Goal: Task Accomplishment & Management: Complete application form

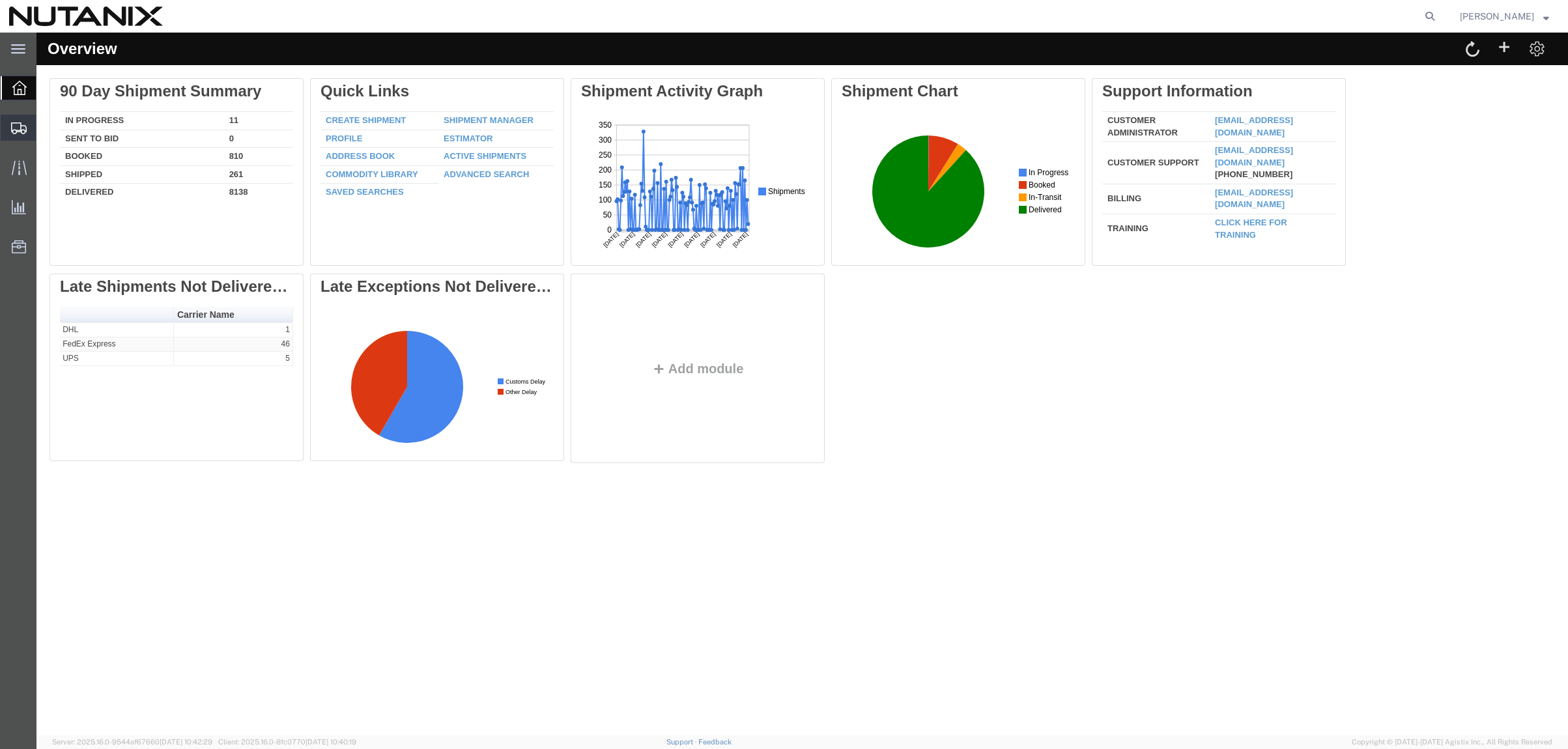
click at [0, 0] on span "Create Shipment" at bounding box center [0, 0] width 0 height 0
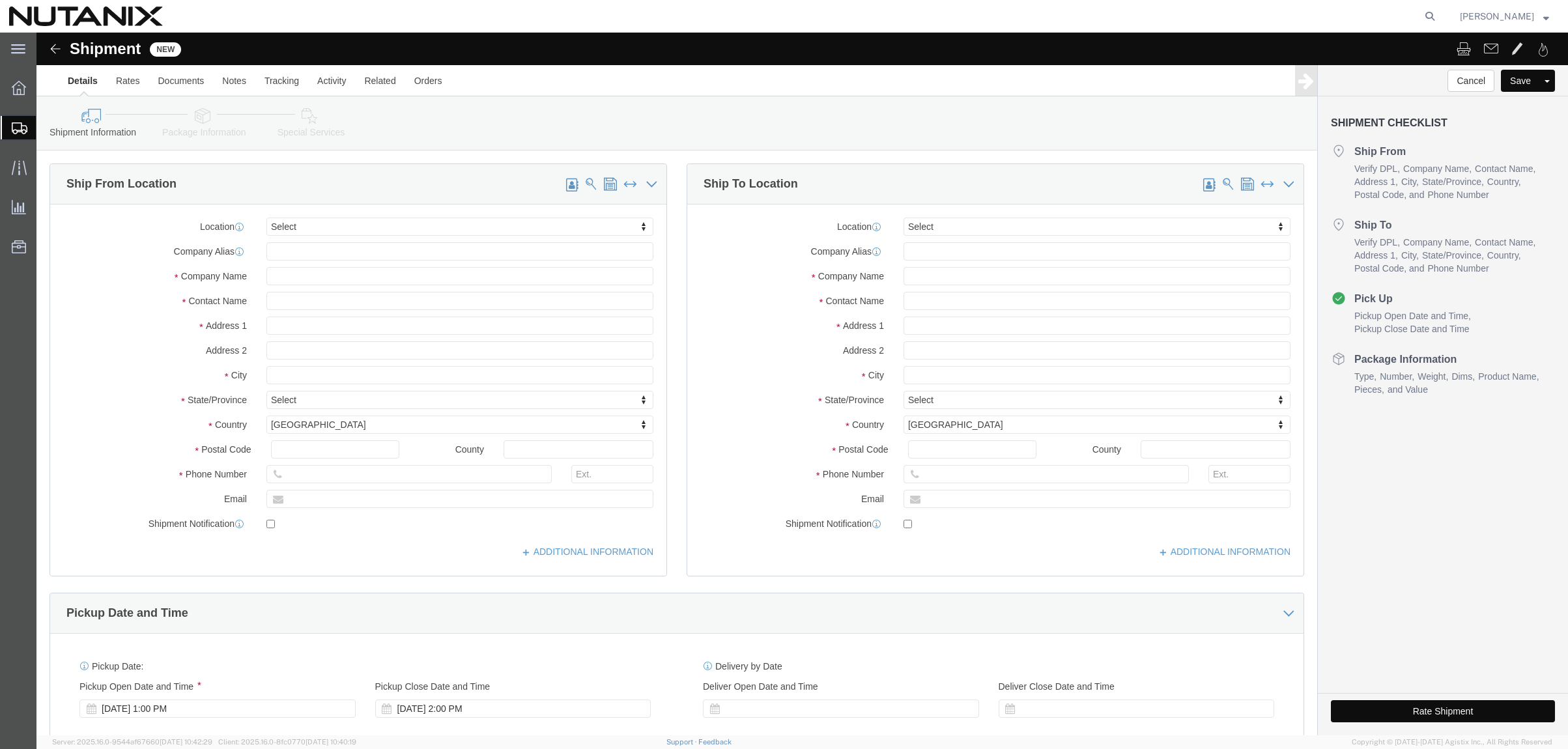
select select
click input "text"
type input "stephanie"
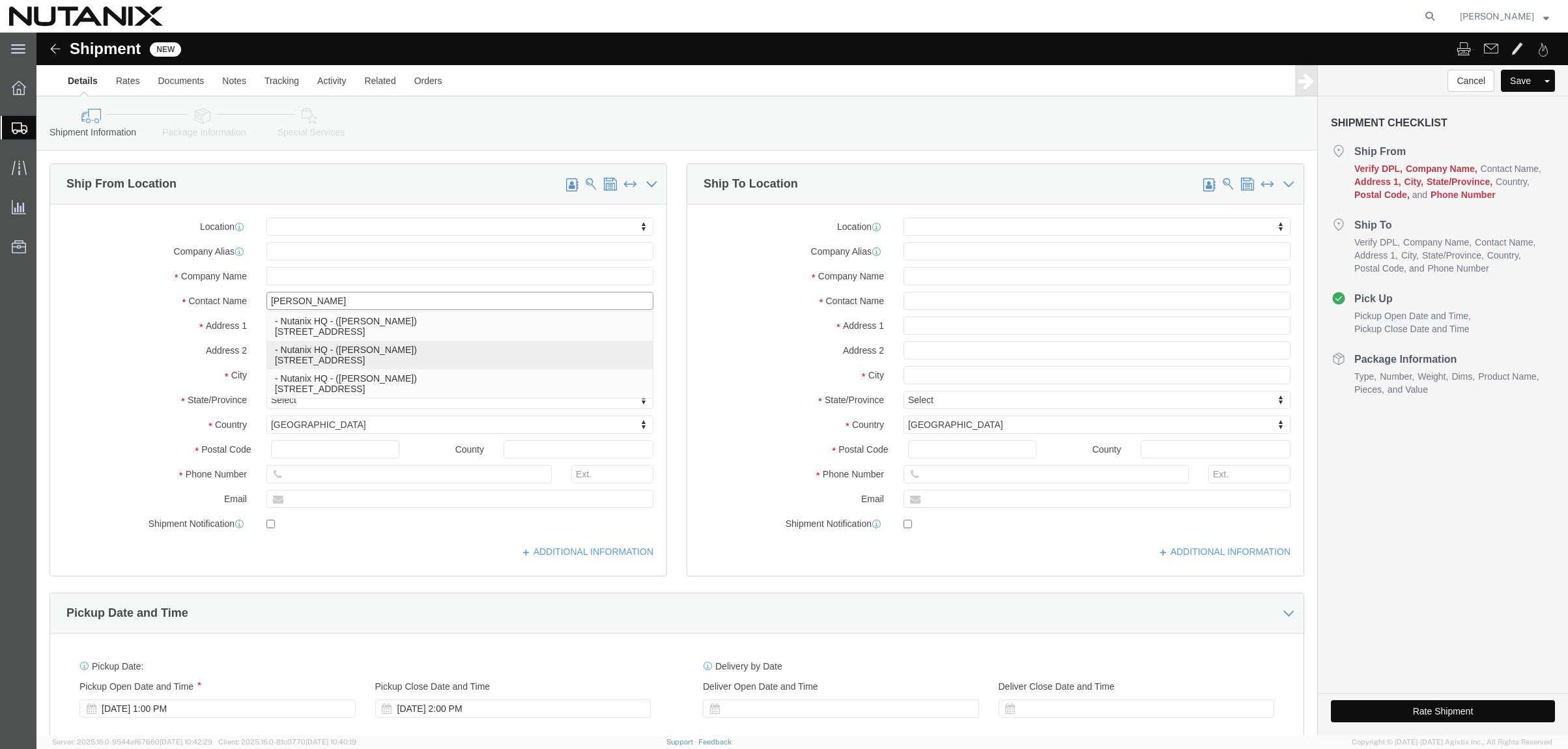
click p "- Nutanix HQ - (Stephanie Guadron) 1740 Technology Dr, San Jose, CA, 95110, US"
select select
type input "1740 Technology Dr"
type input "95110"
type input "707-686-9785"
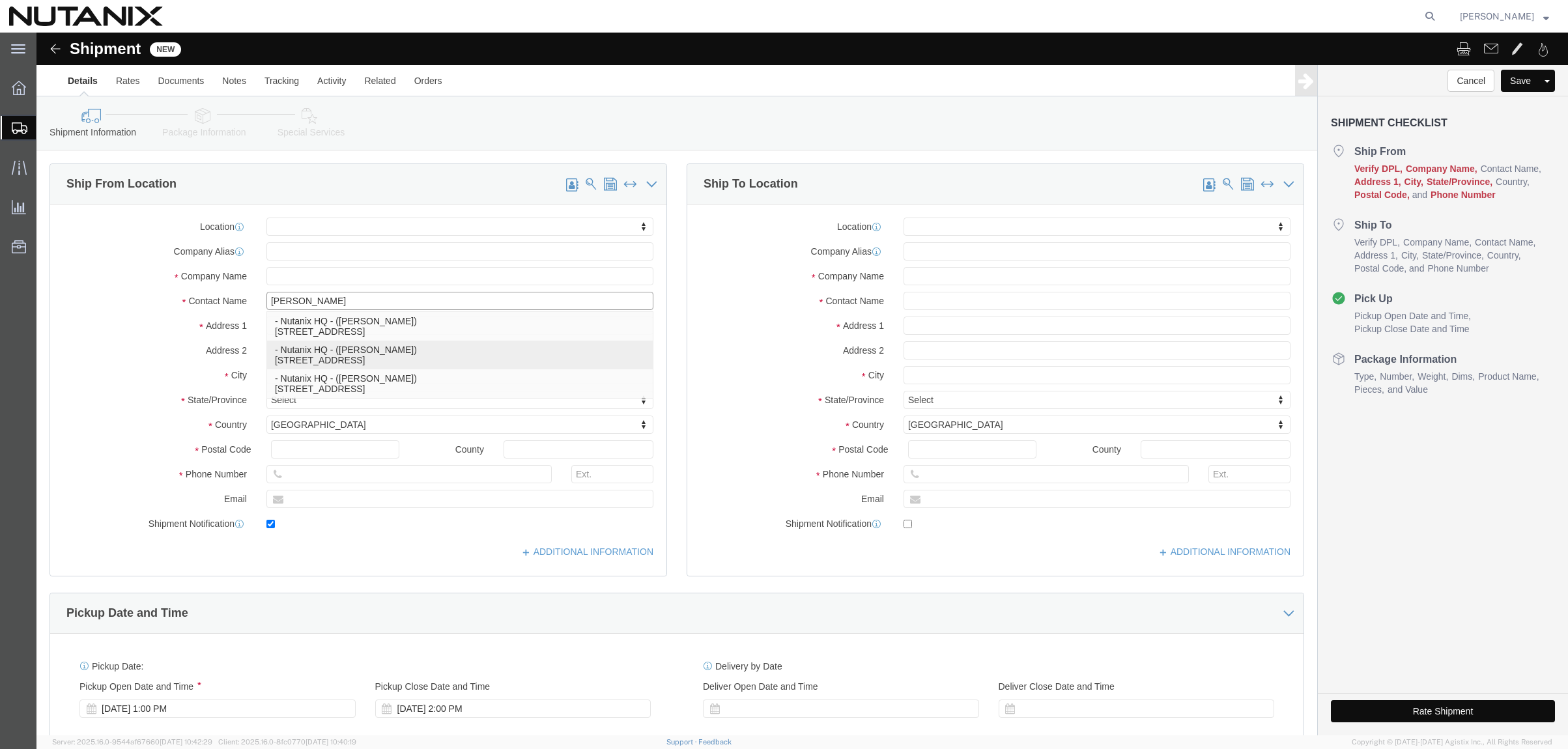
type input "3025"
type input "stephanie.guadron@nutanix.com"
checkbox input "true"
type input "Nutanix HQ"
type input "Stephanie Guadron"
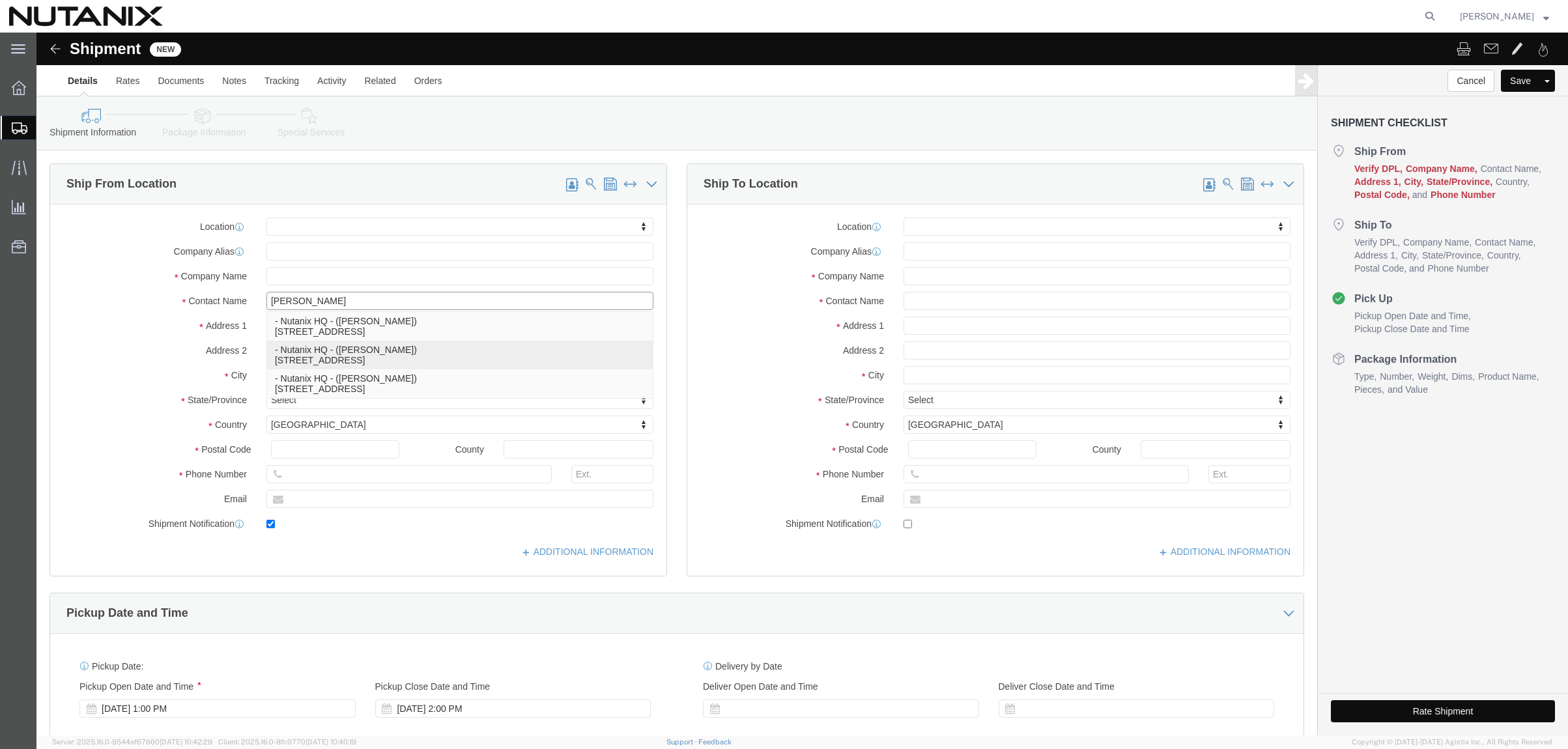
type input "San Jose"
select select "CA"
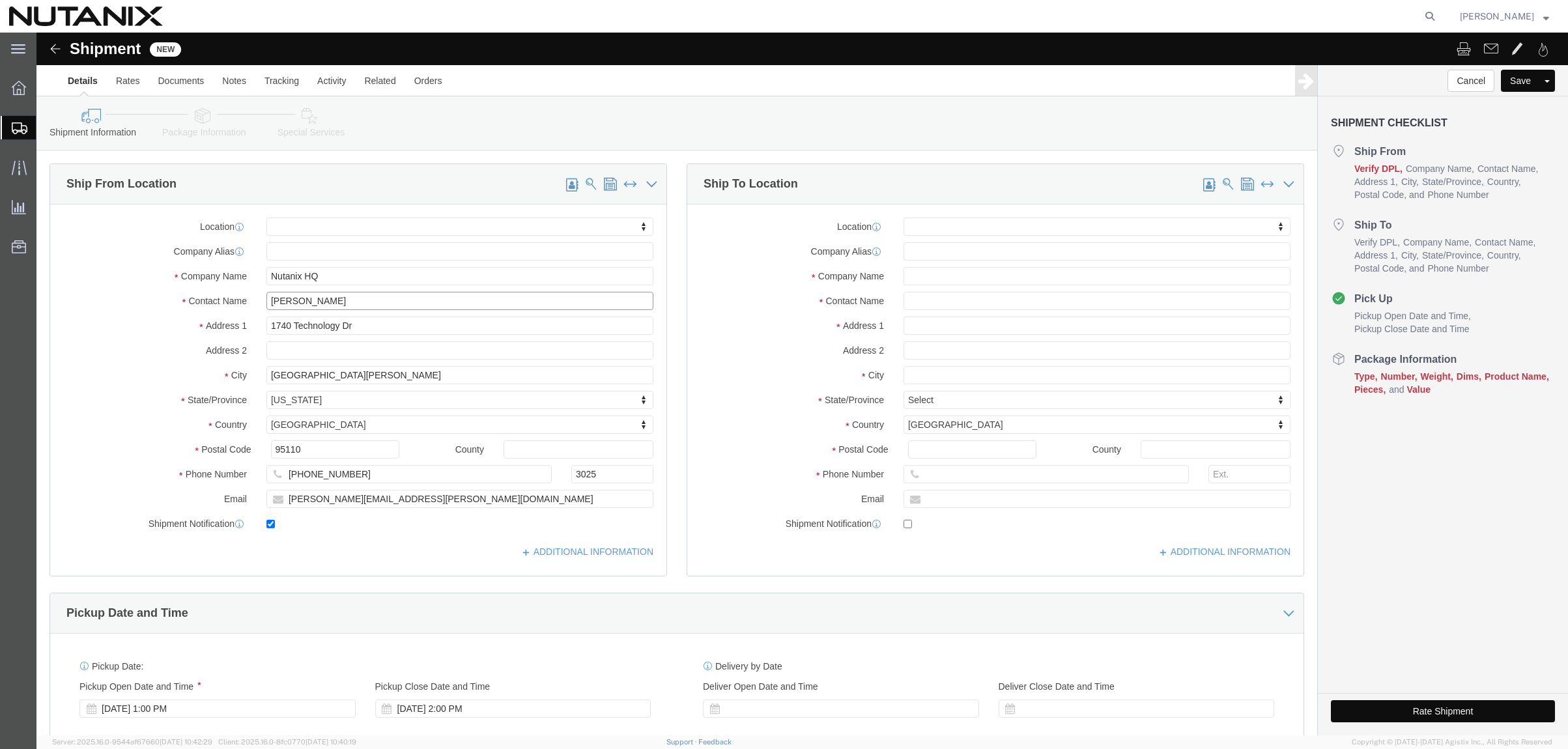
type input "Stephanie Guadron"
click input "text"
type input "a"
type input "Eric Williams"
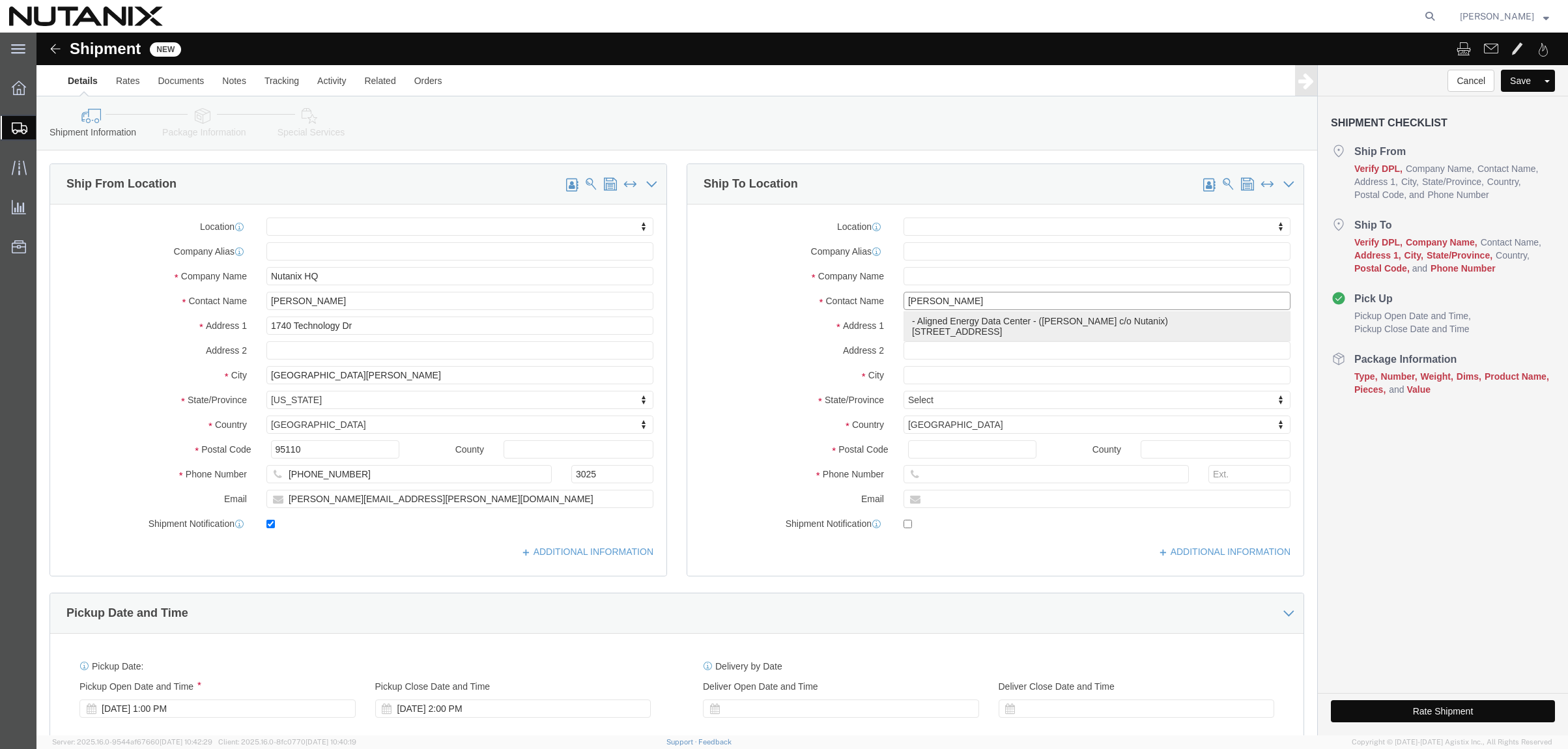
click p "- Aligned Energy Data Center - (Eric Williams c/o Nutanix) 2500 W Union Hills D…"
select select
type input "2500 W Union Hills Dr"
type input "85027"
type input "623-277-6372"
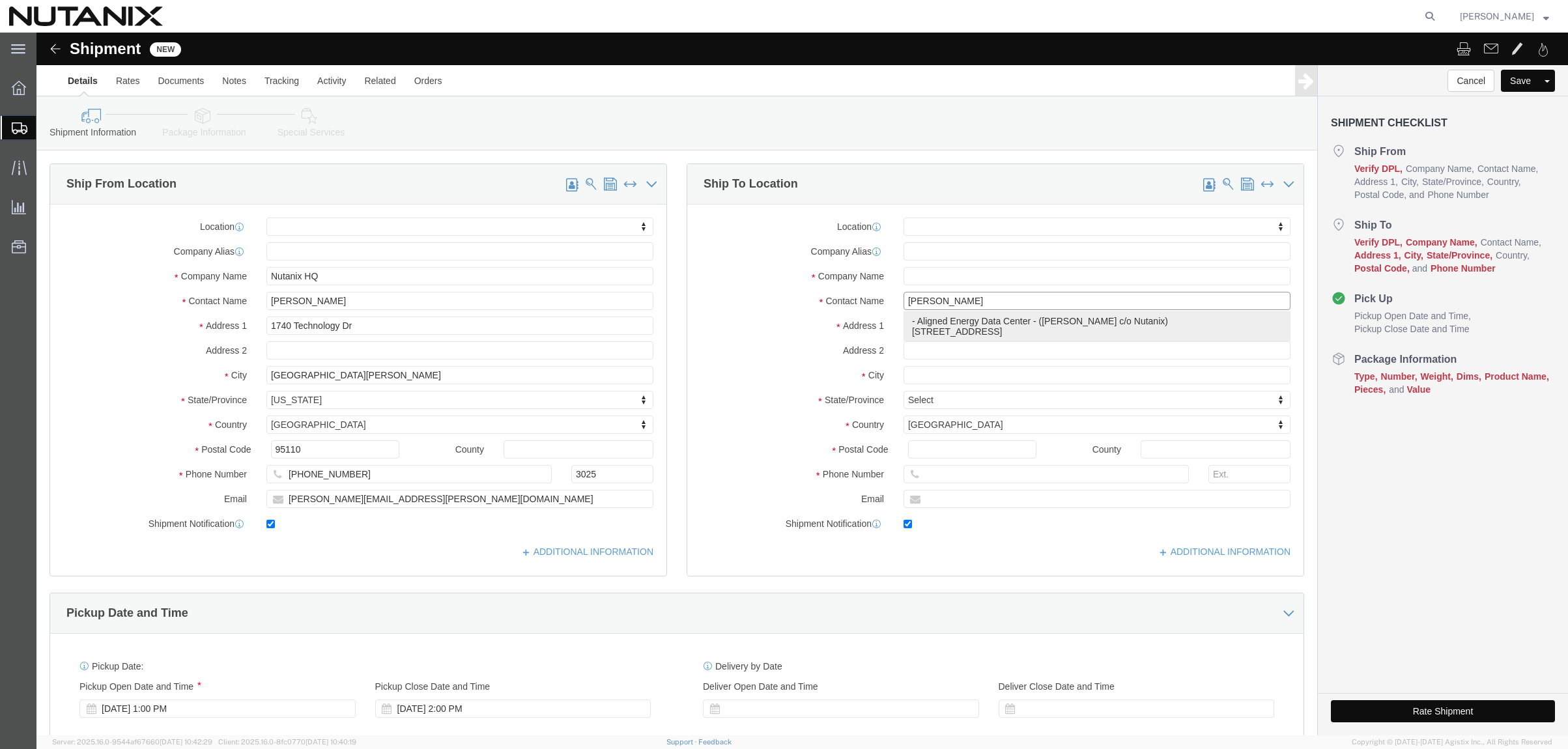
type input "ericm.williams@nutanix.com"
checkbox input "true"
type input "Aligned Energy Data Center"
type input "Eric Williams c/o Nutanix"
type input "PHOENIX"
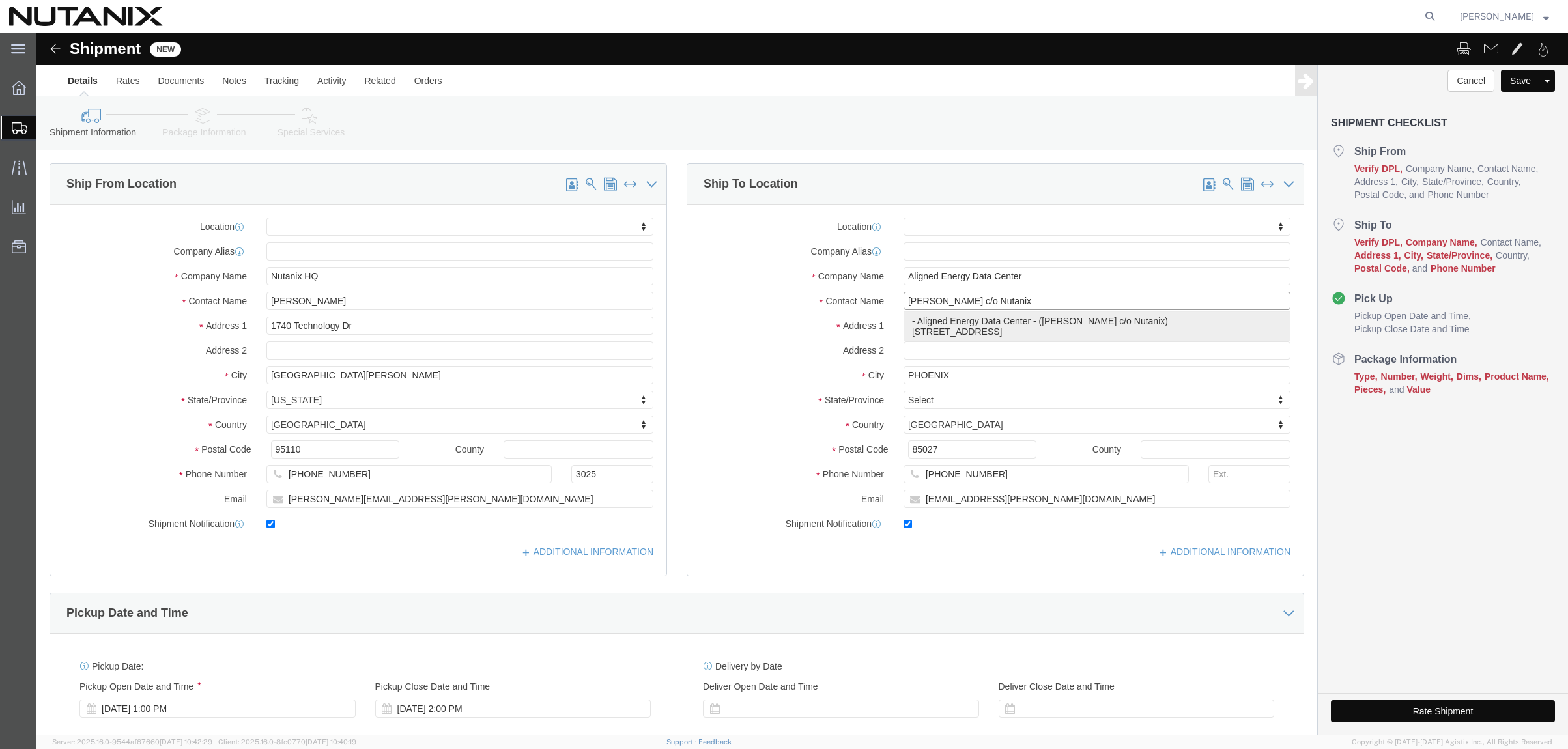
select select "AZ"
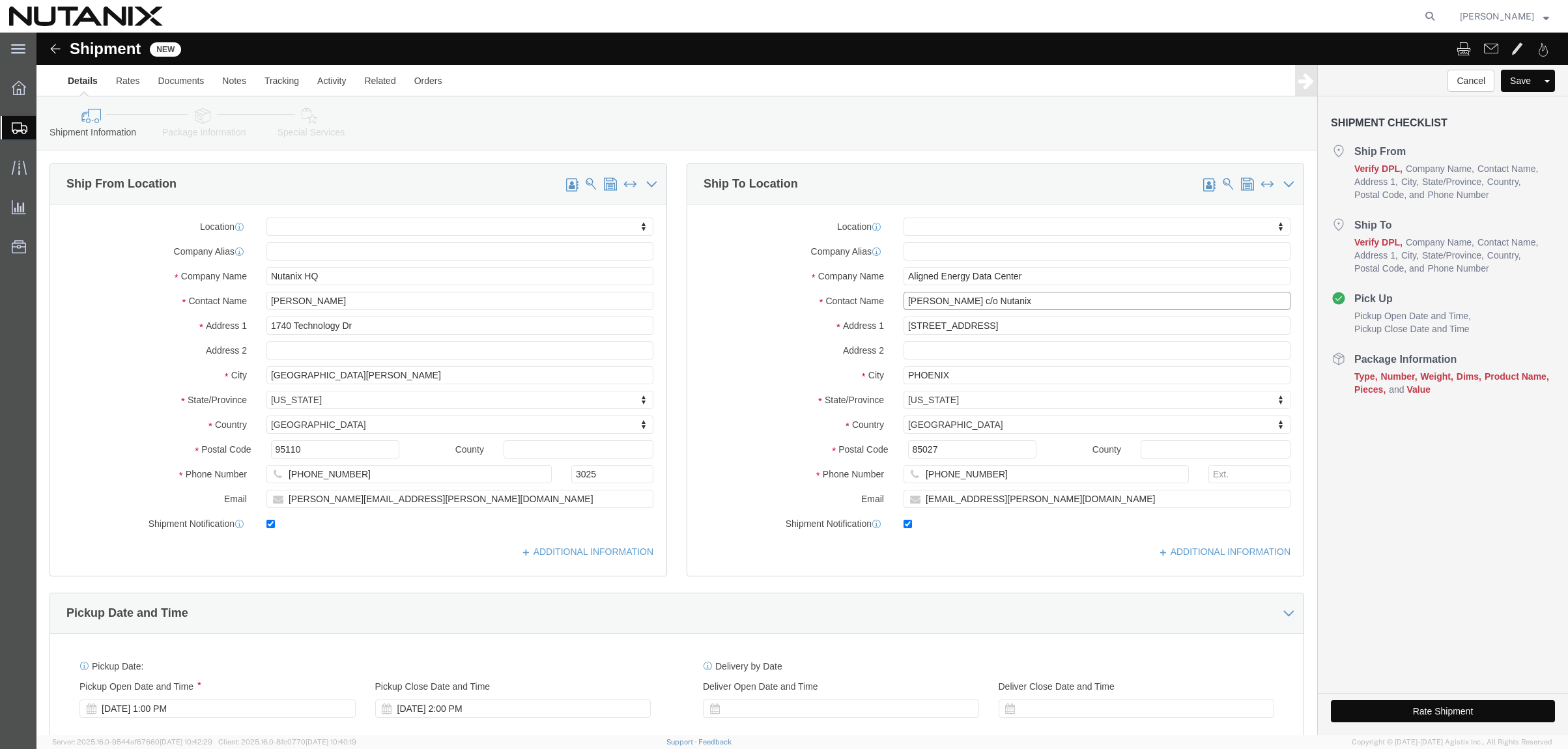
type input "Eric Williams c/o Nutanix"
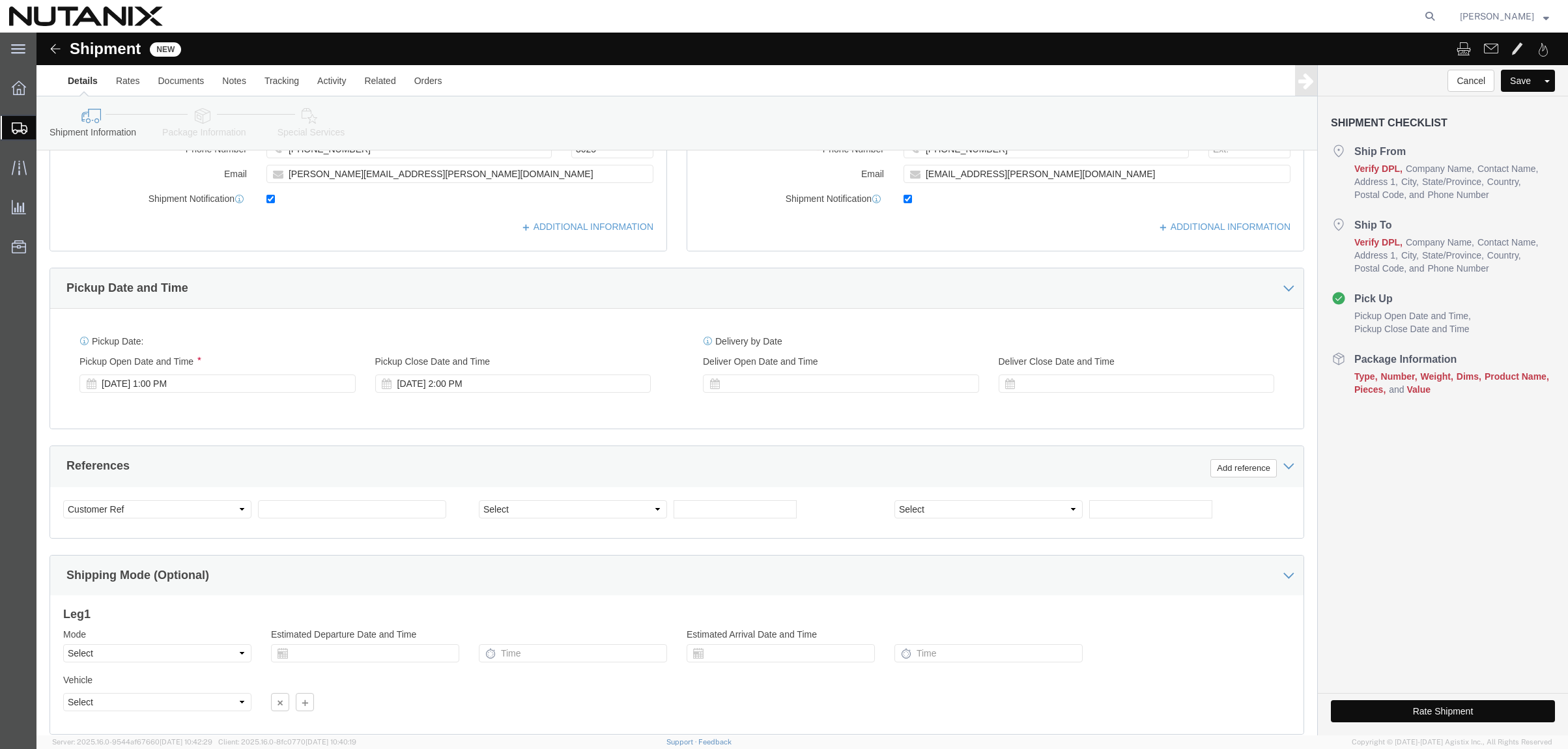
scroll to position [326, 0]
click div "Aug 12 2025 1:00 PM"
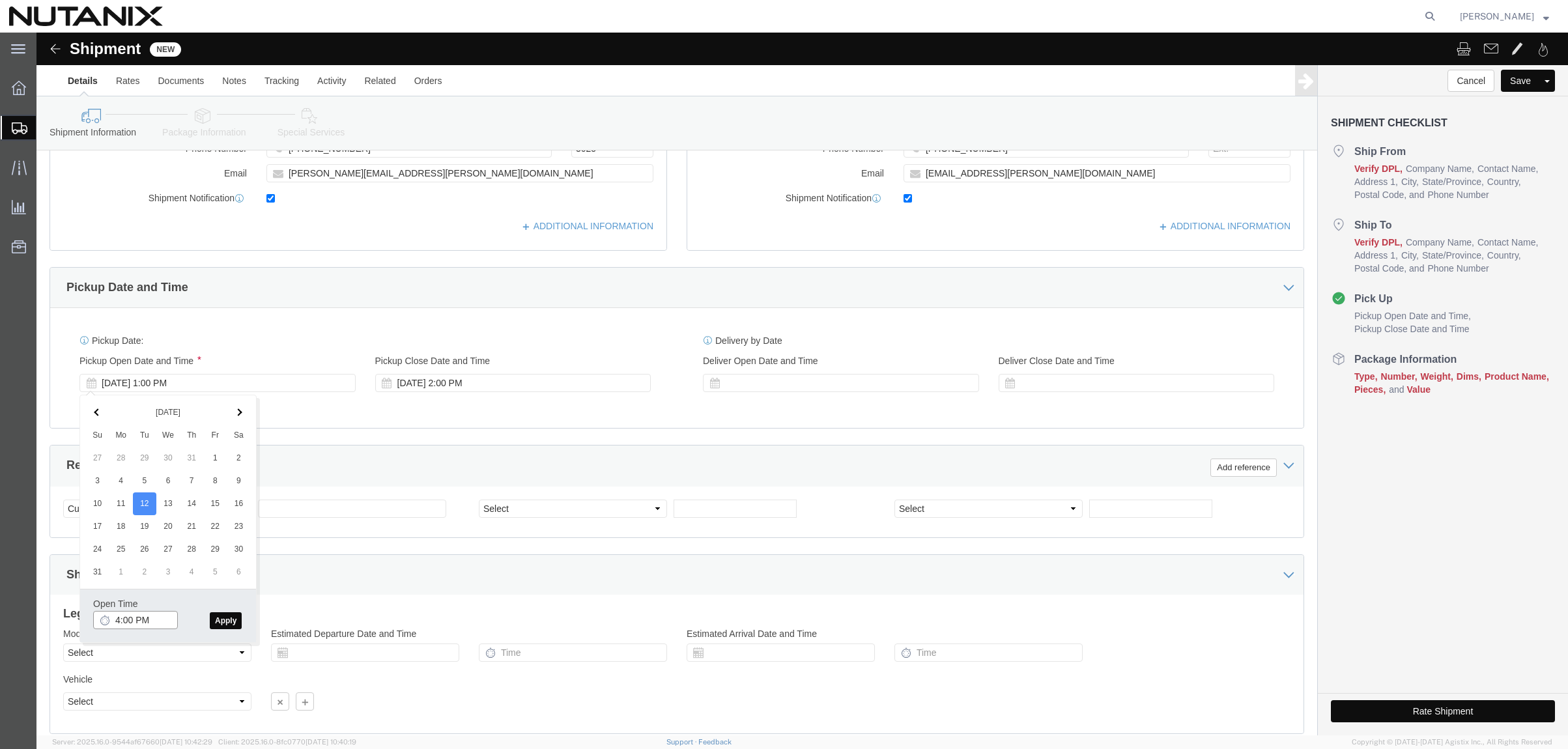
type input "4:00 PM"
click button "Apply"
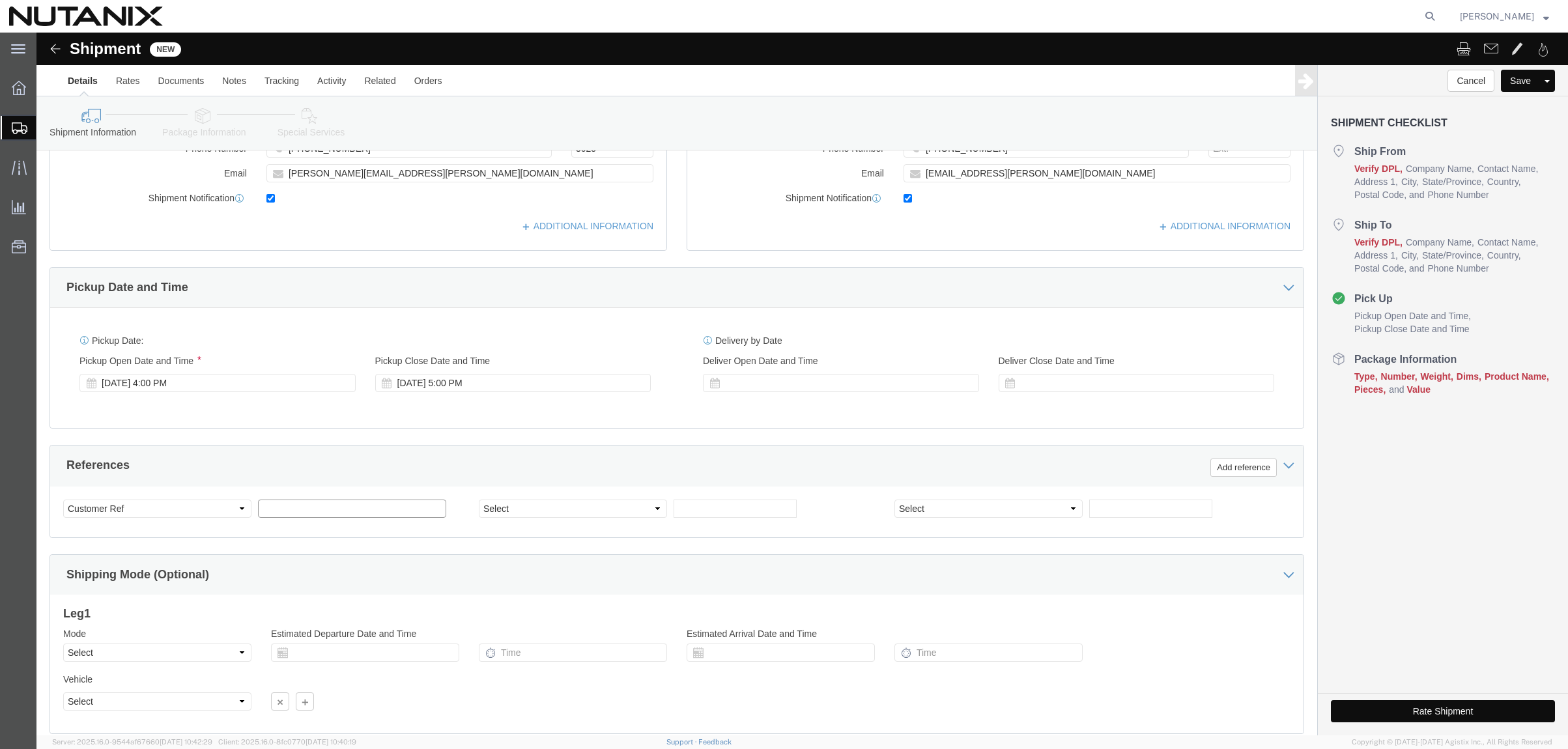
click input "text"
drag, startPoint x: 271, startPoint y: 469, endPoint x: 185, endPoint y: 469, distance: 86.0
click div "Select Account Type Activity ID Airline Appointment Number ASN Batch Request # …"
type input "10001"
select select "PURCHORD"
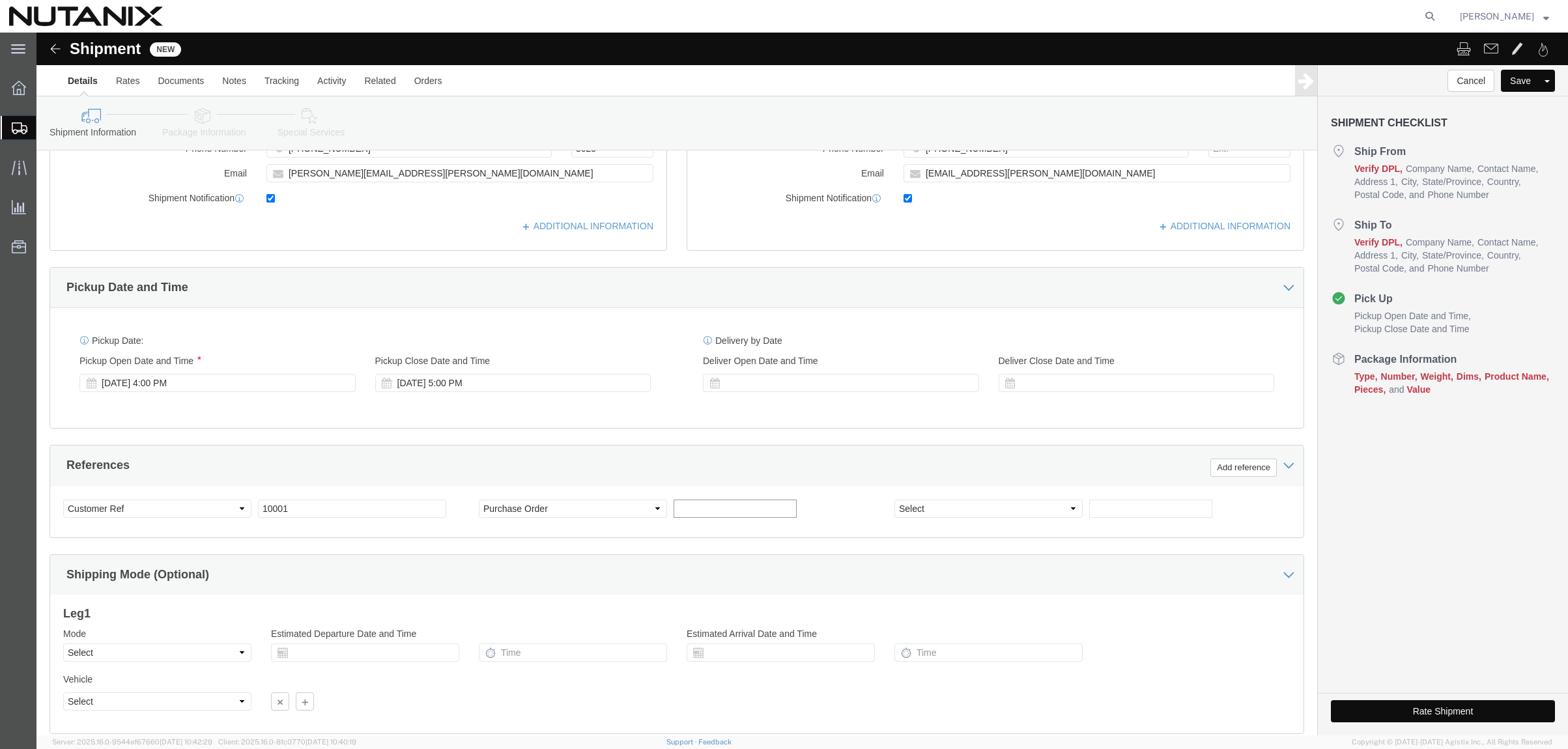
click input "text"
type input "a"
type input "Parts"
click select "Select Air Less than Truckload Multi-Leg Ocean Freight Rail Small Parcel Truckl…"
select select "SMAL"
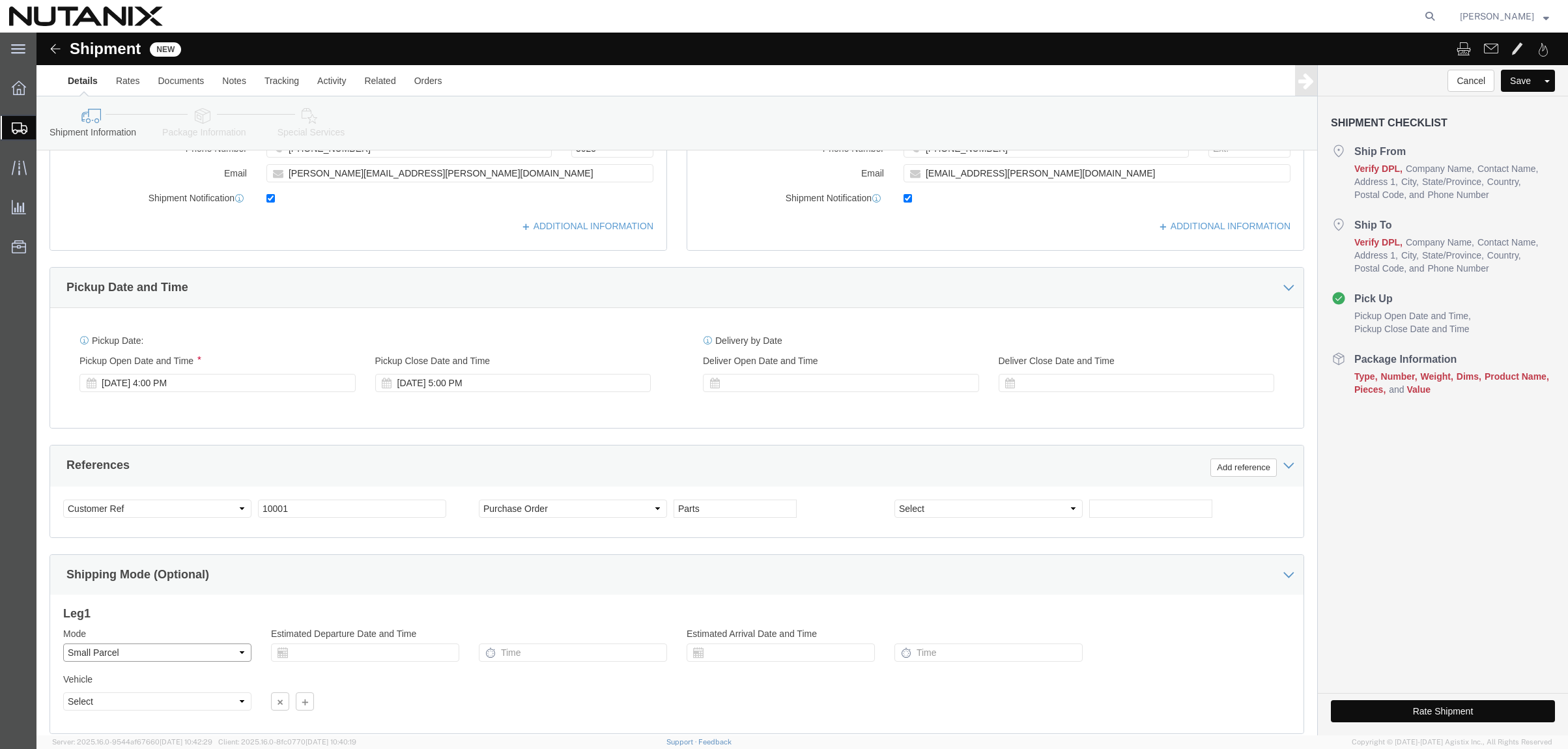
click select "Select Air Less than Truckload Multi-Leg Ocean Freight Rail Small Parcel Truckl…"
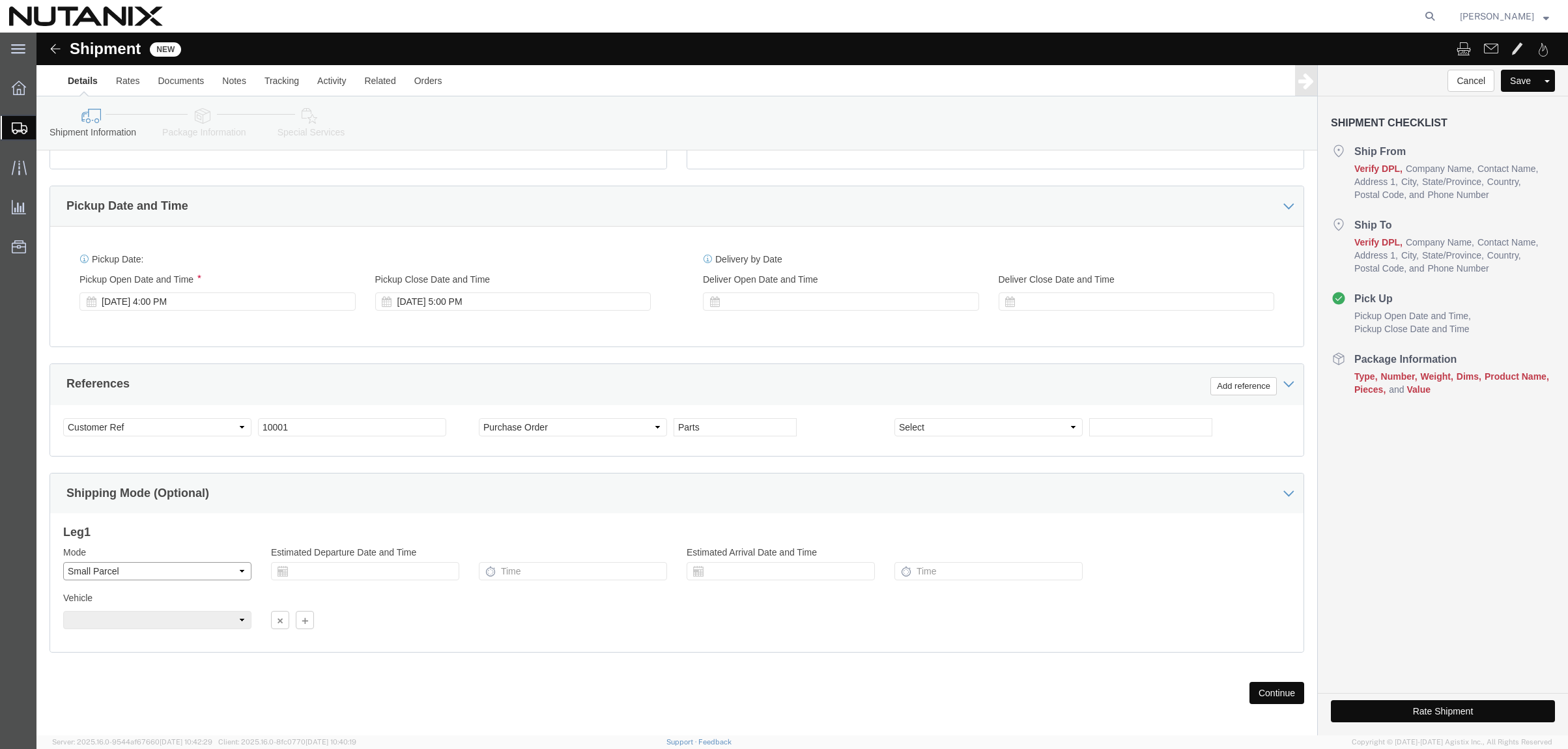
scroll to position [416, 0]
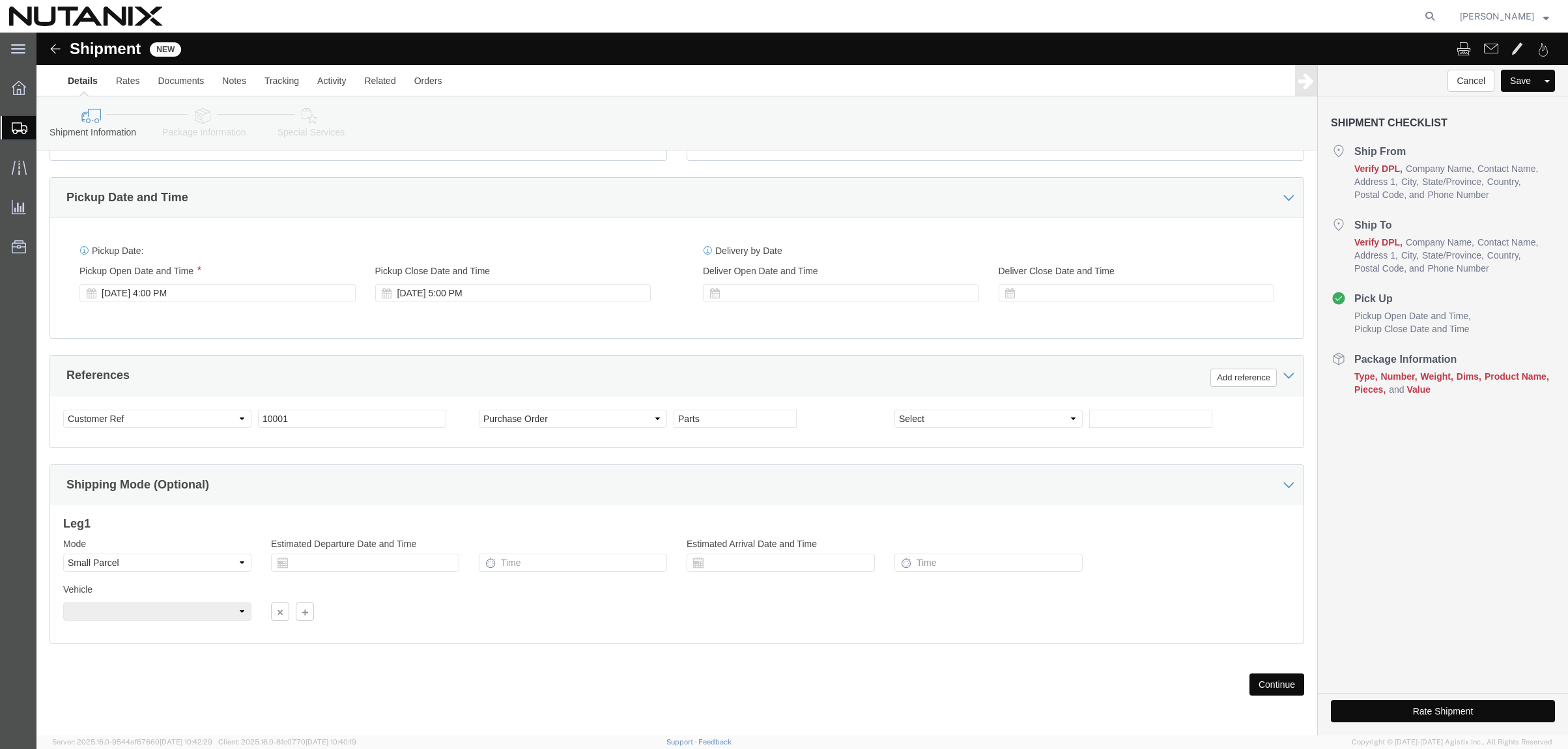
click button "Continue"
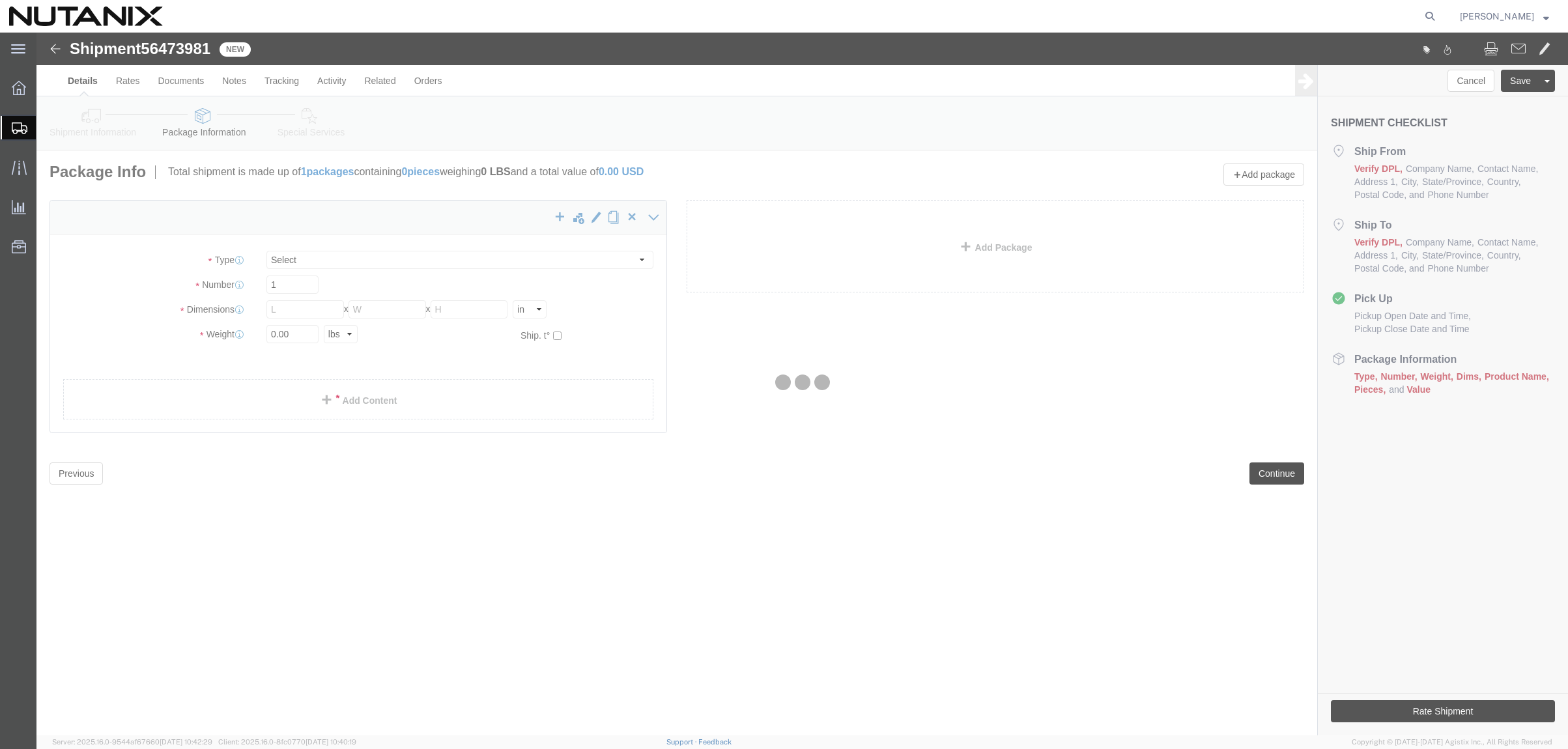
select select "YRPK"
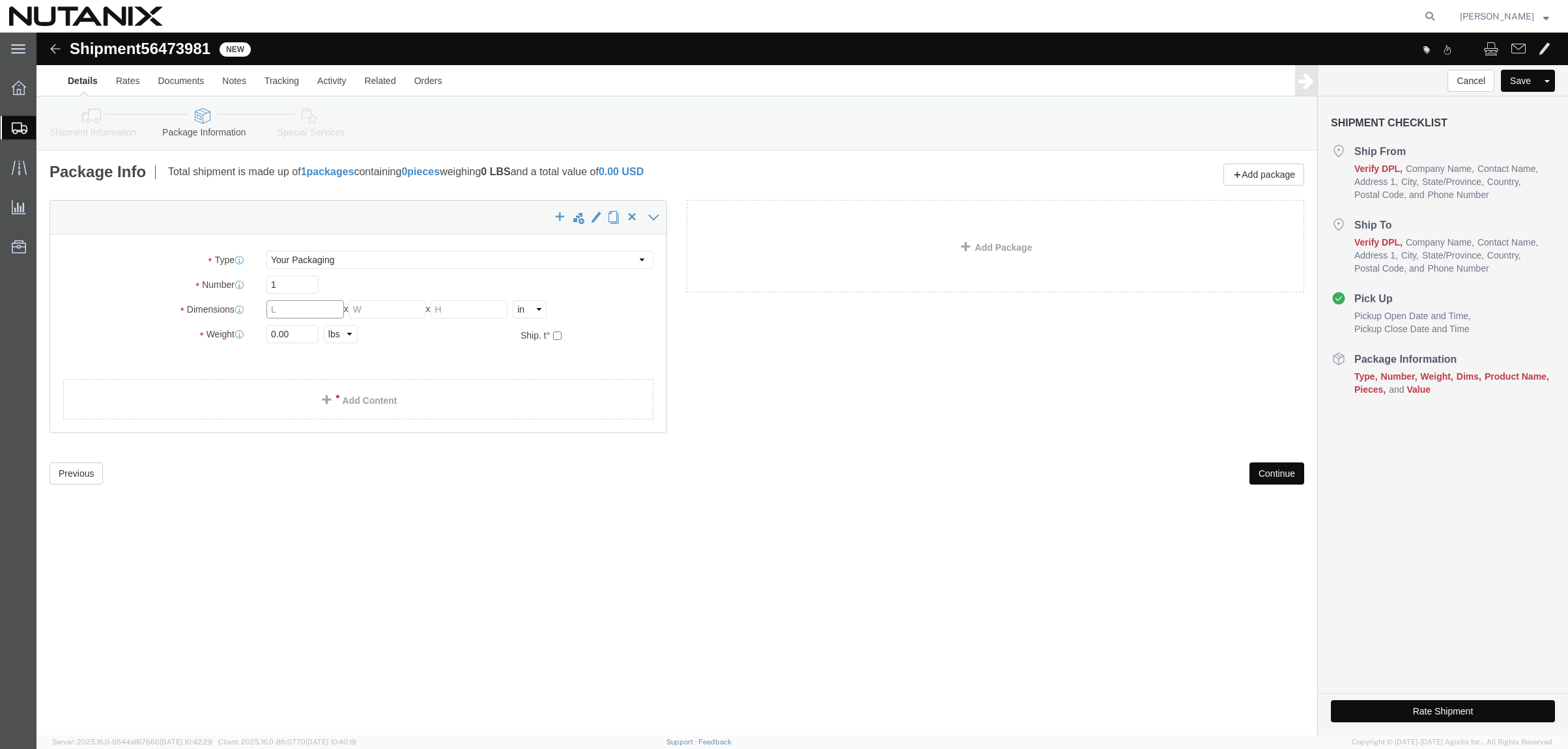
click input "text"
type input "1"
type input "7"
type input "5"
type input "4"
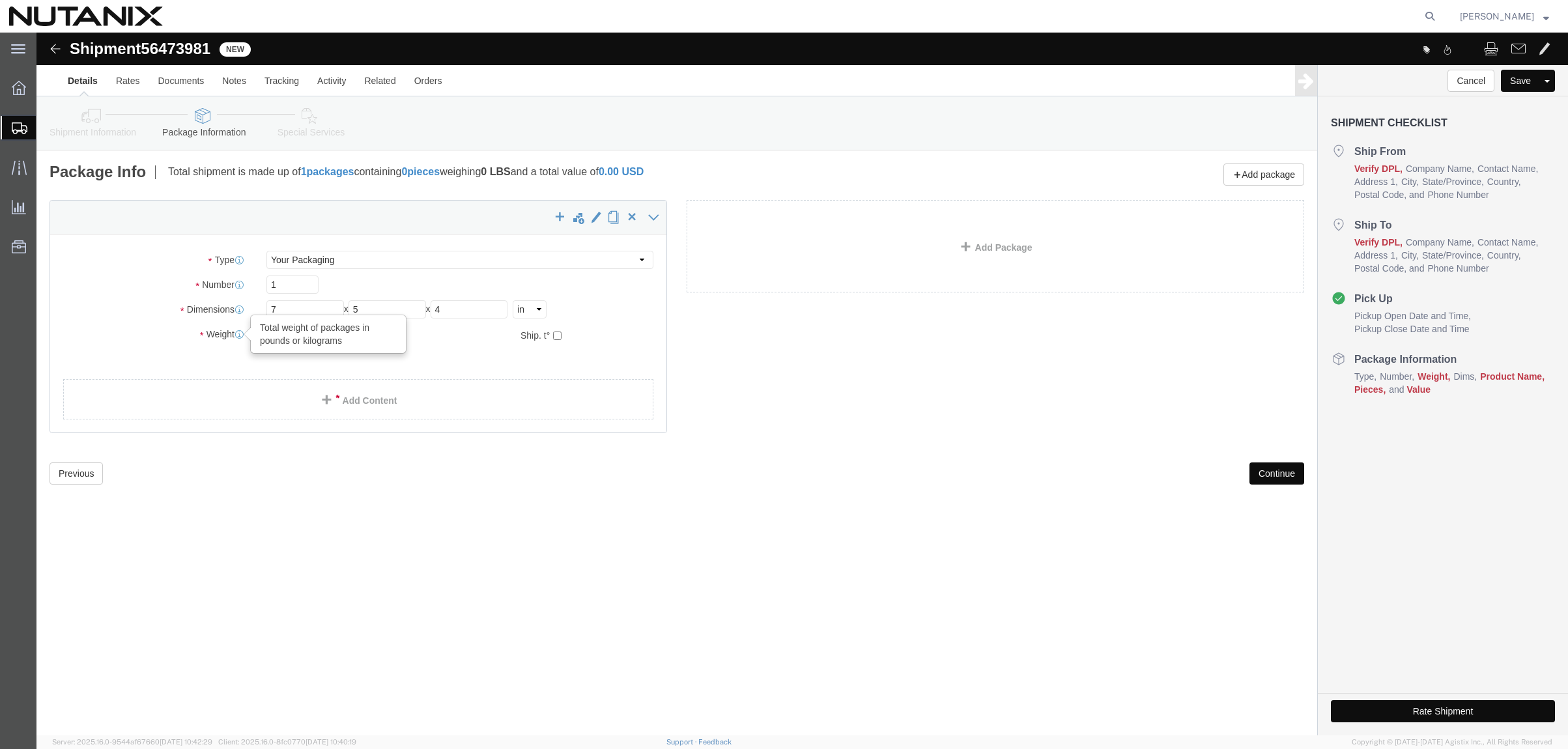
drag, startPoint x: 267, startPoint y: 299, endPoint x: 202, endPoint y: 296, distance: 65.1
click div "Weight Total weight of packages in pounds or kilograms 0.00 Select kgs lbs Ship…"
type input "1"
click span
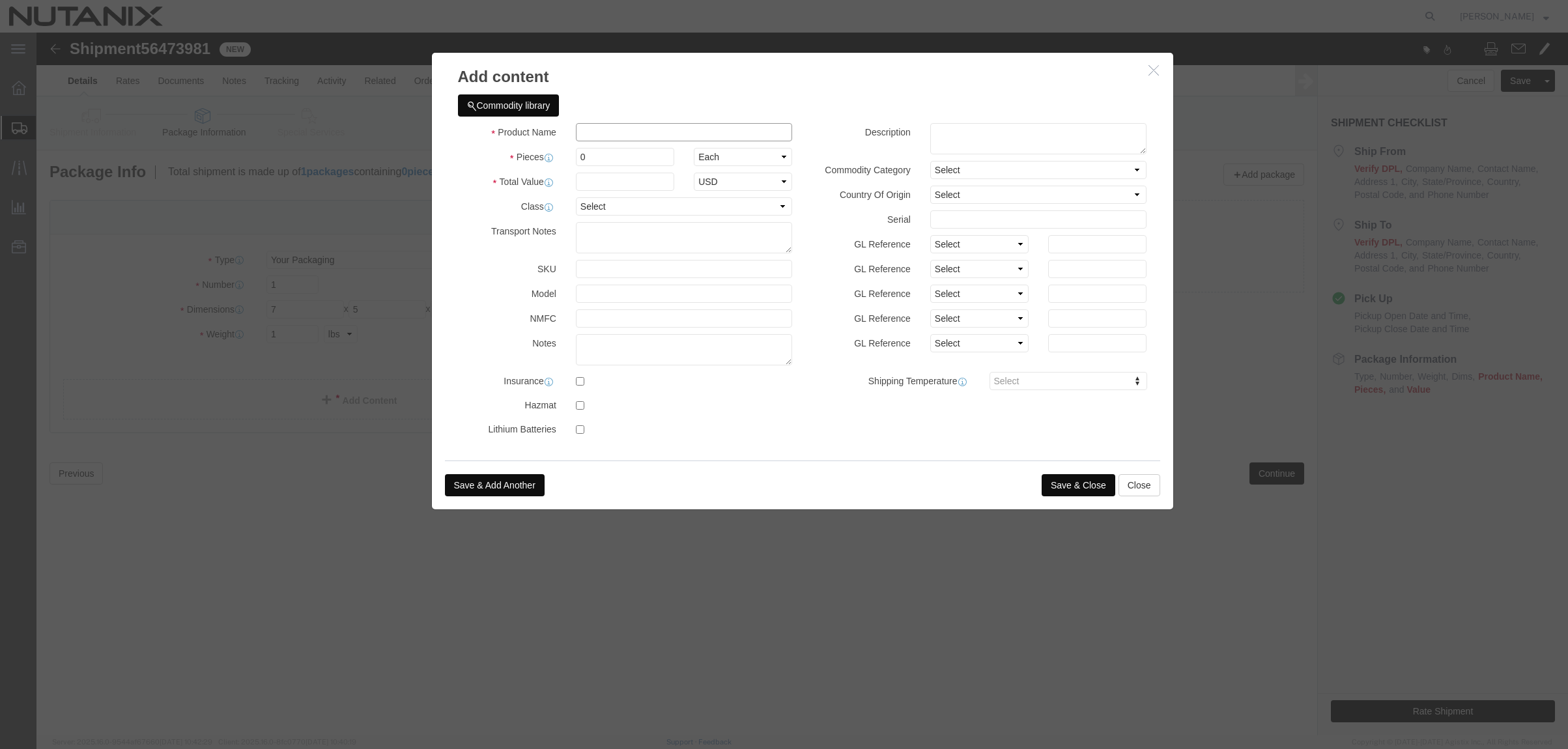
click input "text"
type input "HPE Ethernet adapter"
type input "1"
select select "USD"
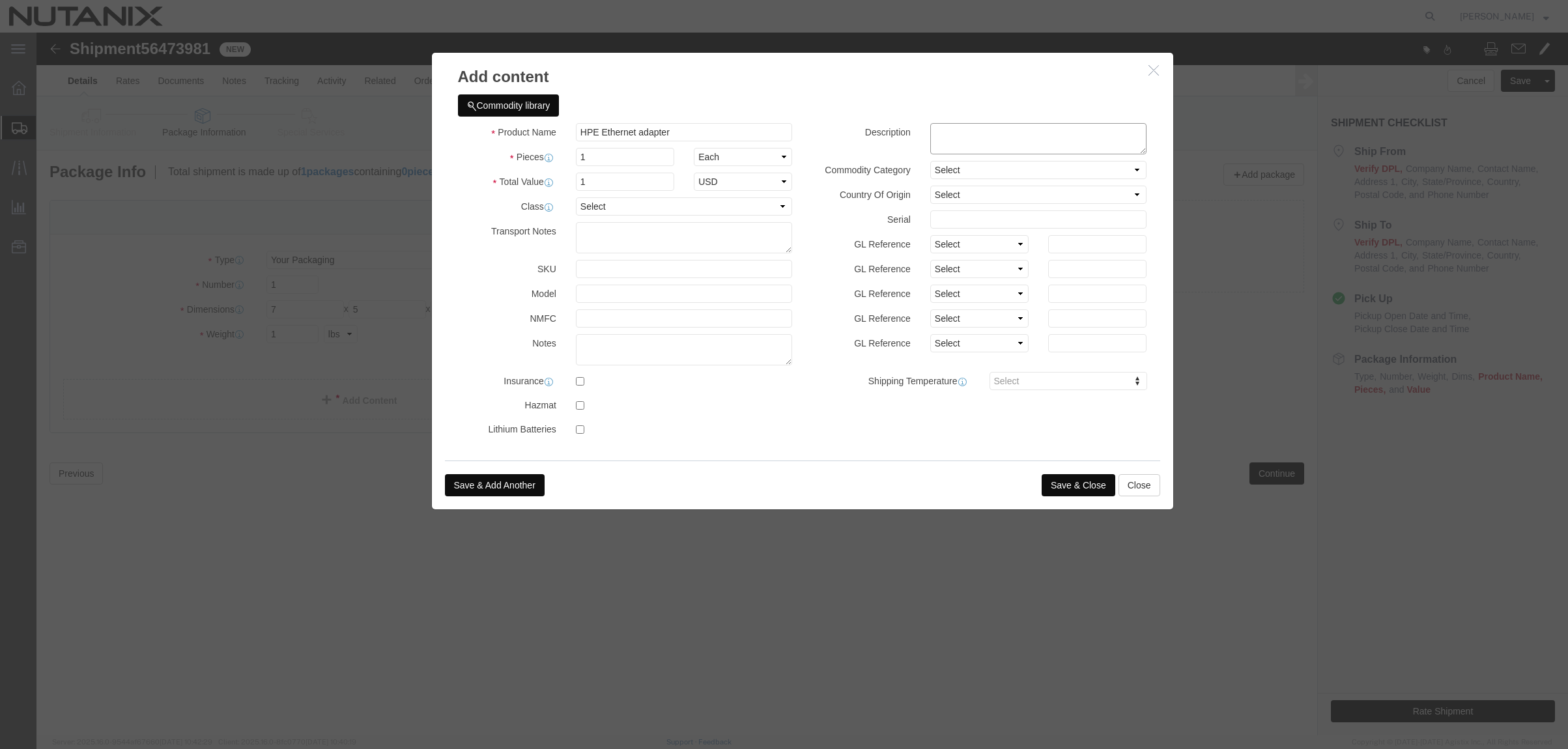
click textarea
type textarea "HPE 817749-B21"
click button "Save & Close"
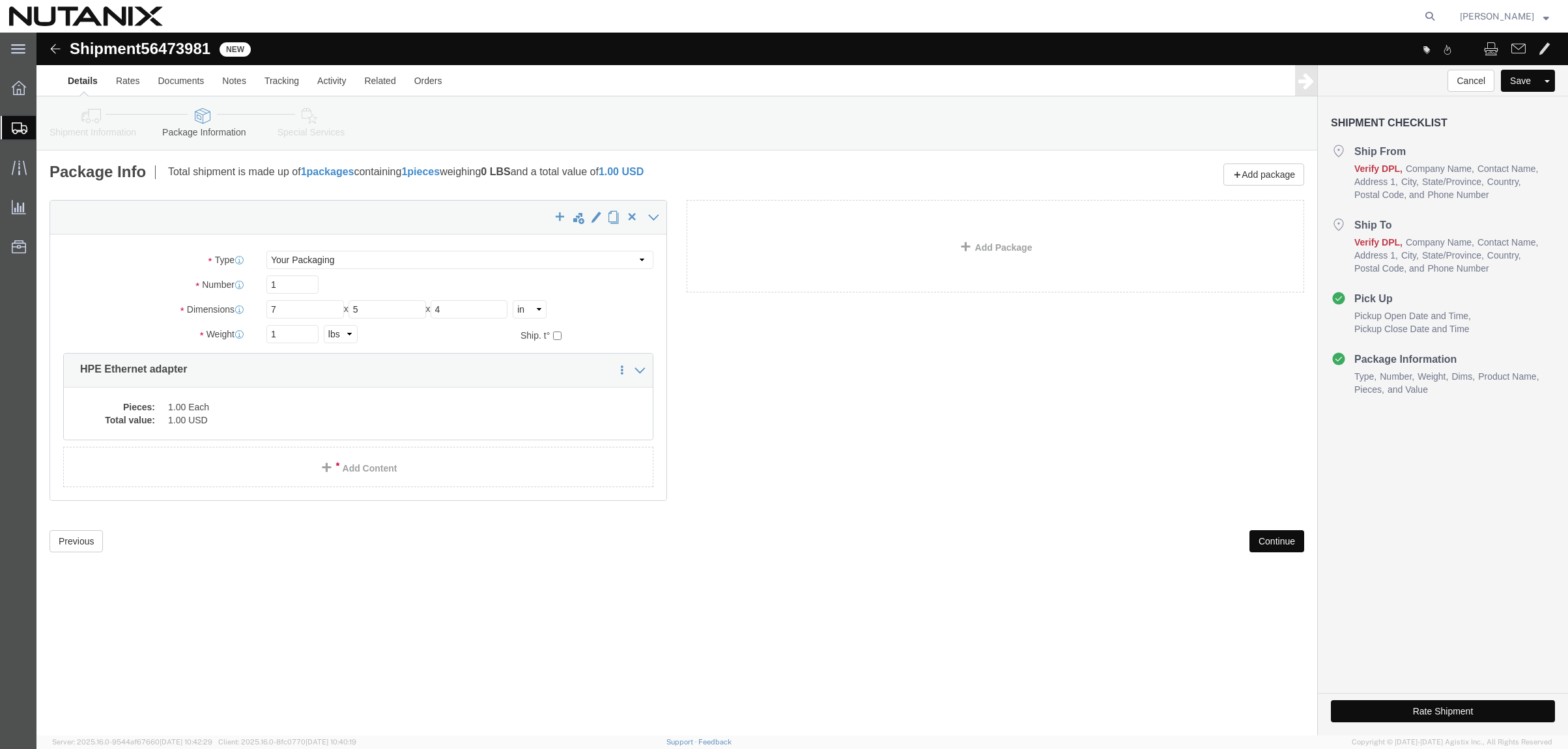
click button "Continue"
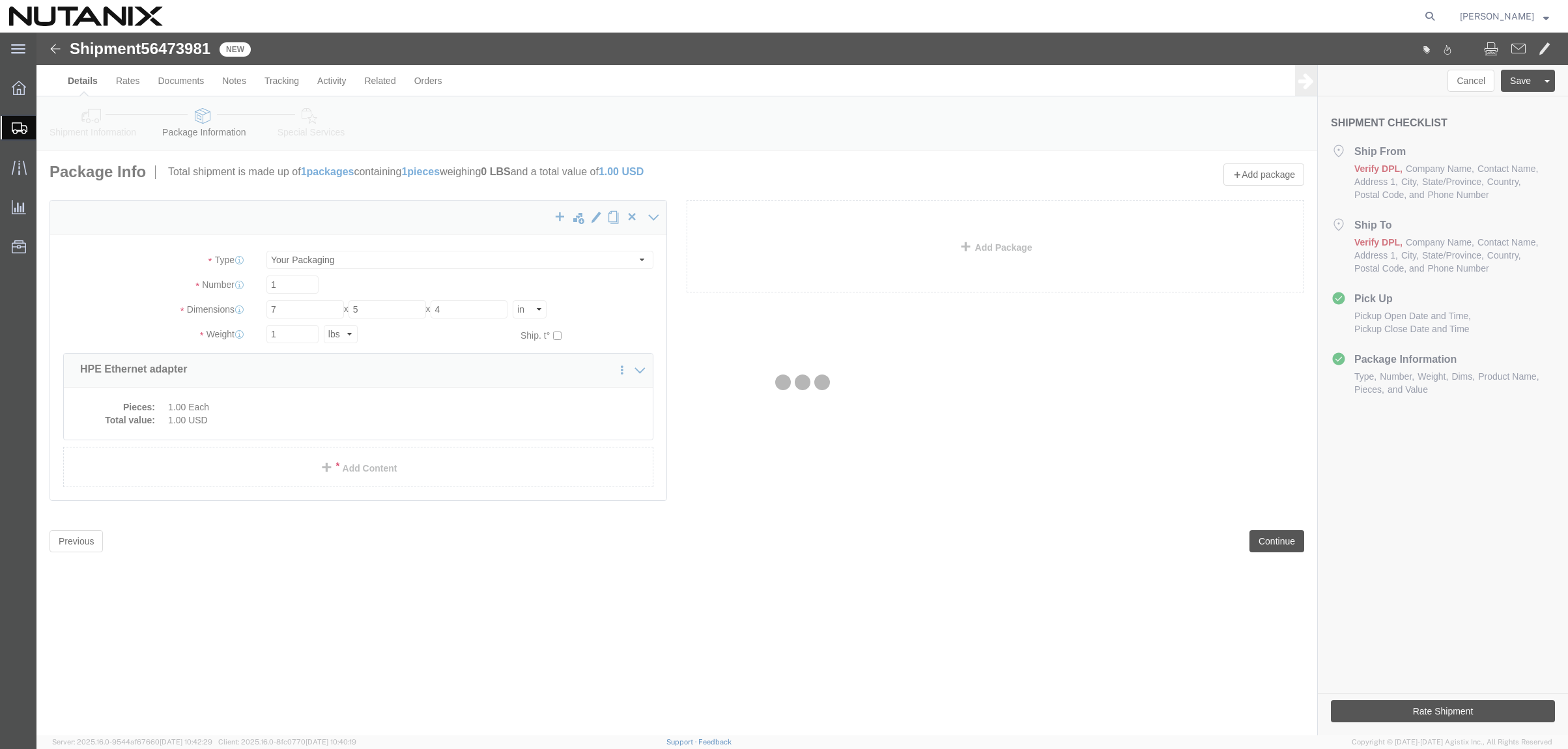
select select
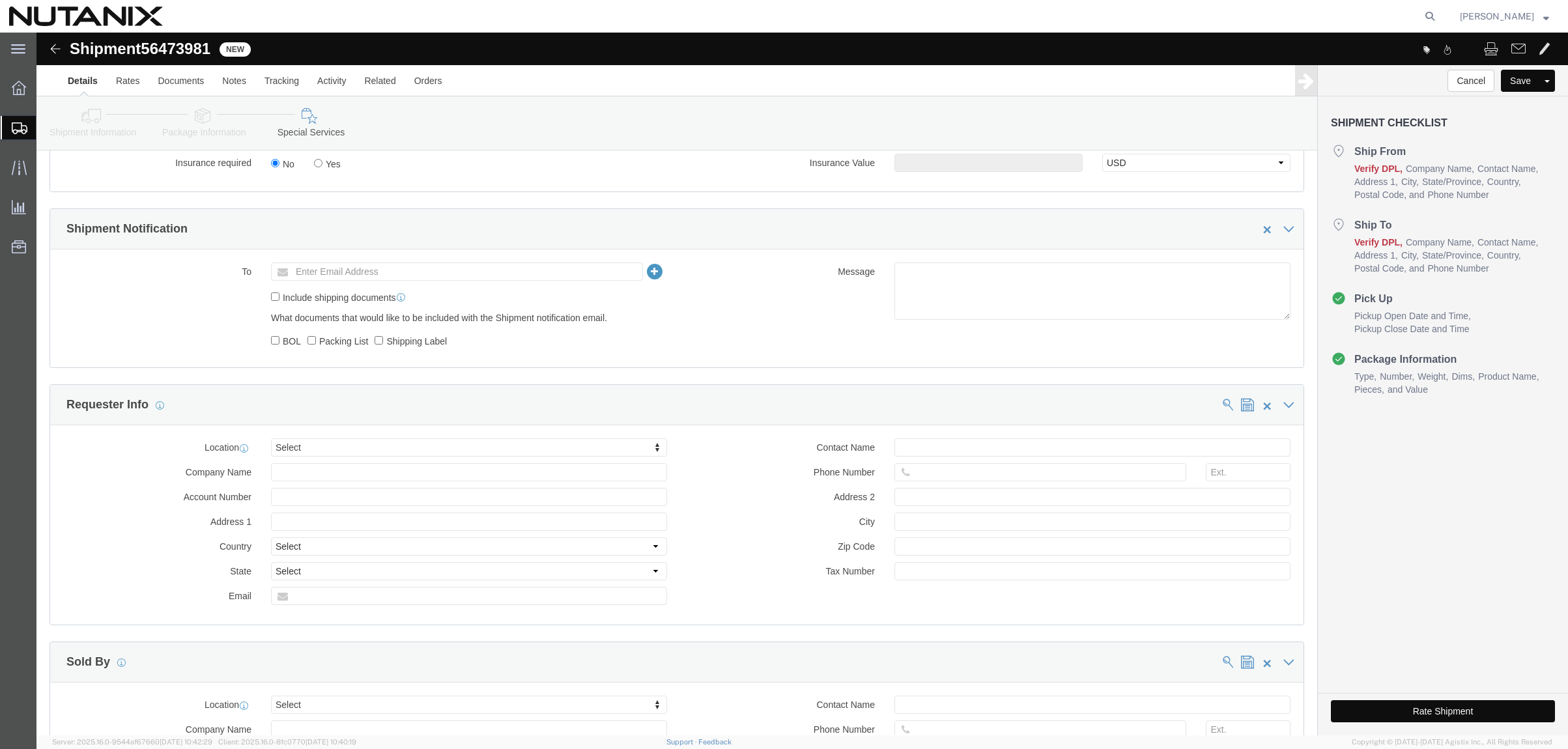
scroll to position [847, 0]
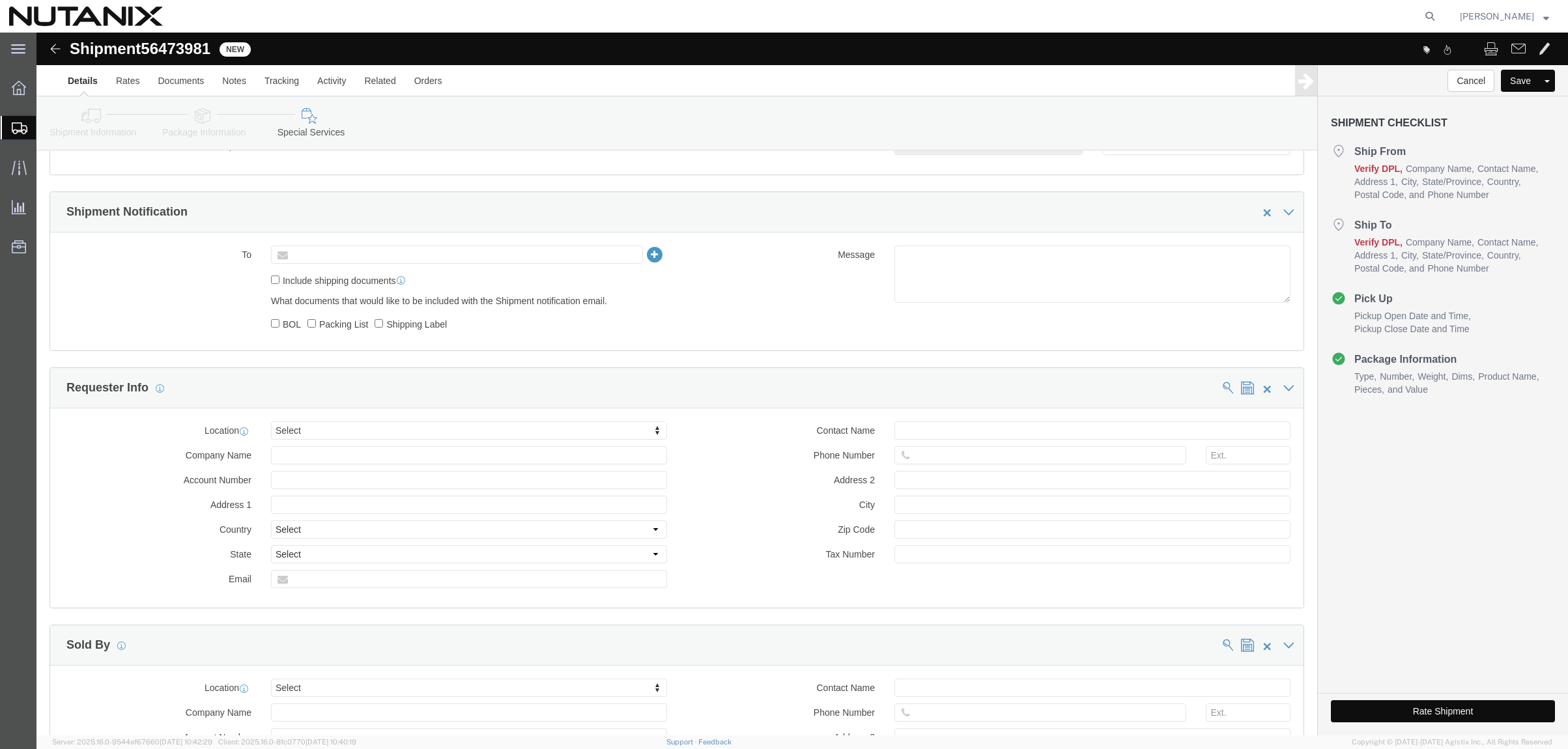
click input "text"
drag, startPoint x: 425, startPoint y: 220, endPoint x: 285, endPoint y: 223, distance: 140.0
click ul
drag, startPoint x: 273, startPoint y: 224, endPoint x: 262, endPoint y: 224, distance: 11.0
click input "text"
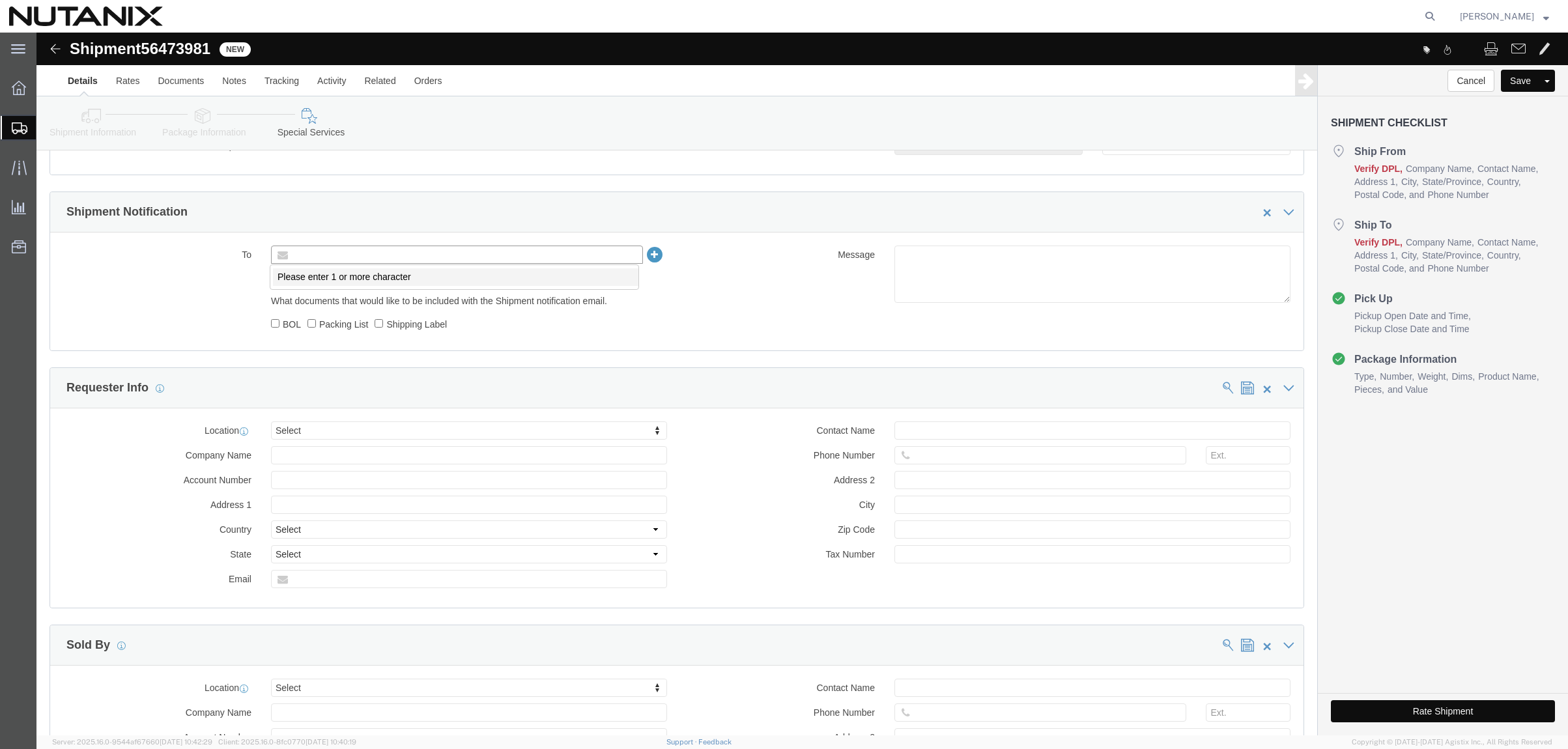
paste input "bharat.chaudha@nutanix.com"
type input "bharat.chaudha@nutanix.com"
click button "Rate Shipment"
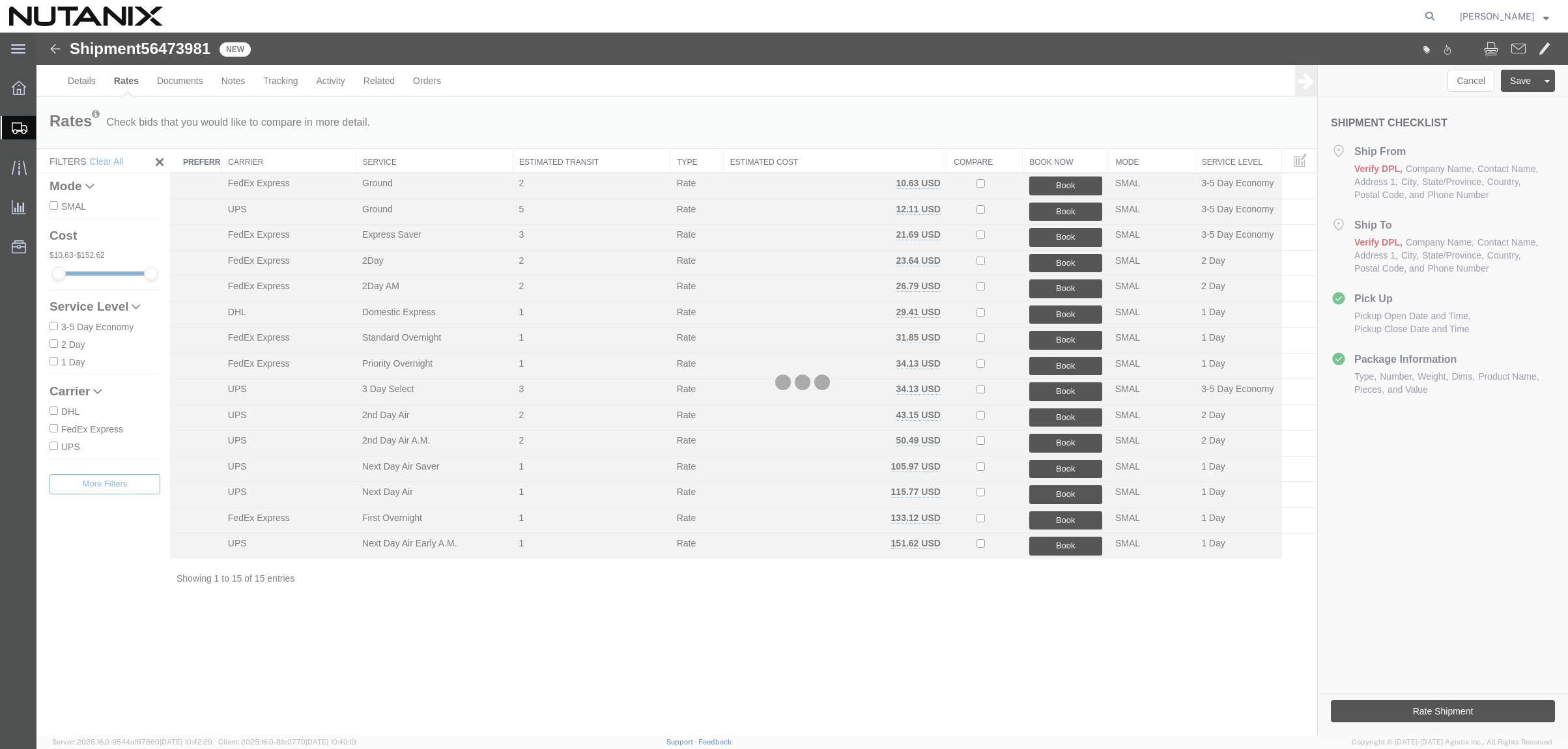
scroll to position [0, 0]
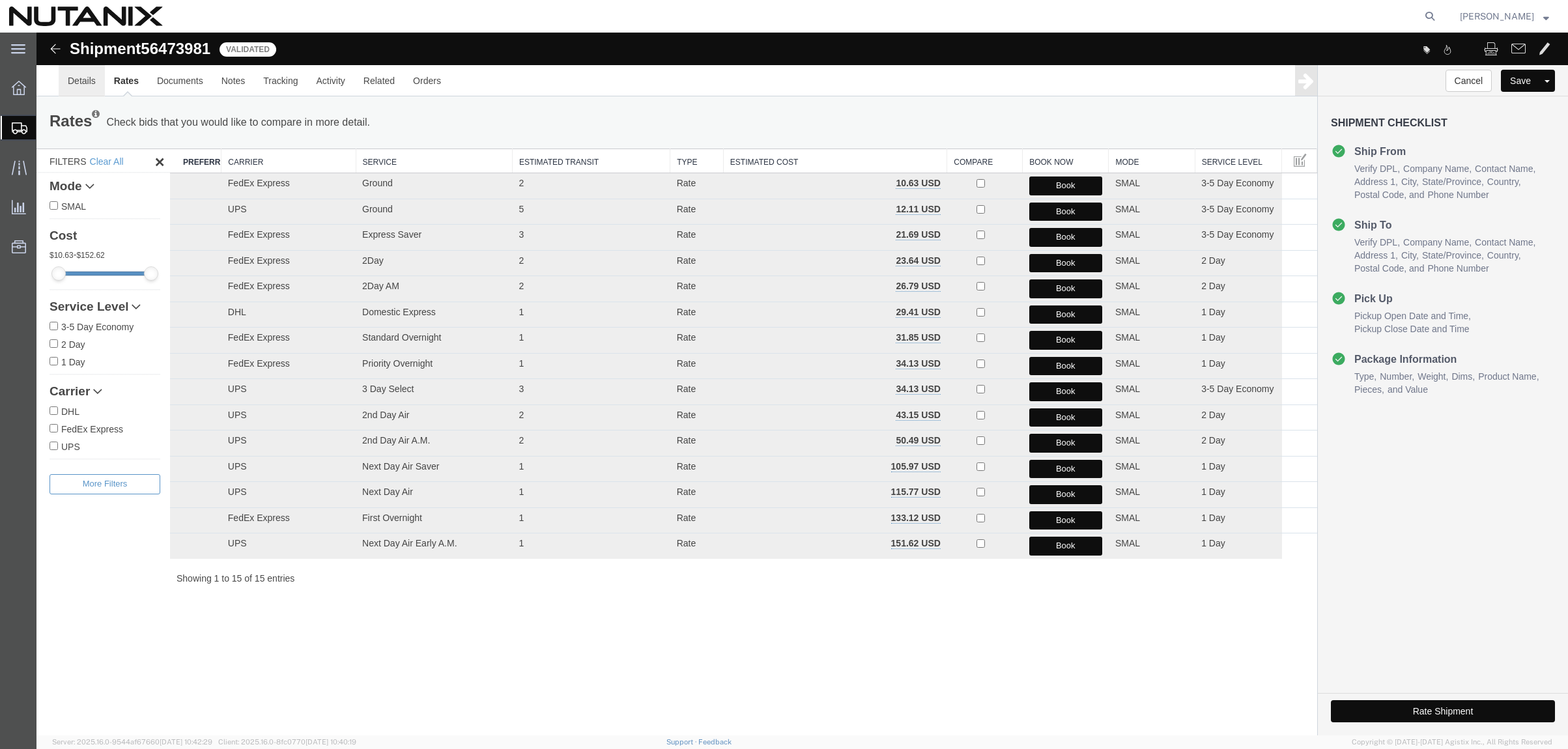
click at [73, 78] on link "Details" at bounding box center [82, 80] width 46 height 31
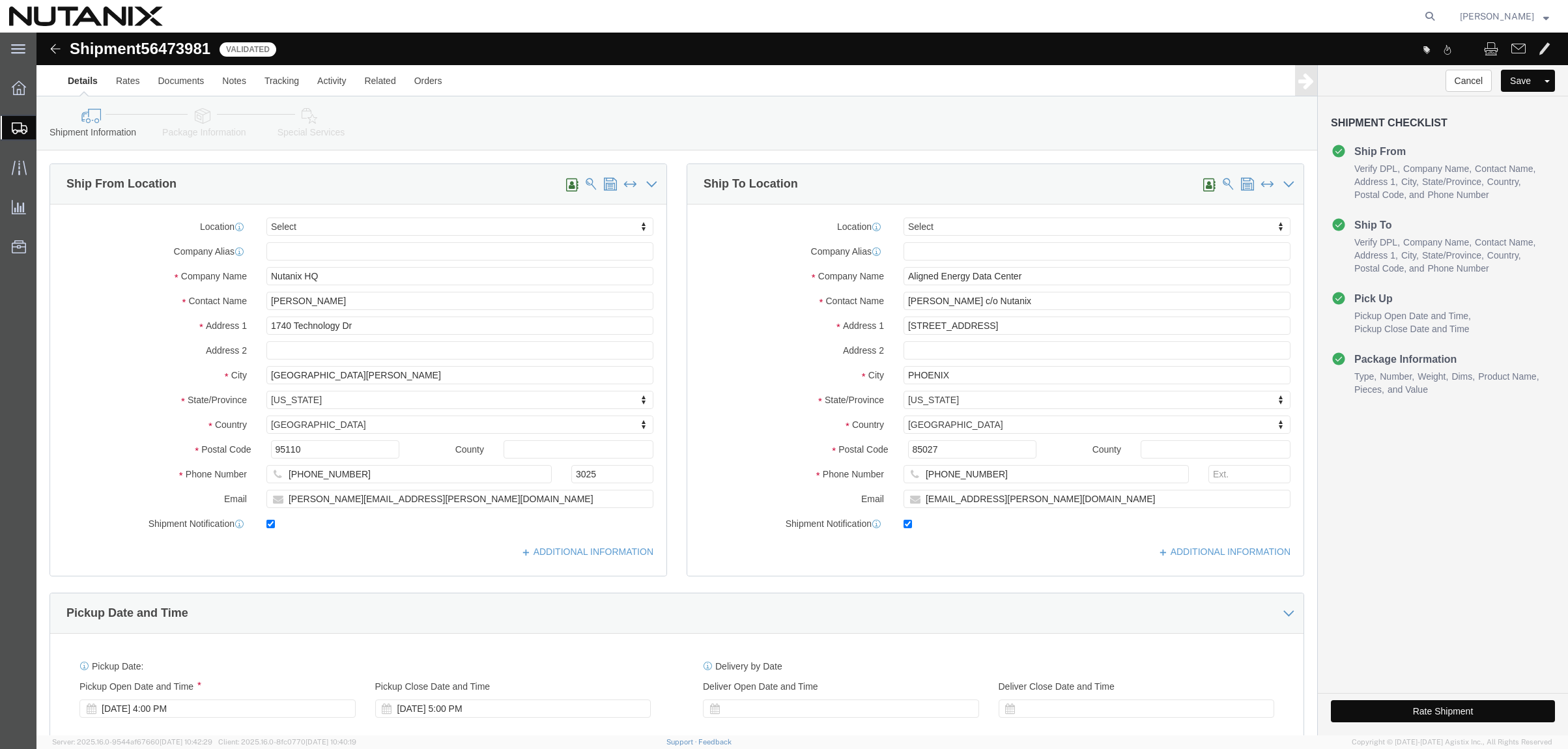
click icon
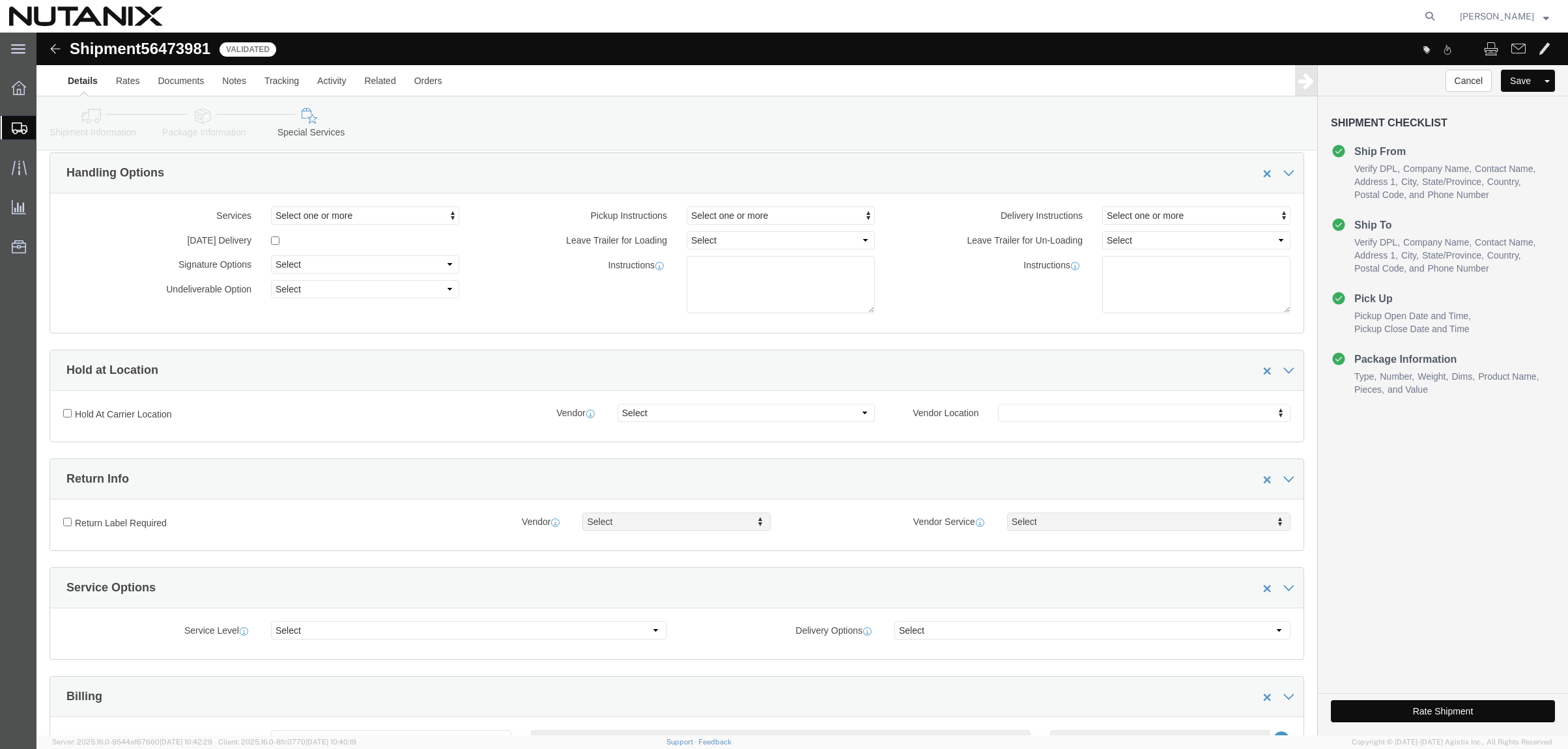
scroll to position [65, 0]
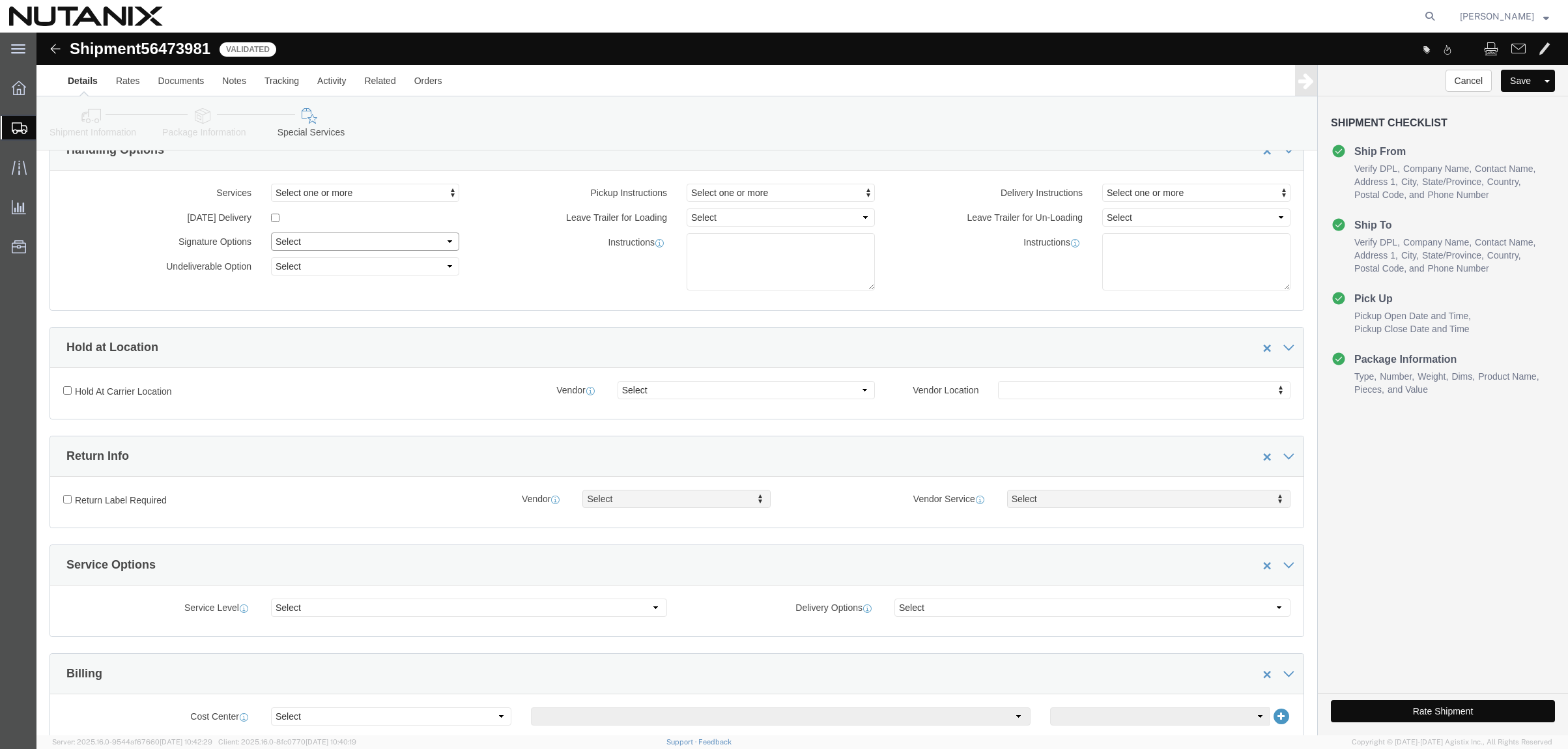
click select "Select Adult Signature Required Direct Signature Required No Signature Required…"
select select "SignReqOnDeliveryFlag"
click select "Select Adult Signature Required Direct Signature Required No Signature Required…"
click button "Rate Shipment"
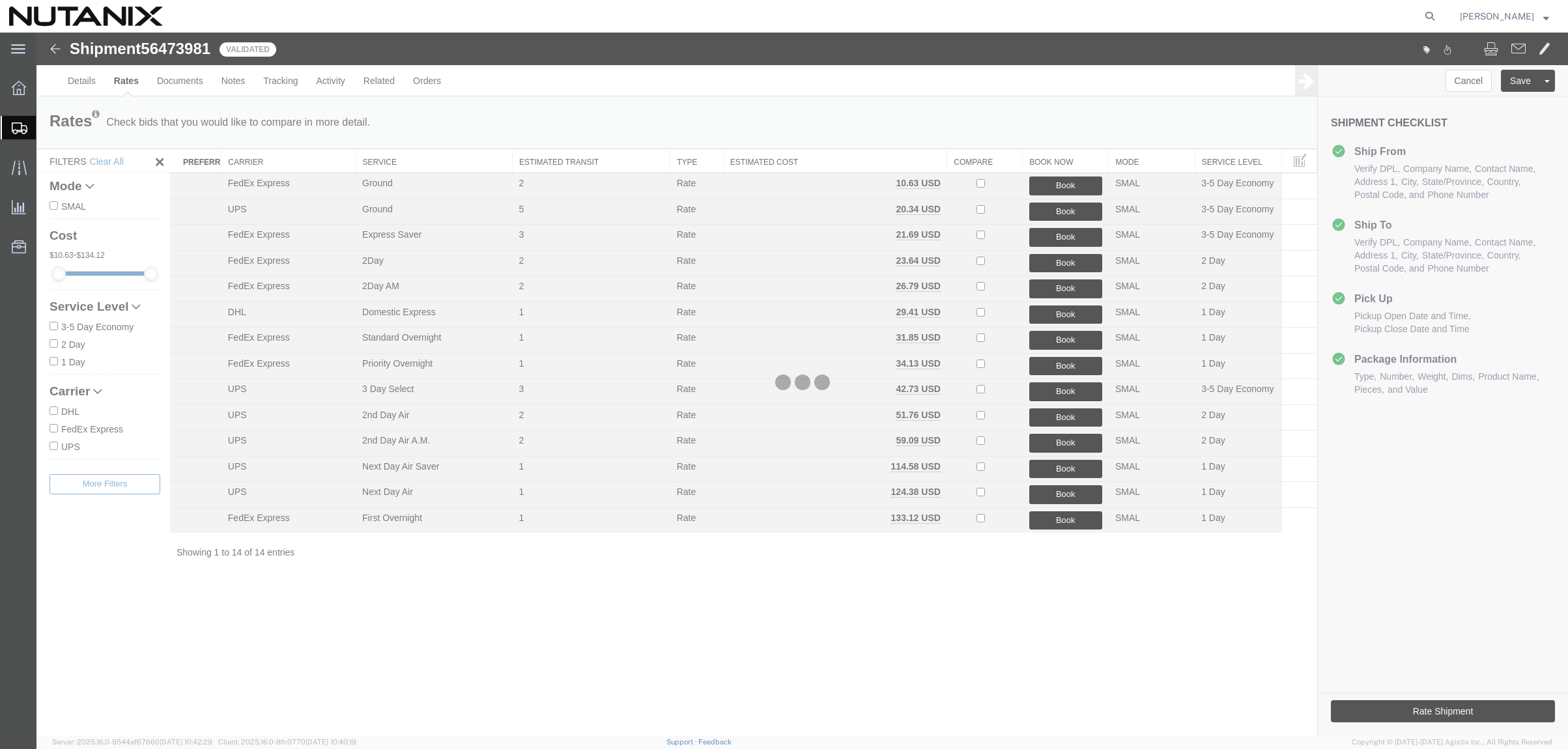
scroll to position [0, 0]
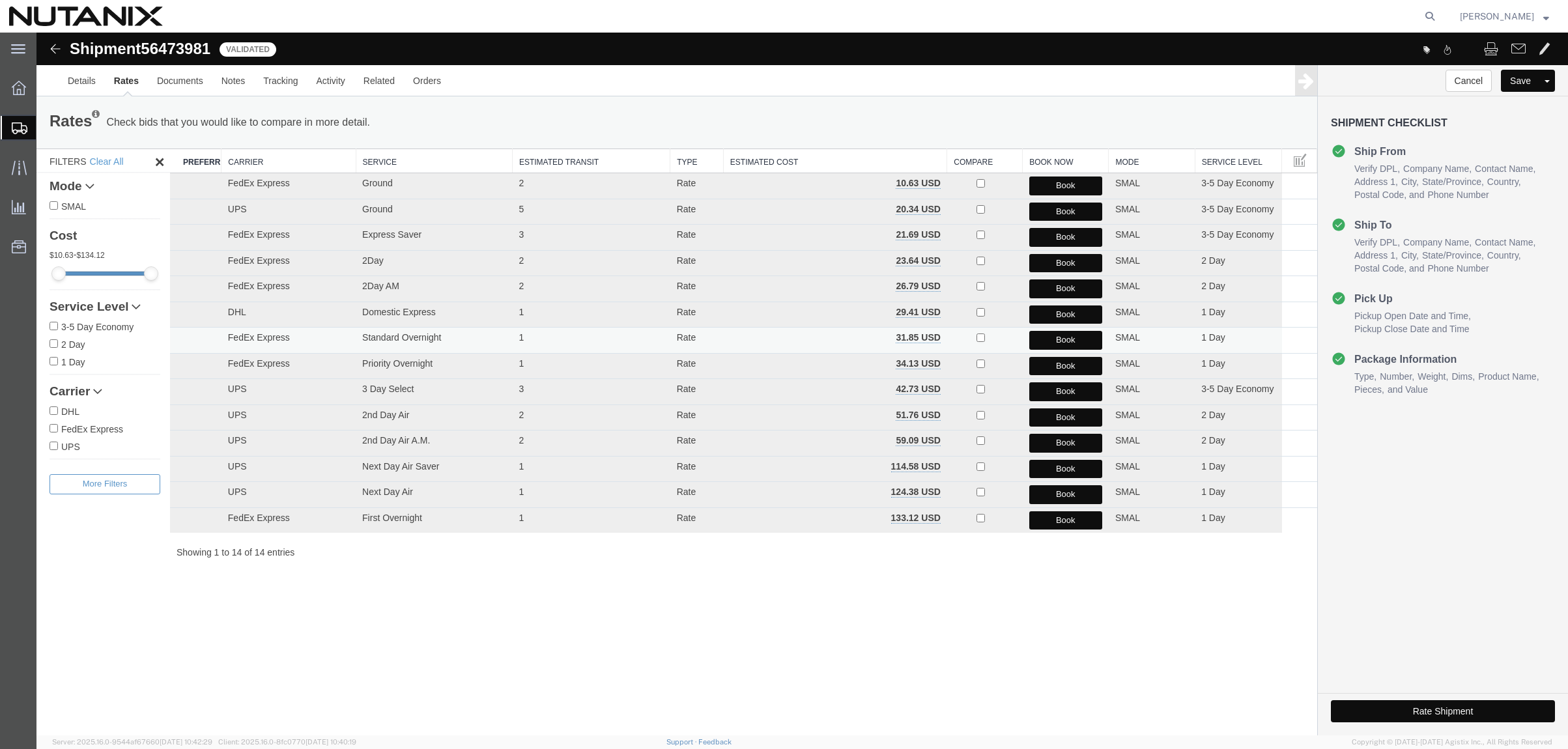
click at [1049, 339] on button "Book" at bounding box center [1065, 340] width 73 height 19
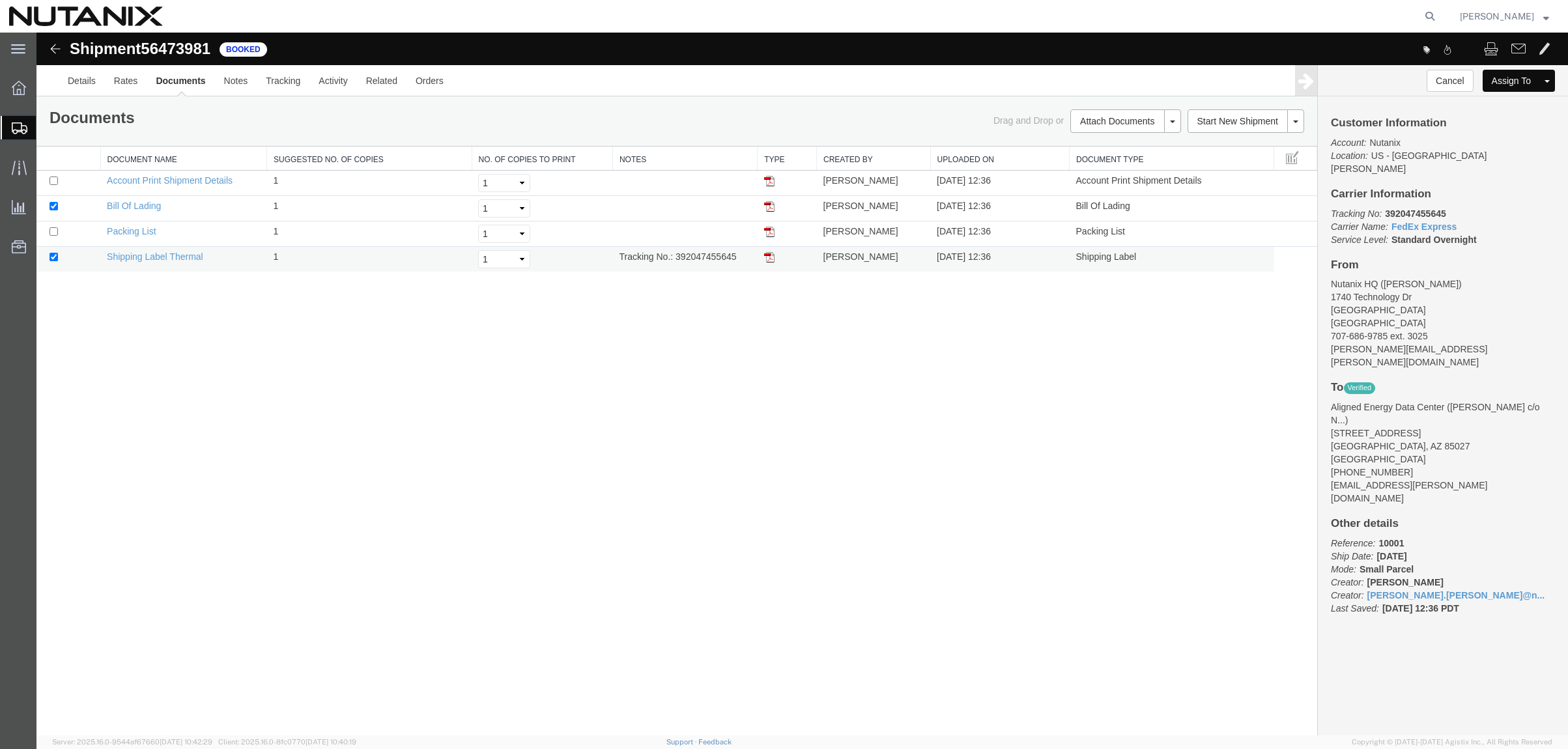
click at [770, 259] on img at bounding box center [769, 257] width 10 height 10
click at [0, 0] on span "Create Shipment" at bounding box center [0, 0] width 0 height 0
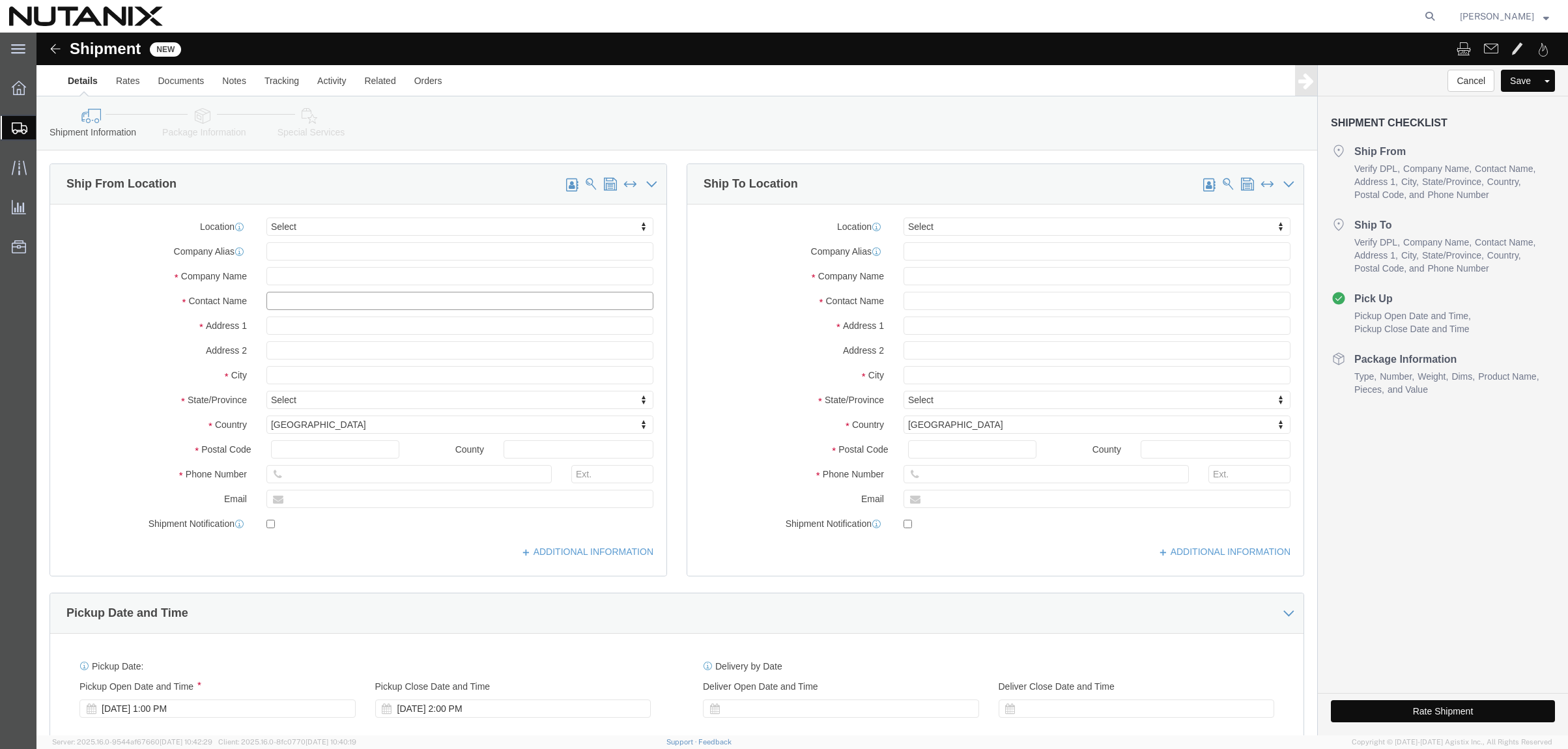
click input "text"
type input "stephanie"
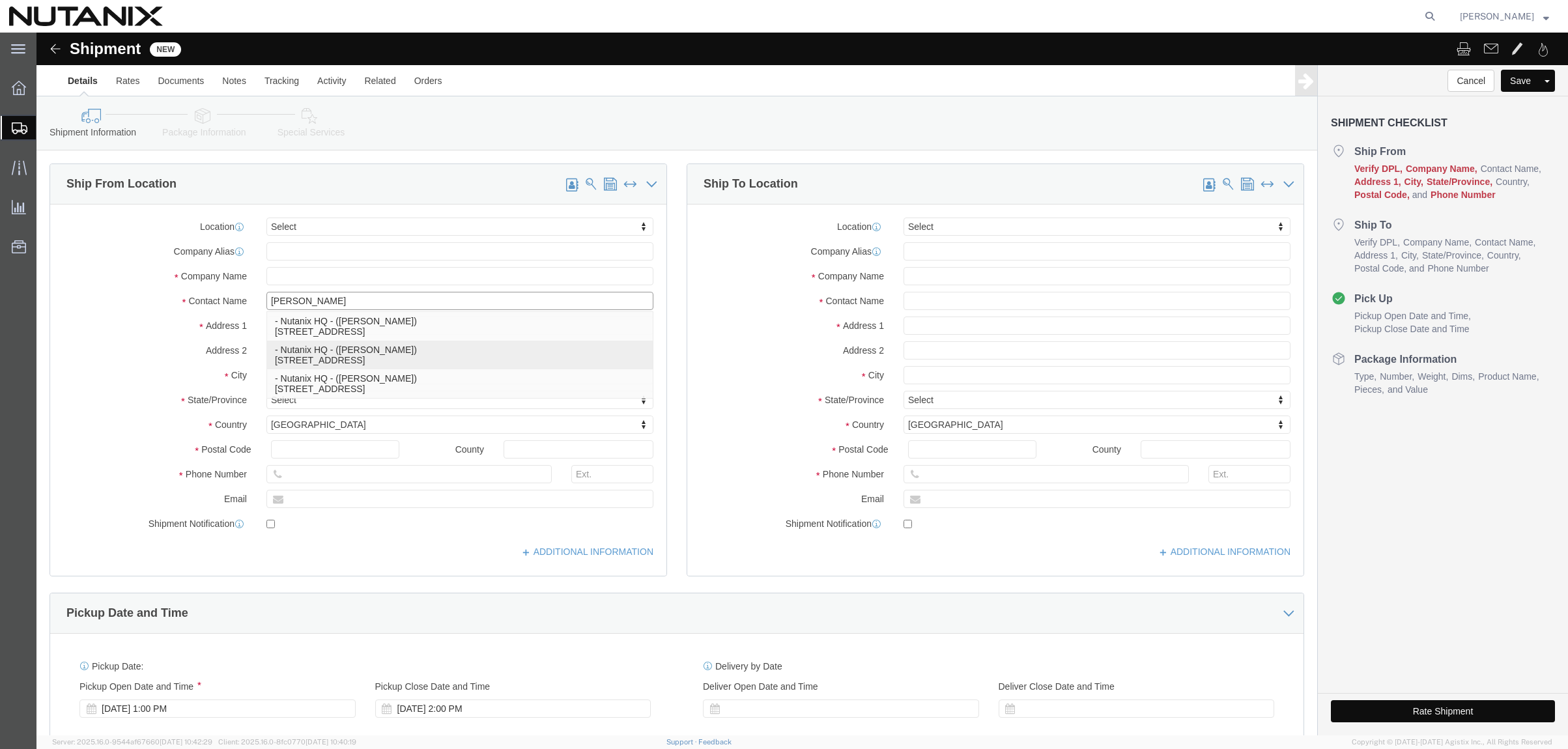
click p "- Nutanix HQ - (Stephanie Guadron) 1740 Technology Dr, San Jose, CA, 95110, US"
type input "1740 Technology Dr"
type input "95110"
type input "707-686-9785"
type input "3025"
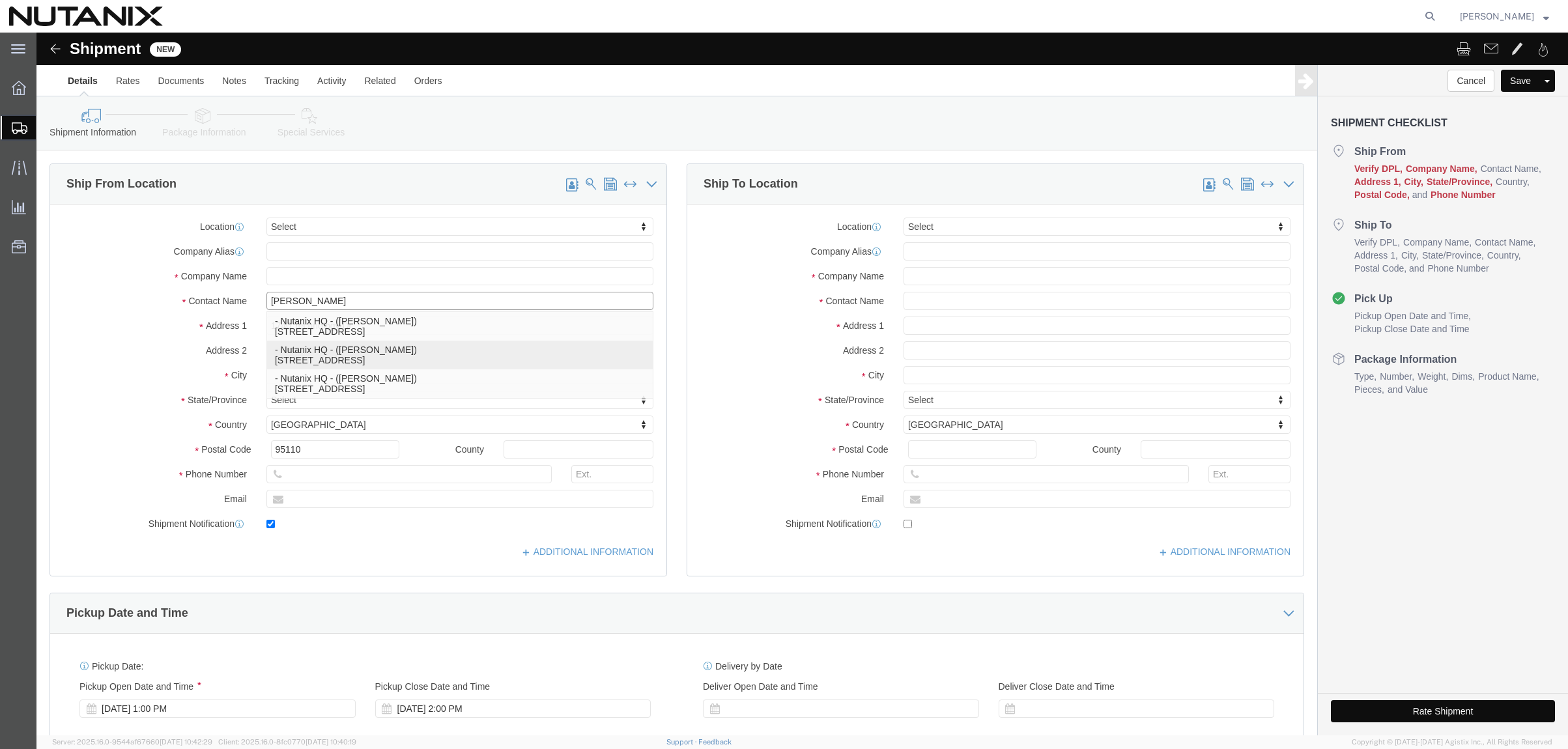
type input "stephanie.guadron@nutanix.com"
checkbox input "true"
type input "Nutanix HQ"
type input "Stephanie Guadron"
type input "San Jose"
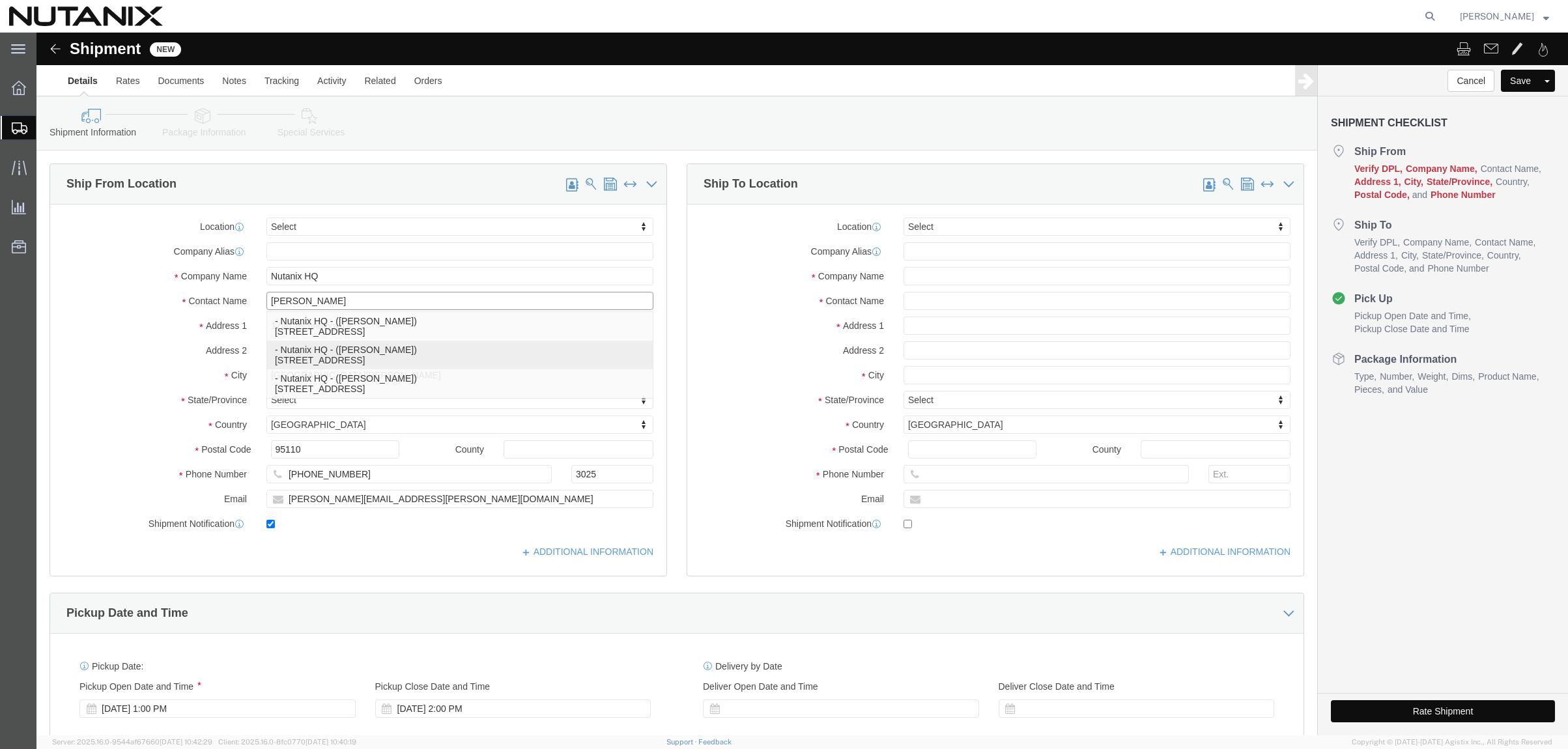
select select "CA"
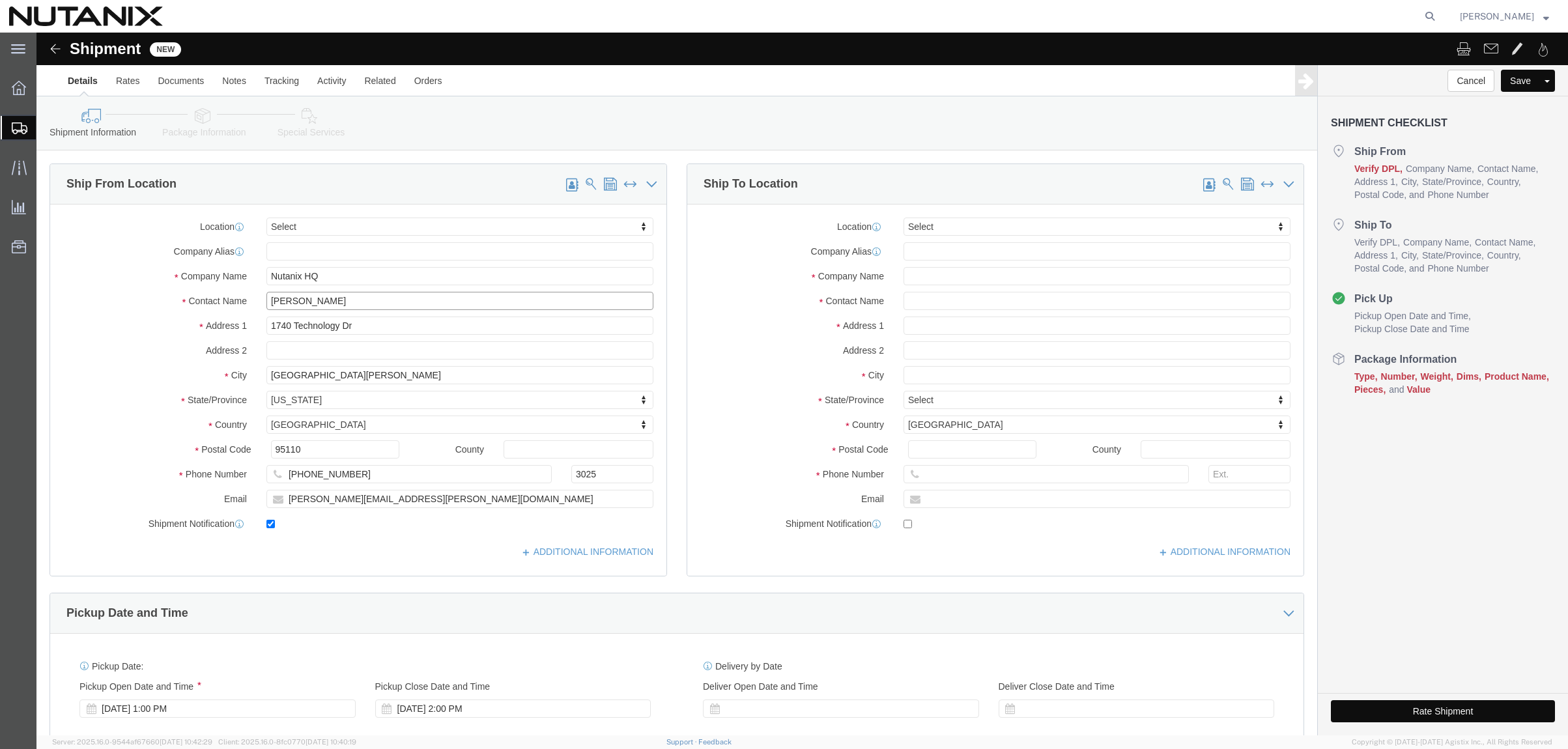
type input "Stephanie Guadron"
click input "text"
type input "Dilip Tummala"
type input "3850 Zanker Road"
type input "San Jose"
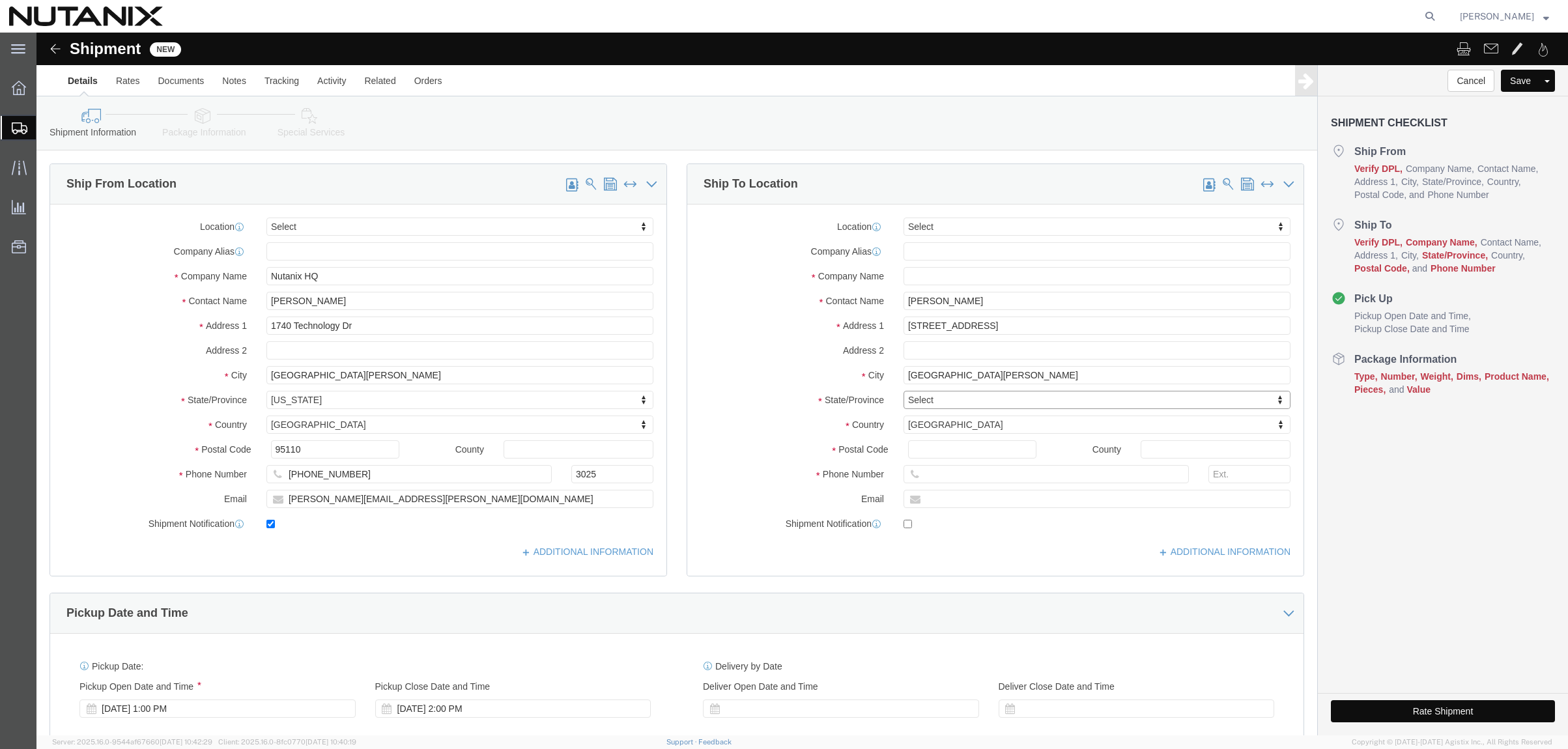
type input "c"
type input "ca"
type input "calif"
select select "CA"
type input "95134"
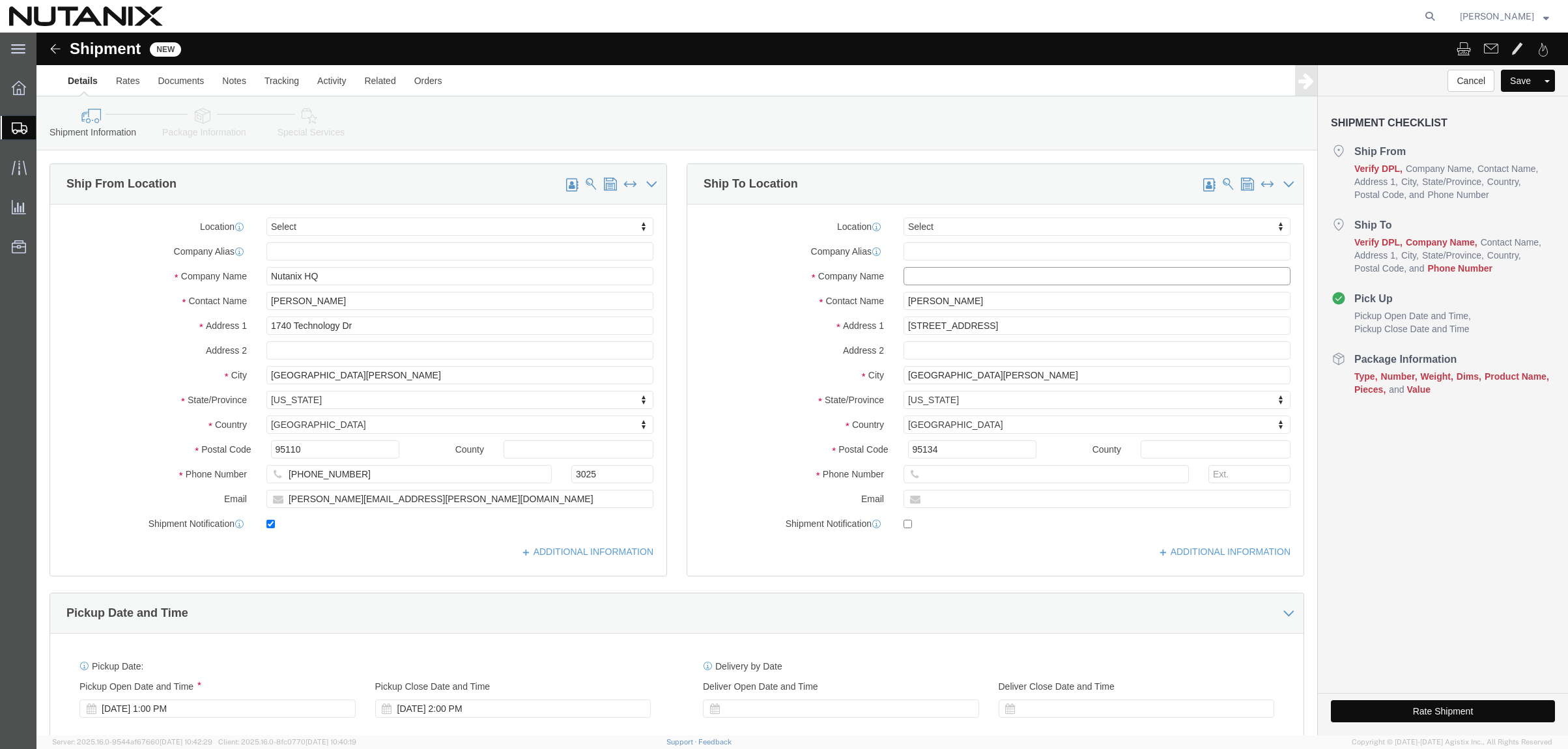
click input "text"
type input "Cisco Building-1 Dock"
click input "text"
type input "3129724545"
click input "text"
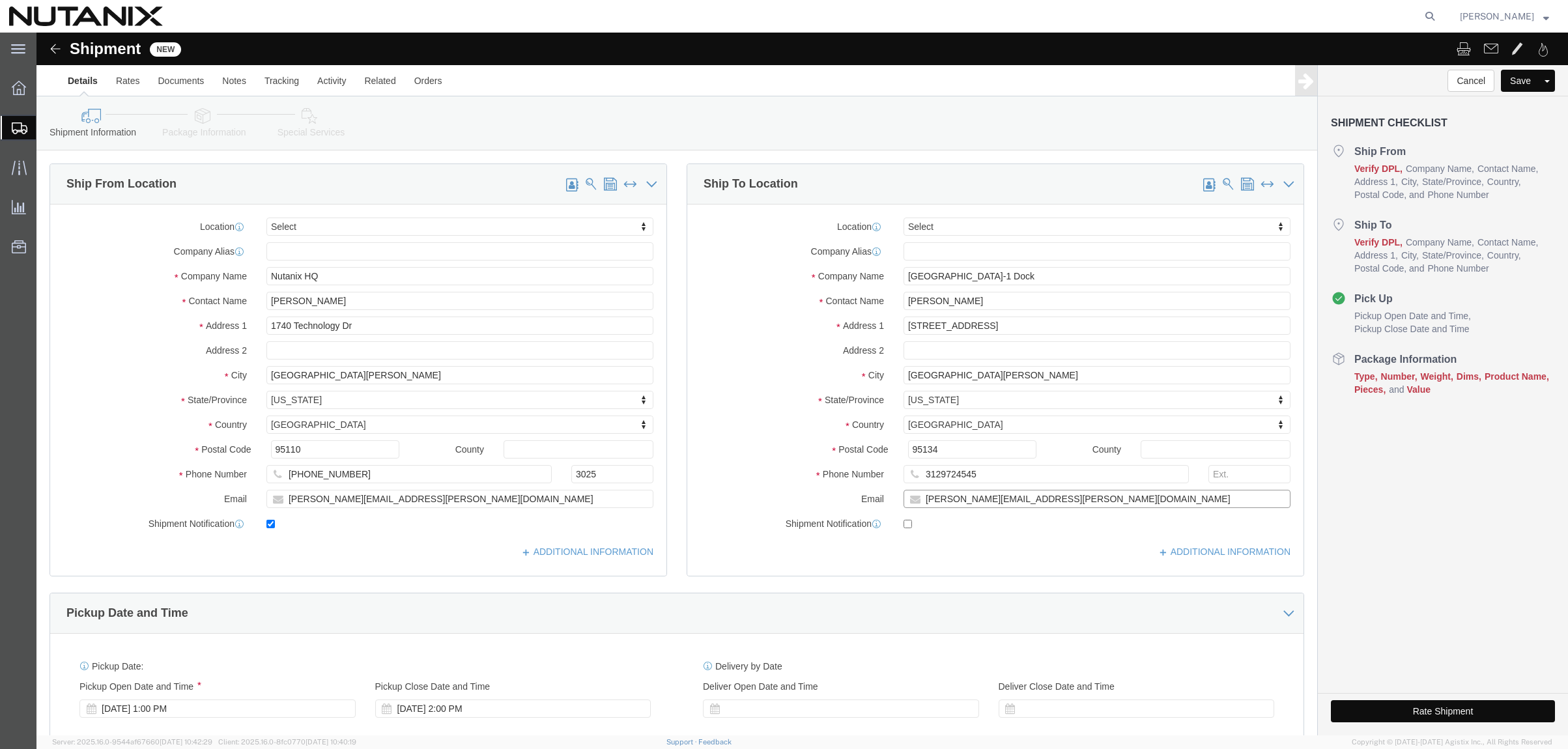
type input "kyle.huynh@nutanix.com"
checkbox input "true"
click div "Ship To Location Location Select Select My Profile Location AE - Dubai City AU …"
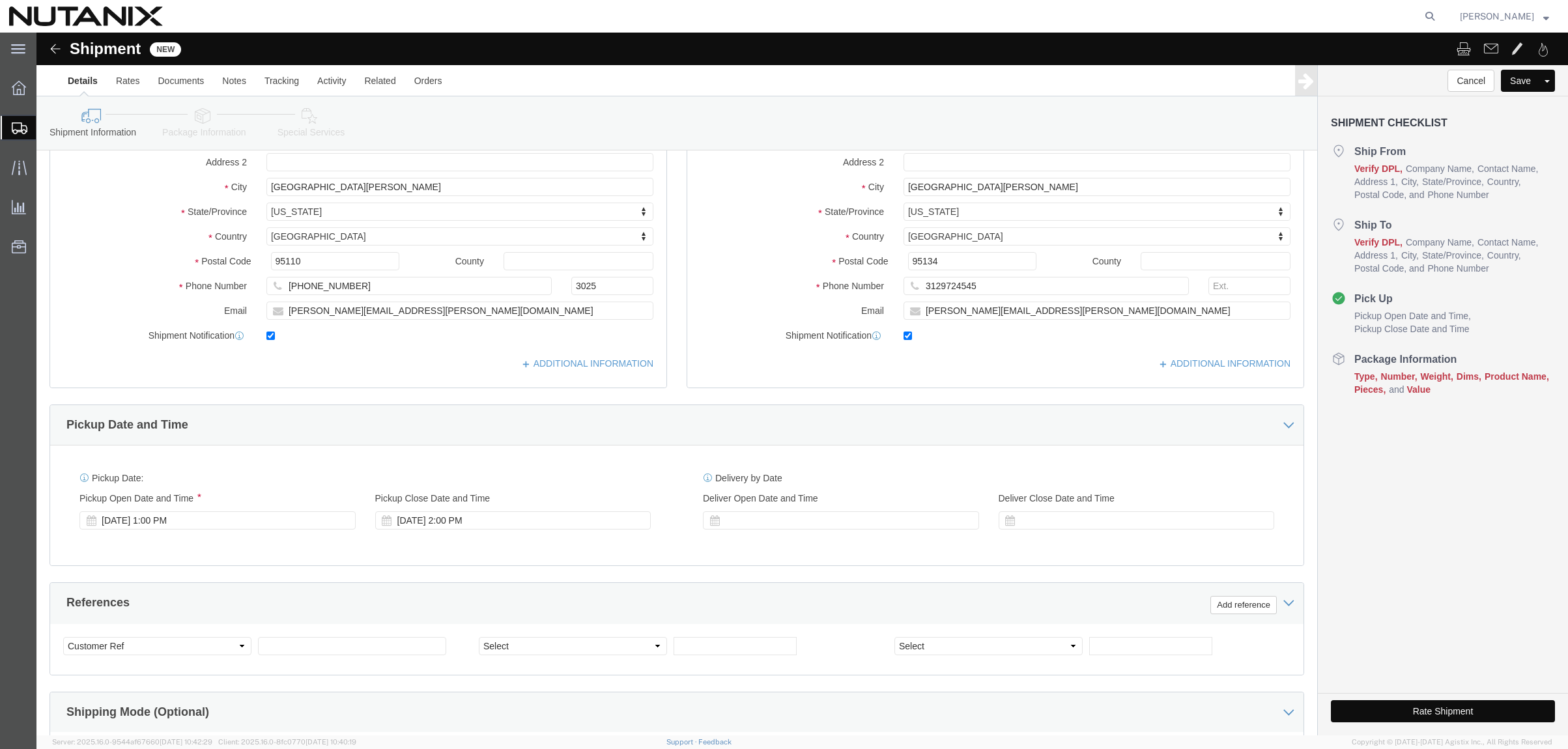
scroll to position [196, 0]
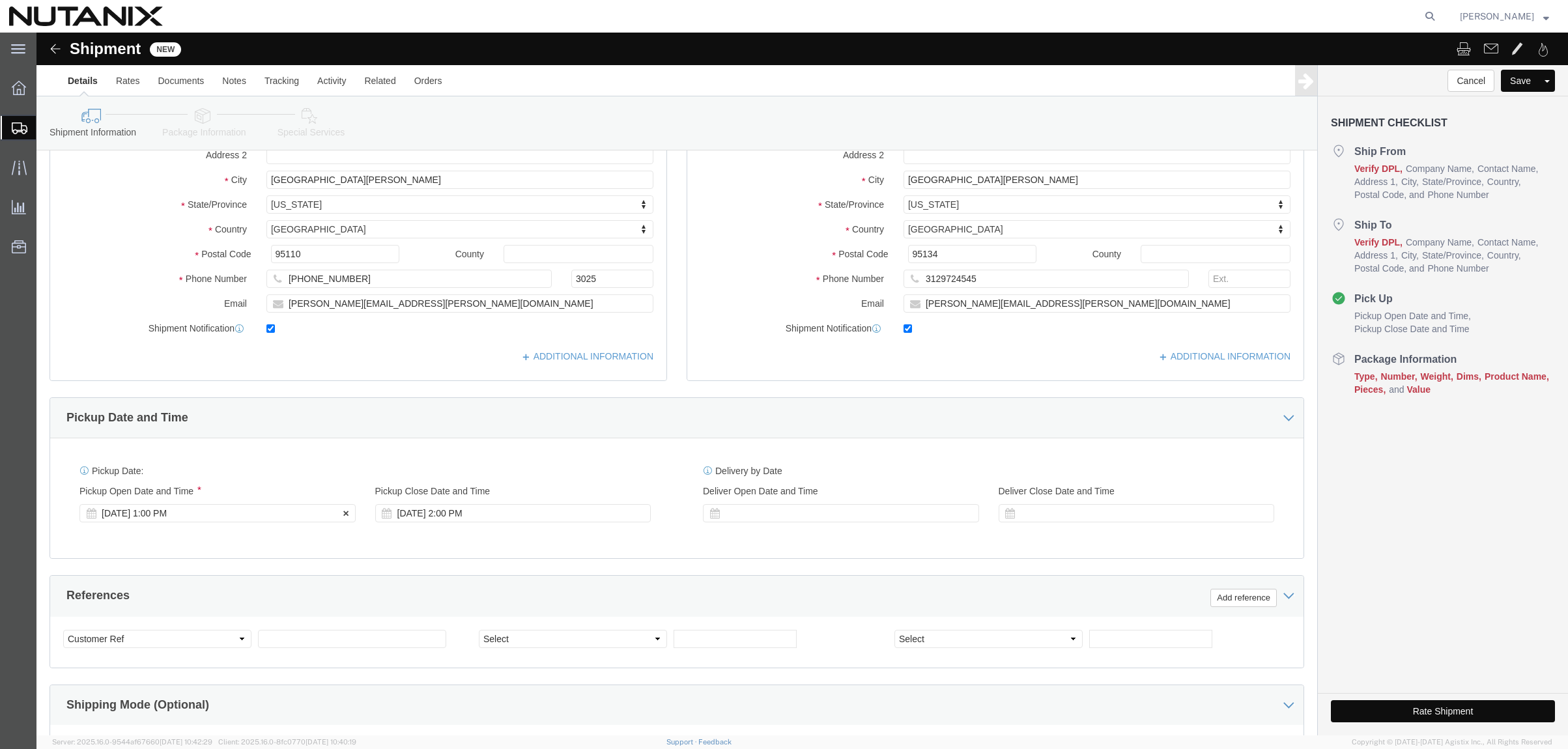
click div "Aug 12 2025 1:00 PM"
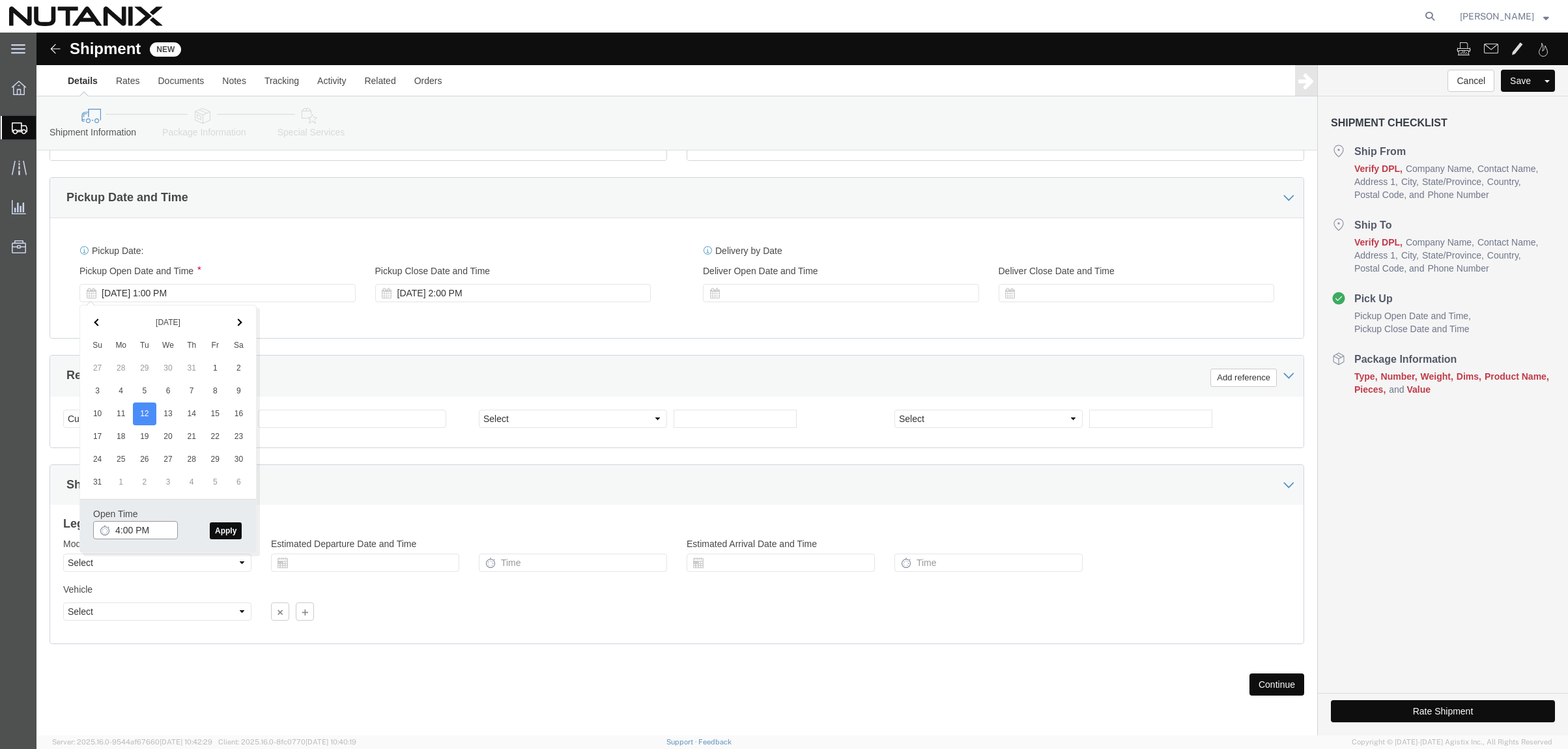
type input "4:00 PM"
click button "Apply"
click input "text"
type input "10001"
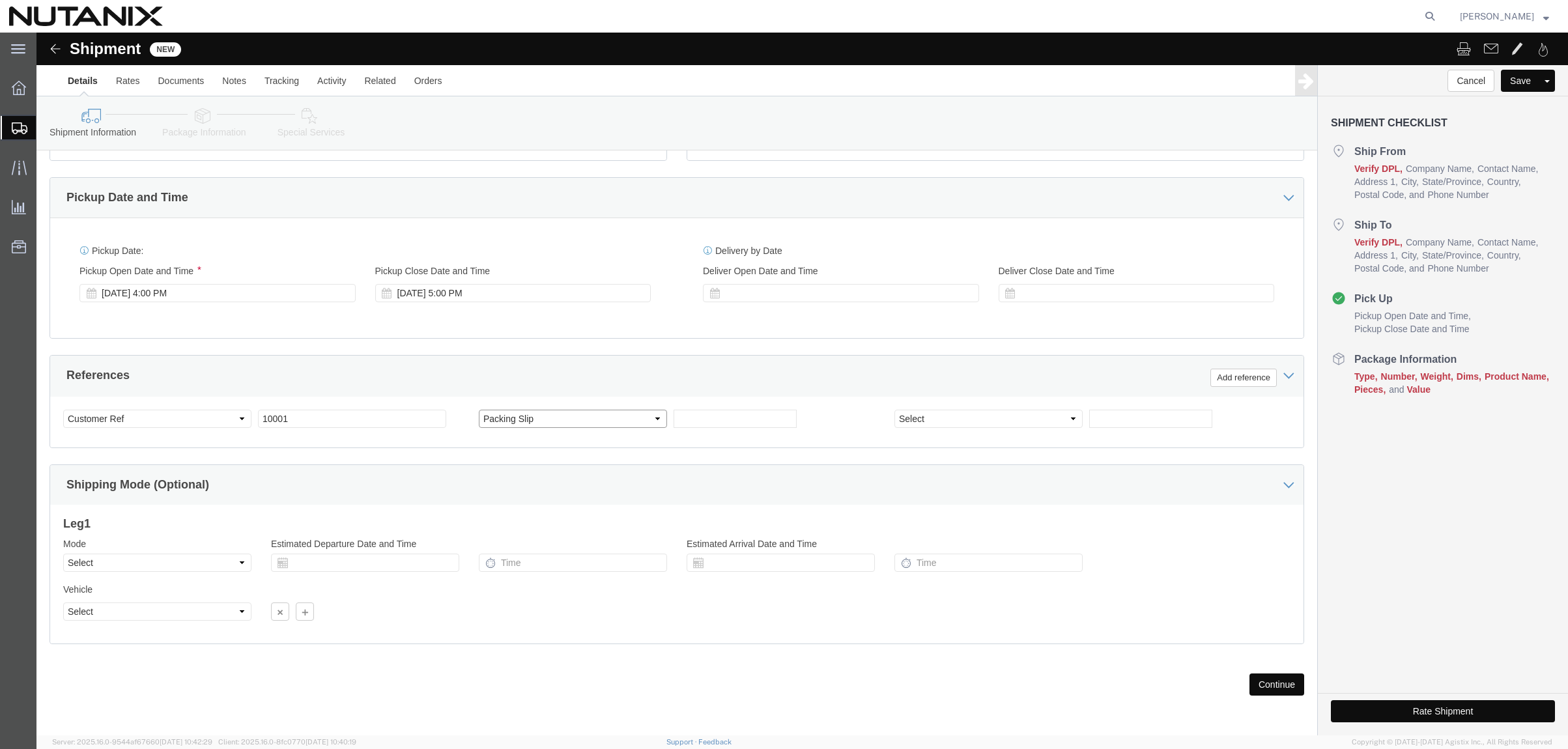
select select "PURCHORD"
type input "Server"
click select "Select Air Less than Truckload Multi-Leg Ocean Freight Rail Small Parcel Truckl…"
select select "SMAL"
click select "Select Air Less than Truckload Multi-Leg Ocean Freight Rail Small Parcel Truckl…"
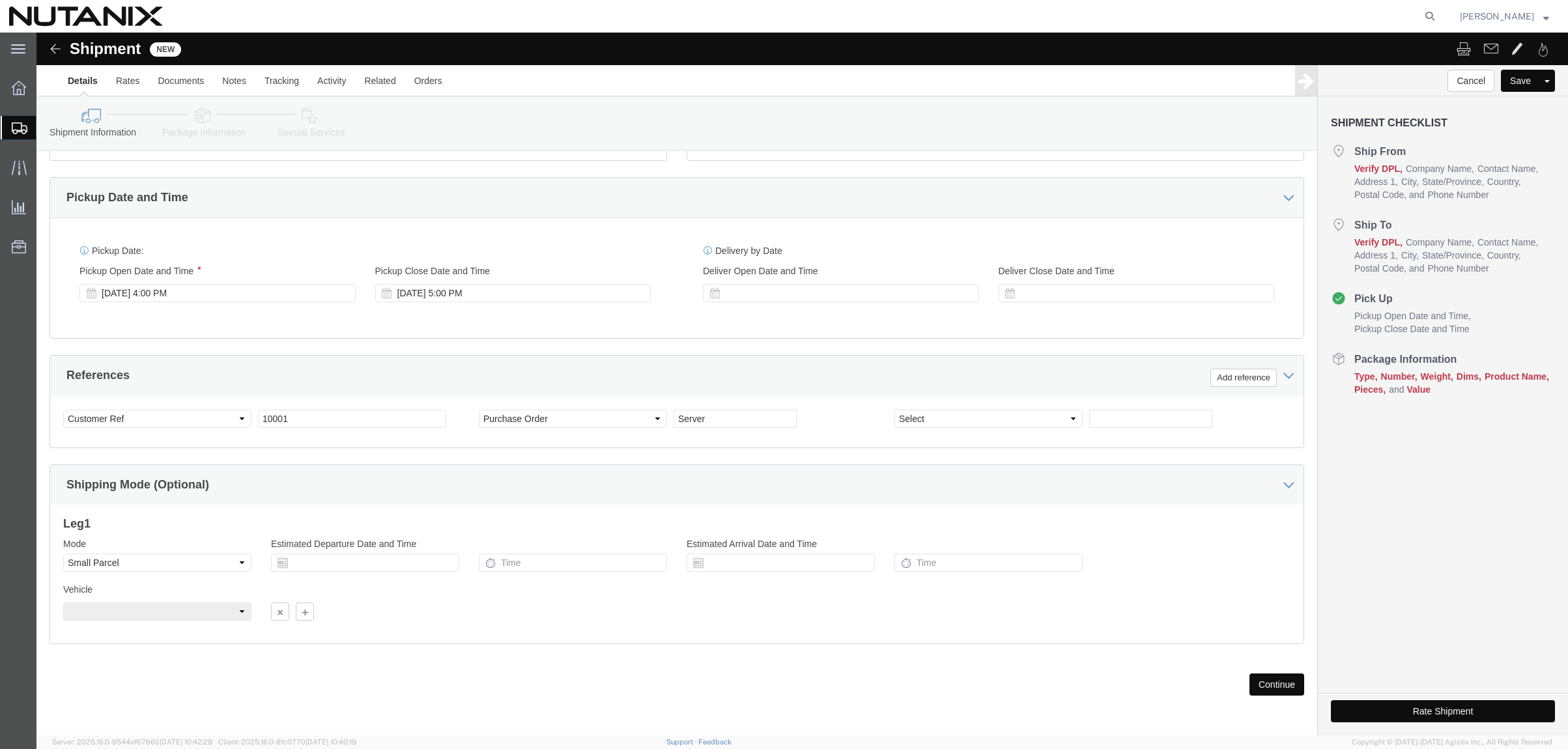
click button "Continue"
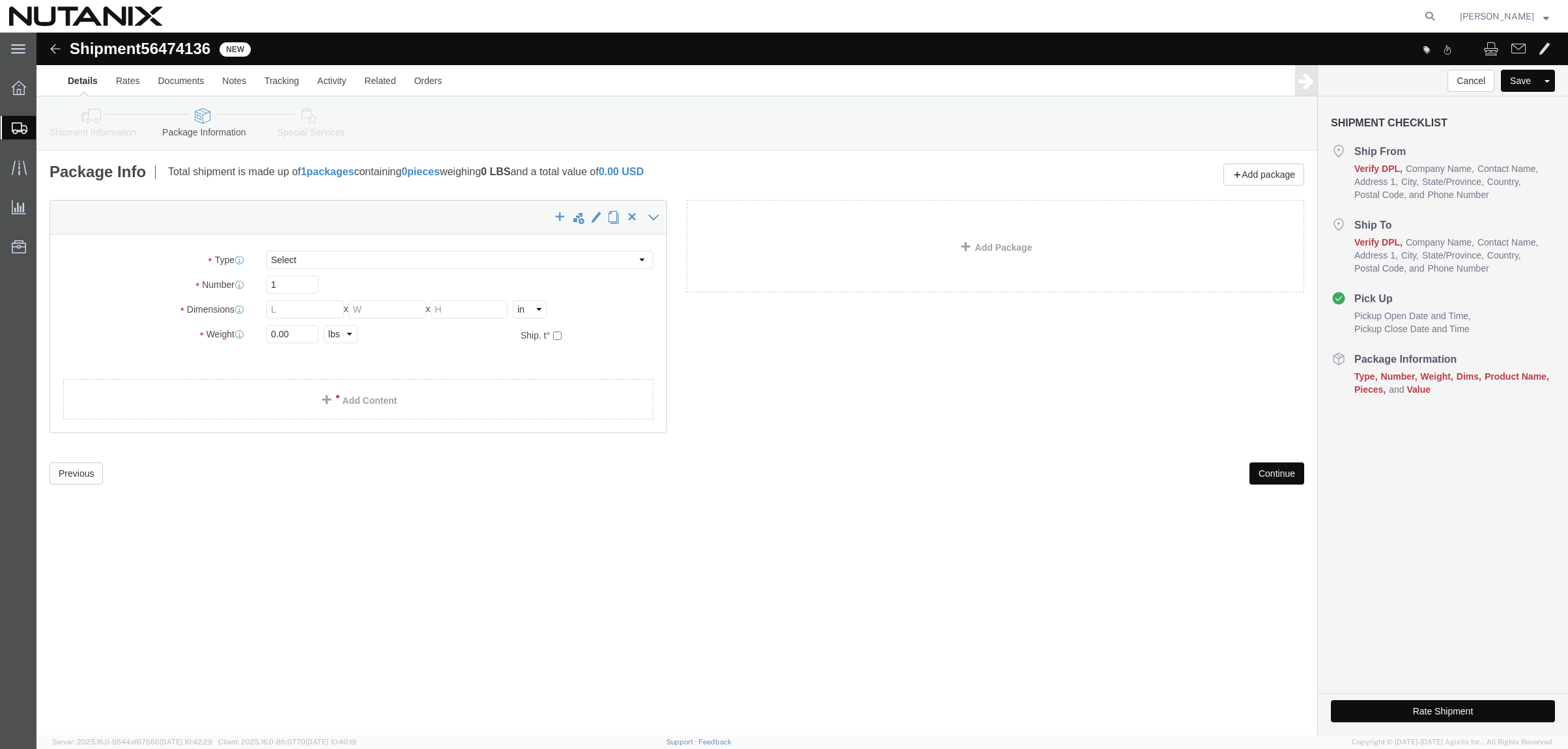
select select "YRPK"
click input "text"
type input "39"
type input "23"
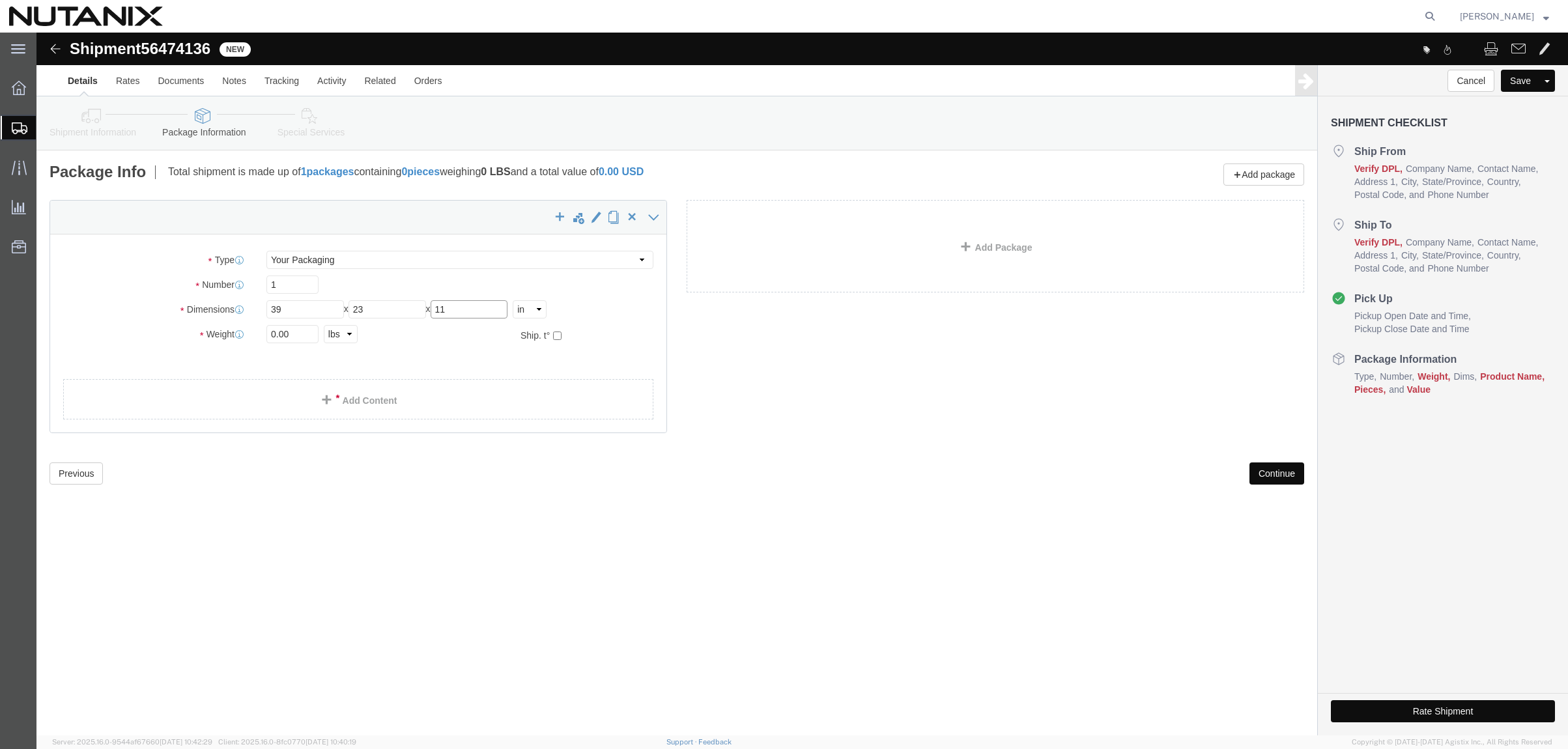
type input "11"
type input "50"
click link "Add Content"
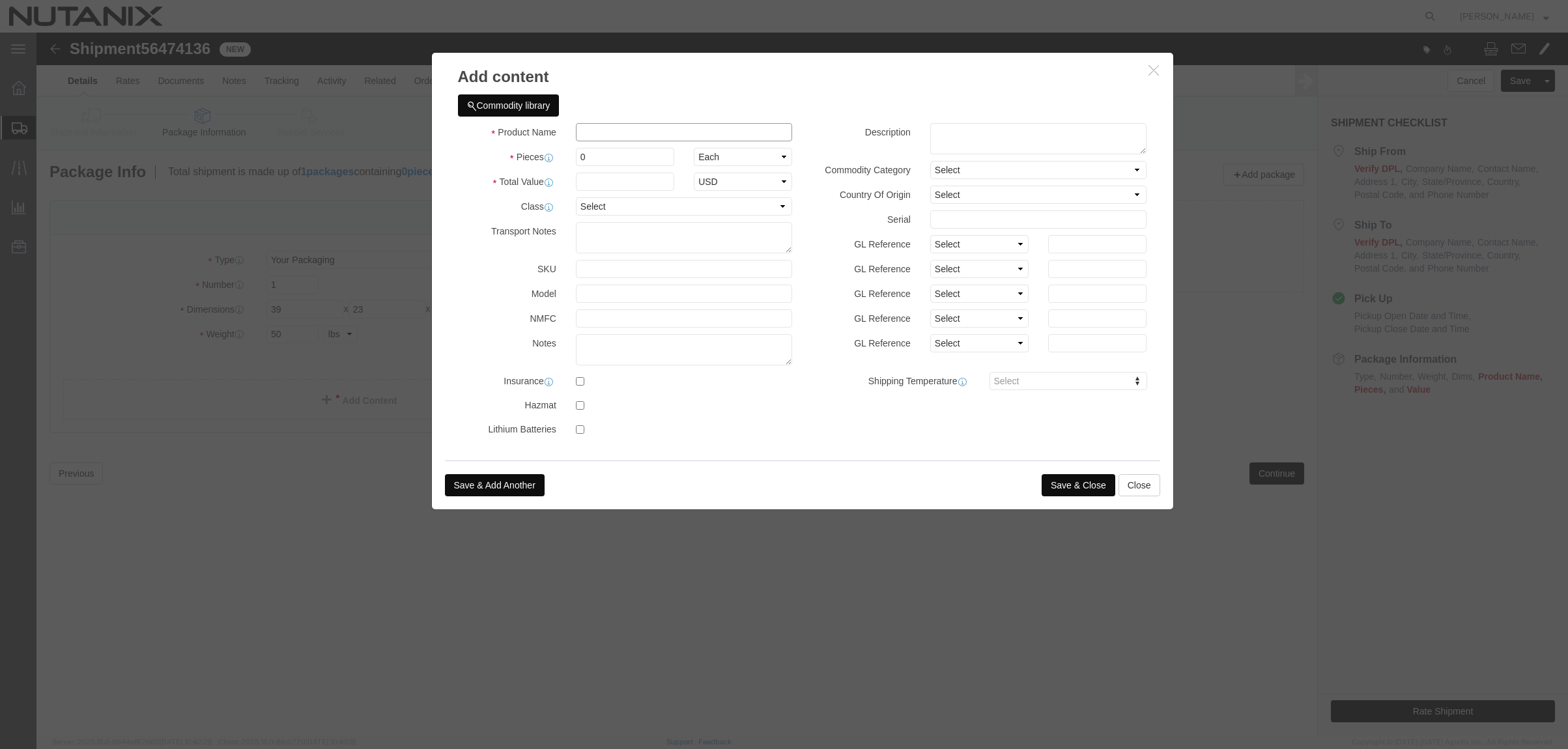
click input "text"
type input "F"
type input "Cisco M8 Server"
type input "1"
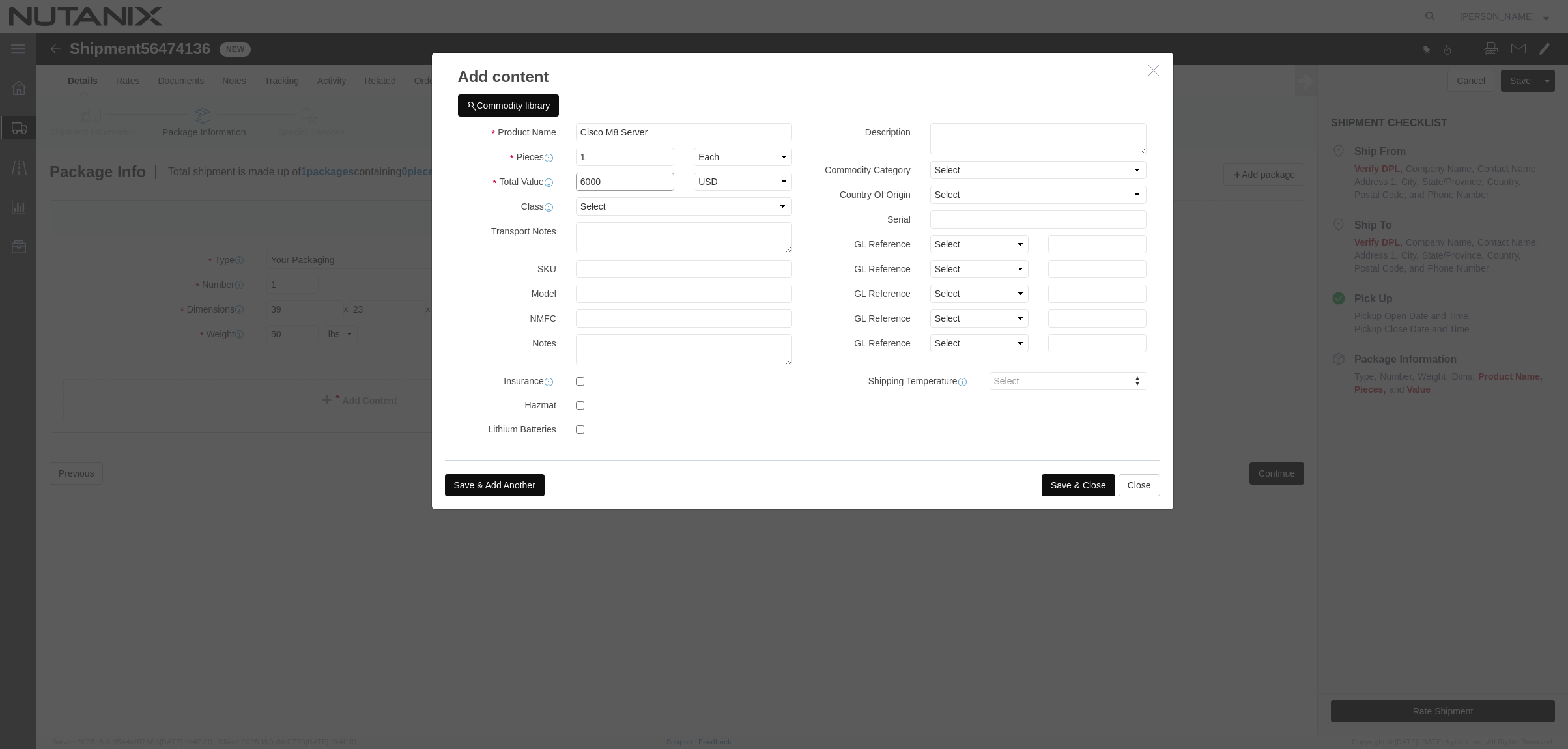
type input "6000"
select select "USD"
click button "Save & Close"
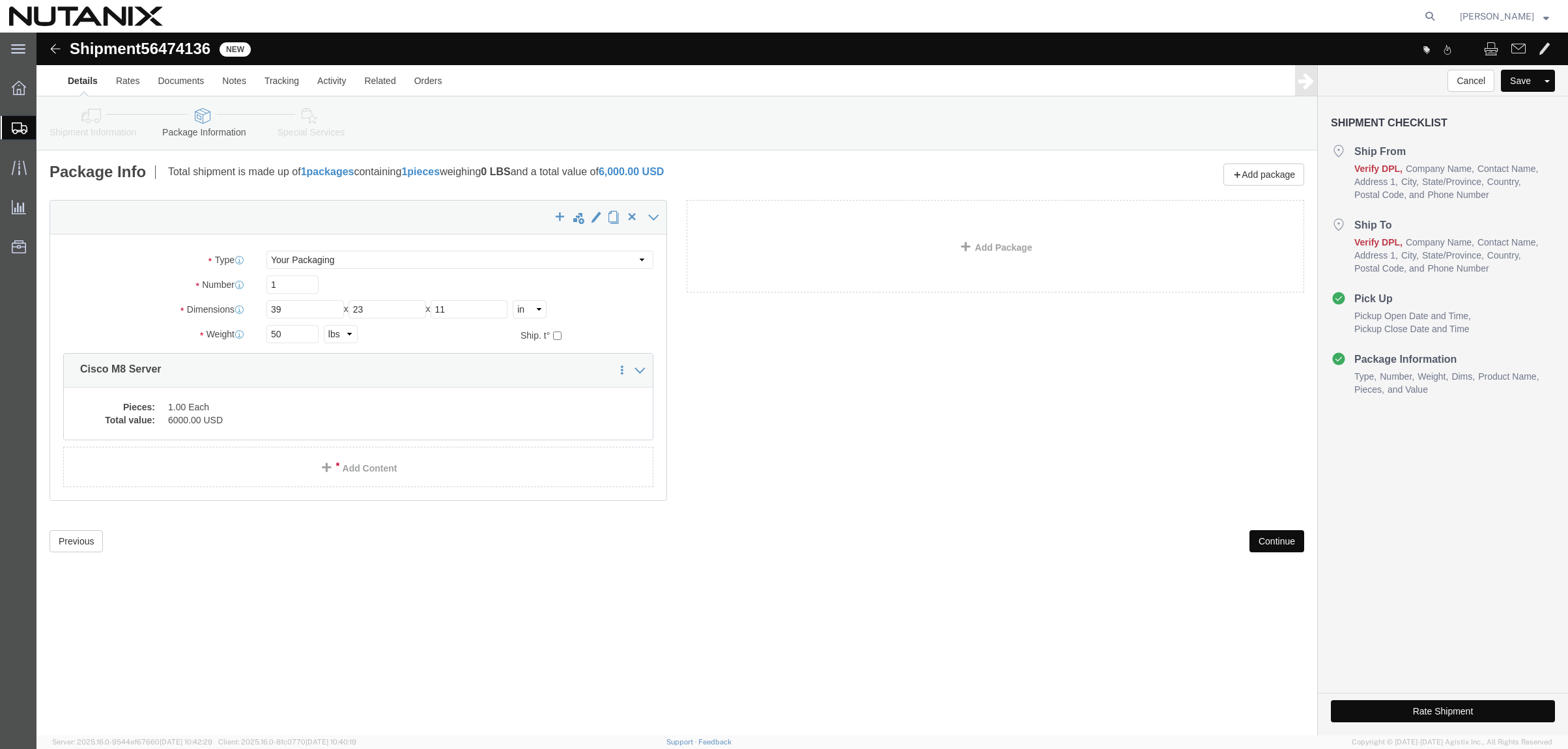
click button "Continue"
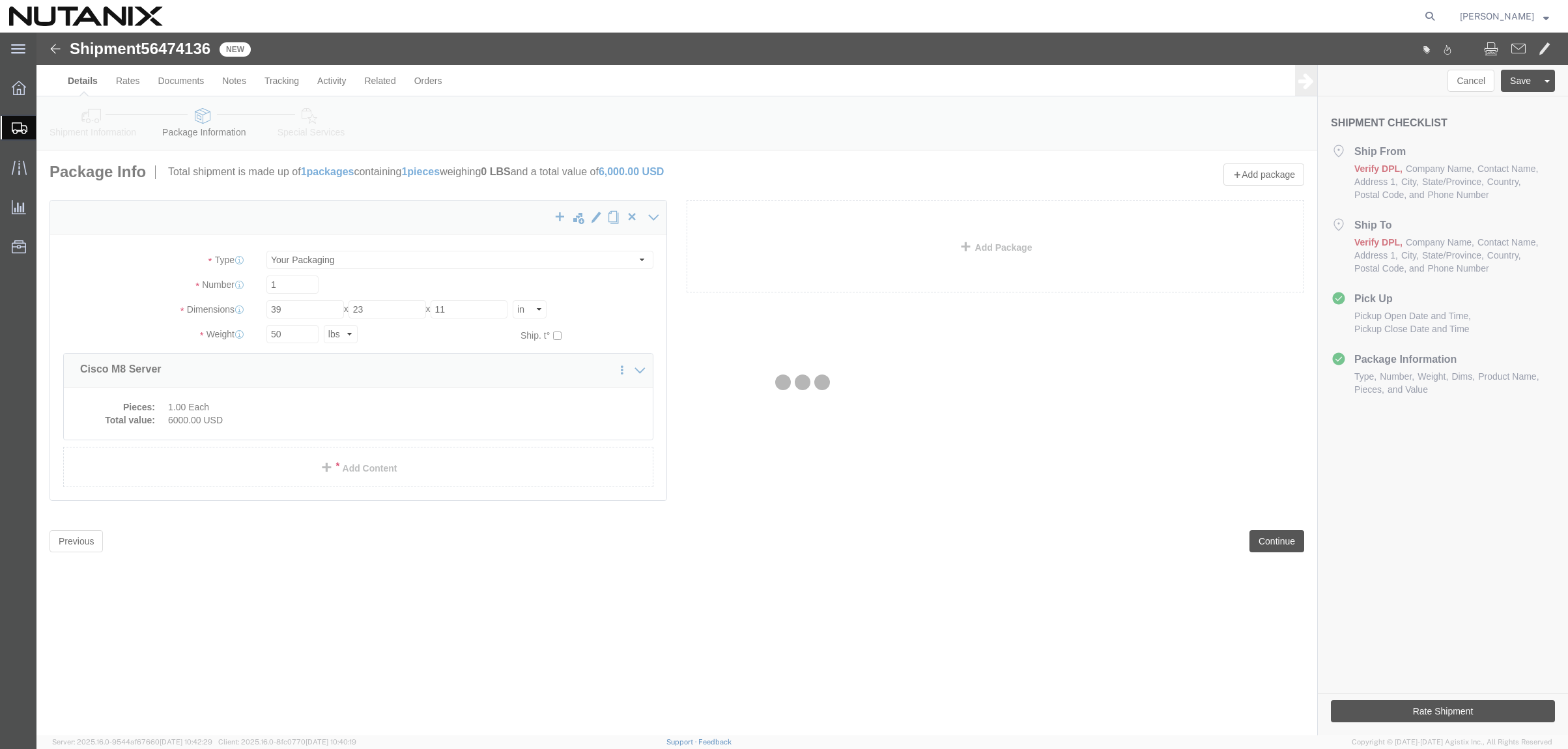
select select
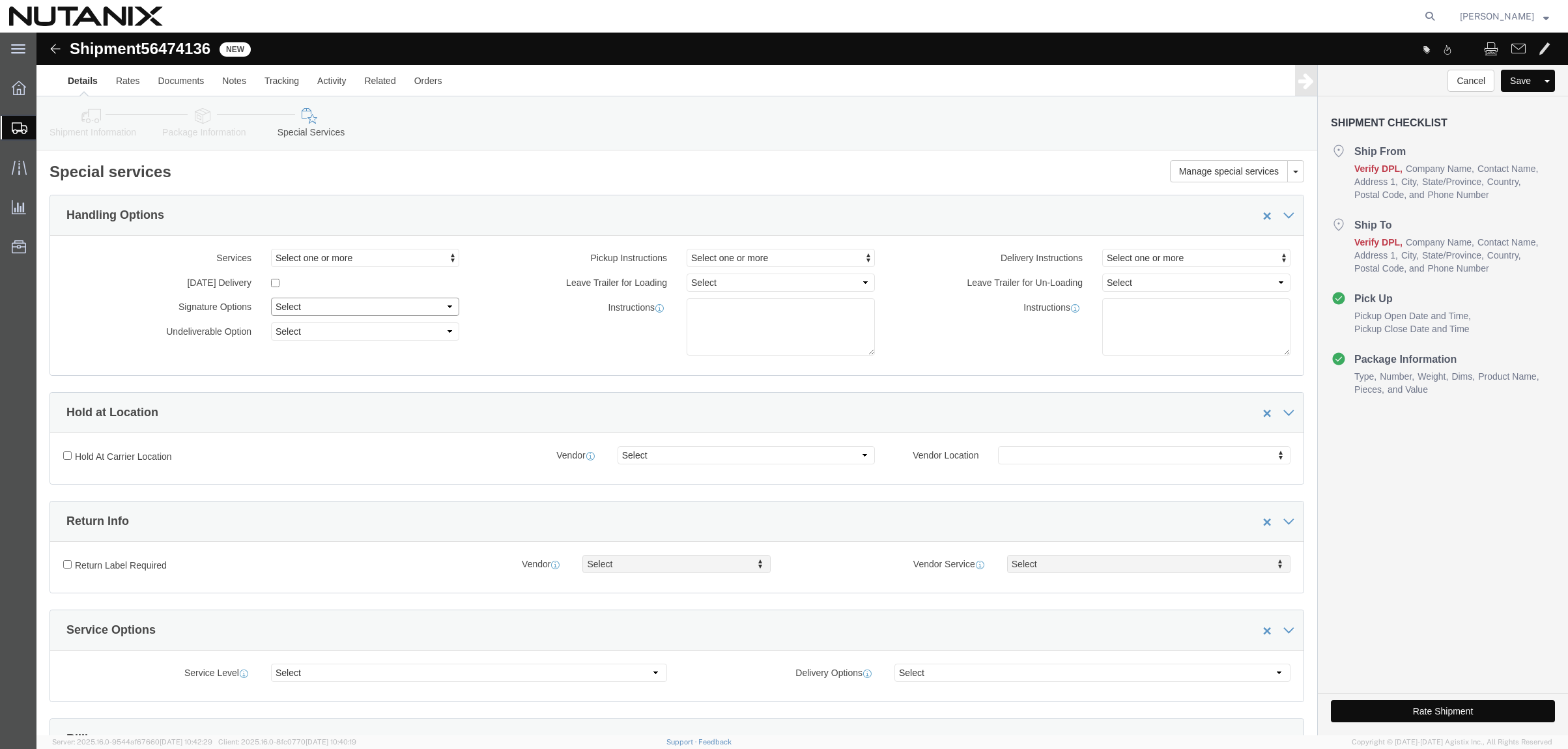
click select "Select Adult Signature Required Direct Signature Required No Signature Required…"
select select "SignReqOnDeliveryFlag"
click select "Select Adult Signature Required Direct Signature Required No Signature Required…"
click input "Return Label Required"
checkbox input "true"
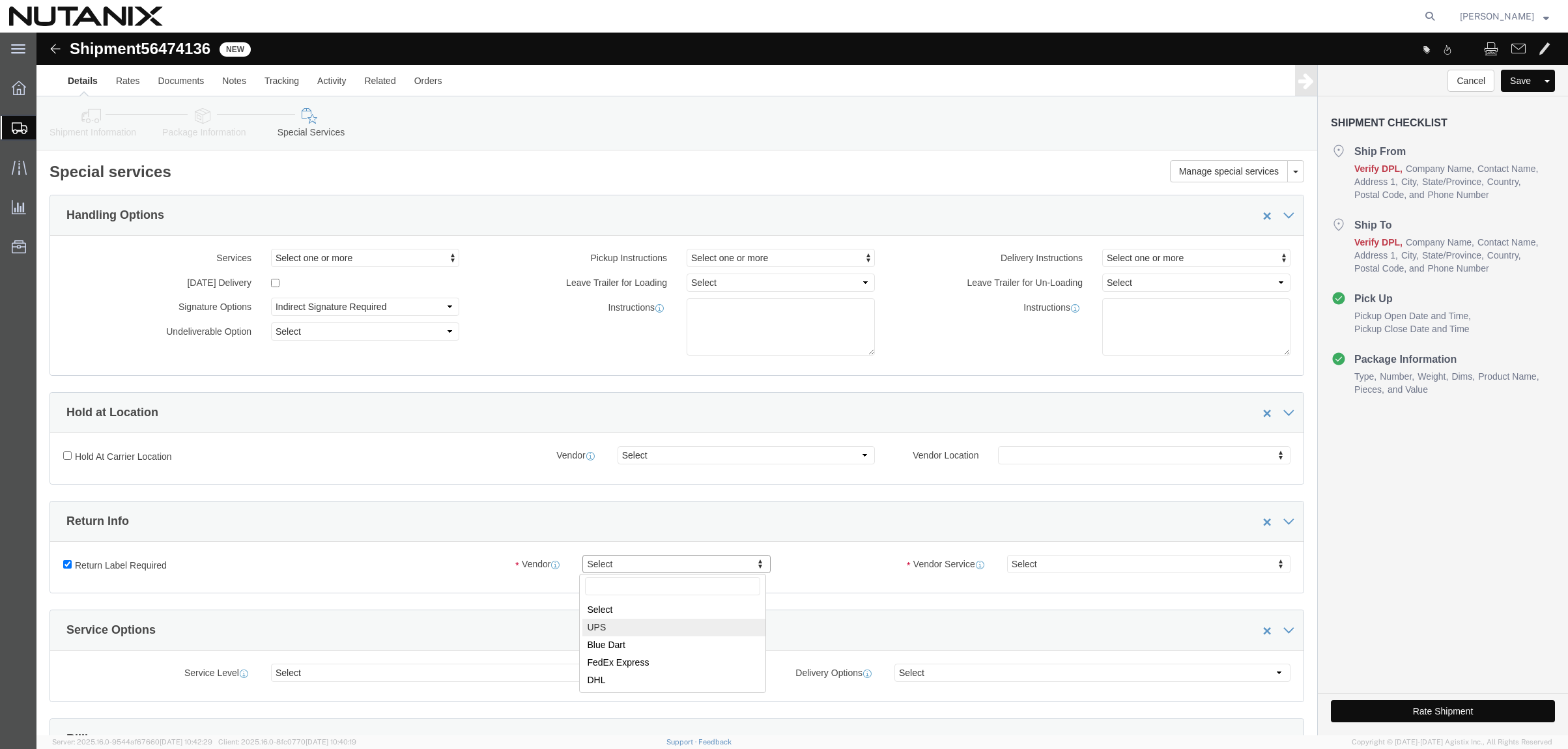
select select "12"
select select "43"
click div "Manage special services Handling Options Hold at Location Return Info Service O…"
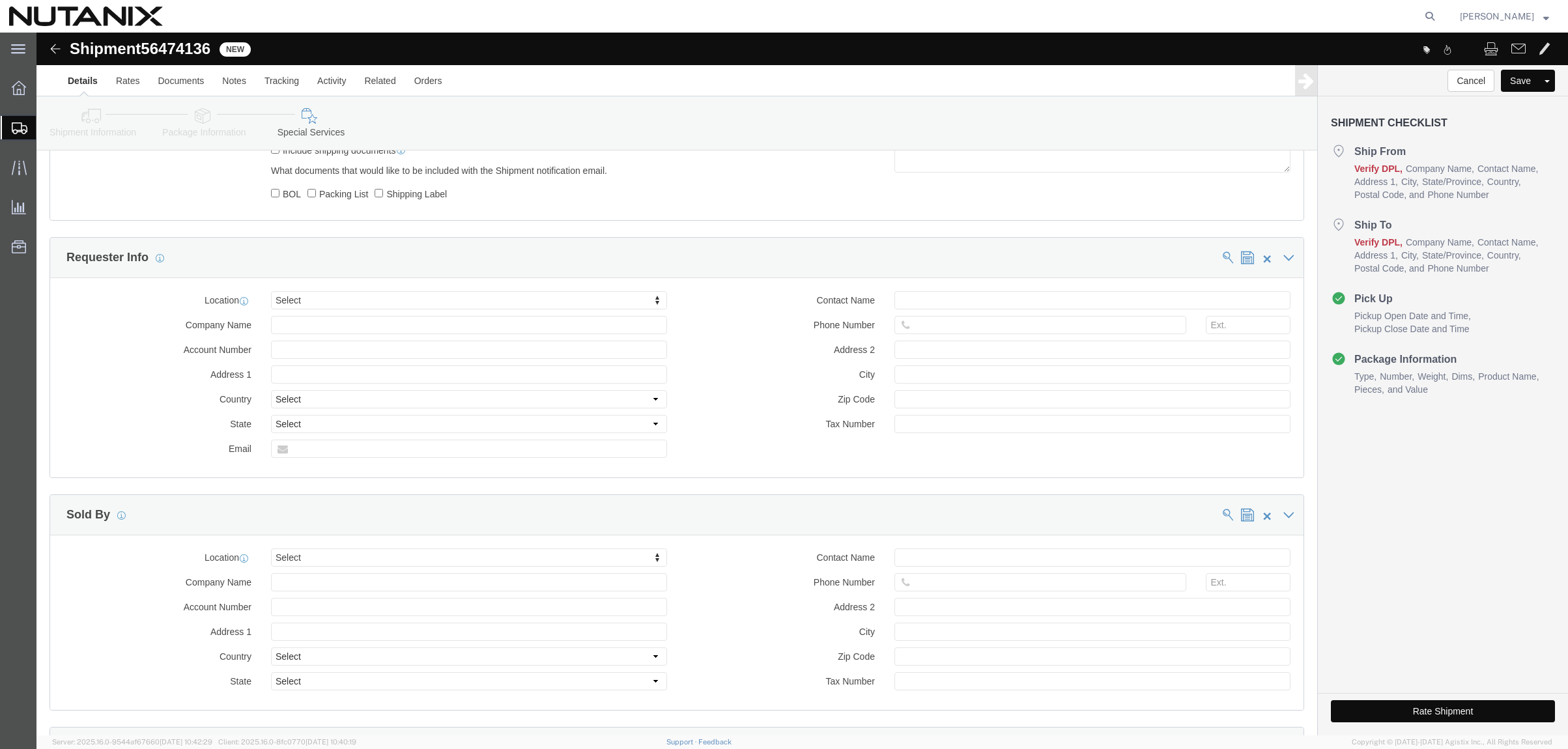
scroll to position [912, 0]
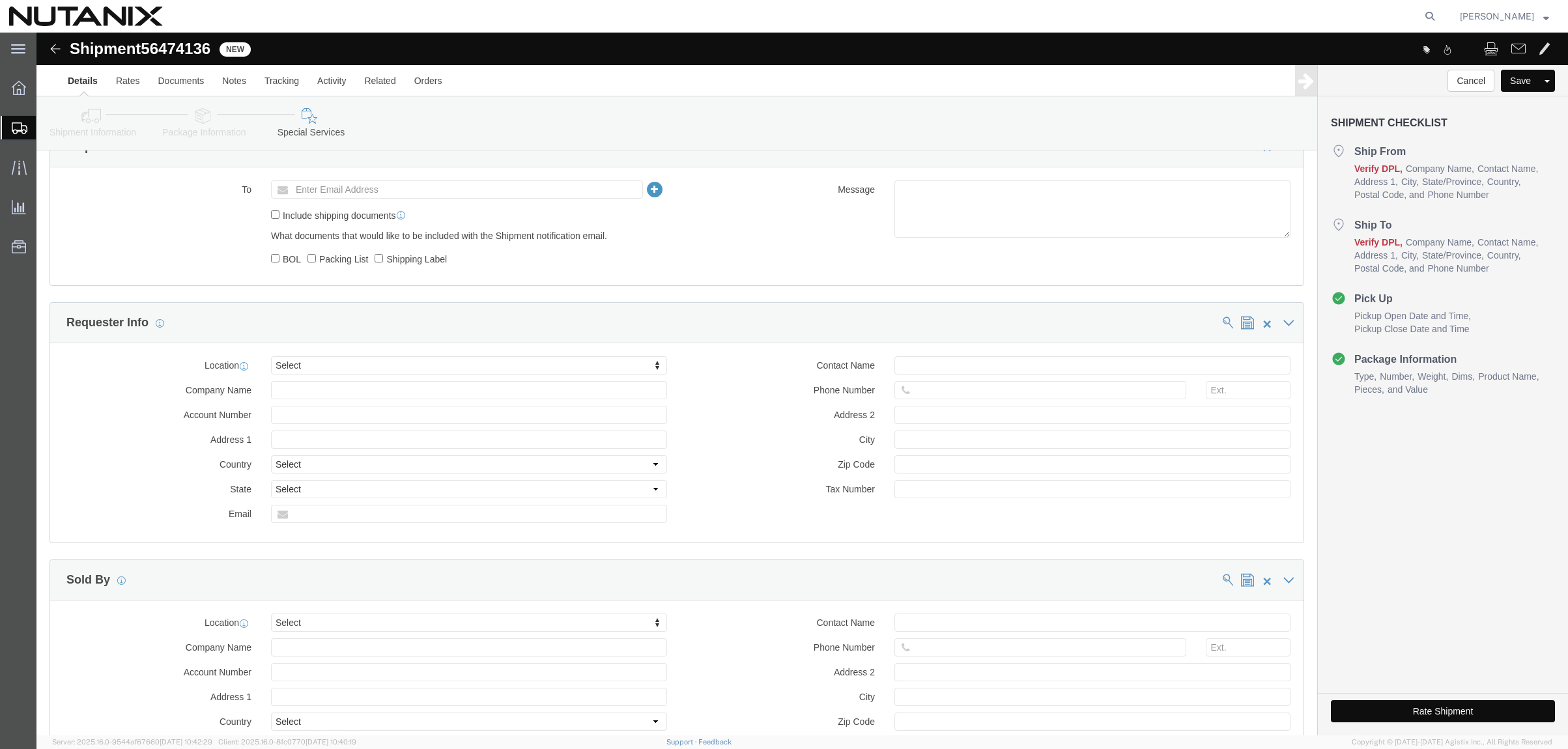
click button "Rate Shipment"
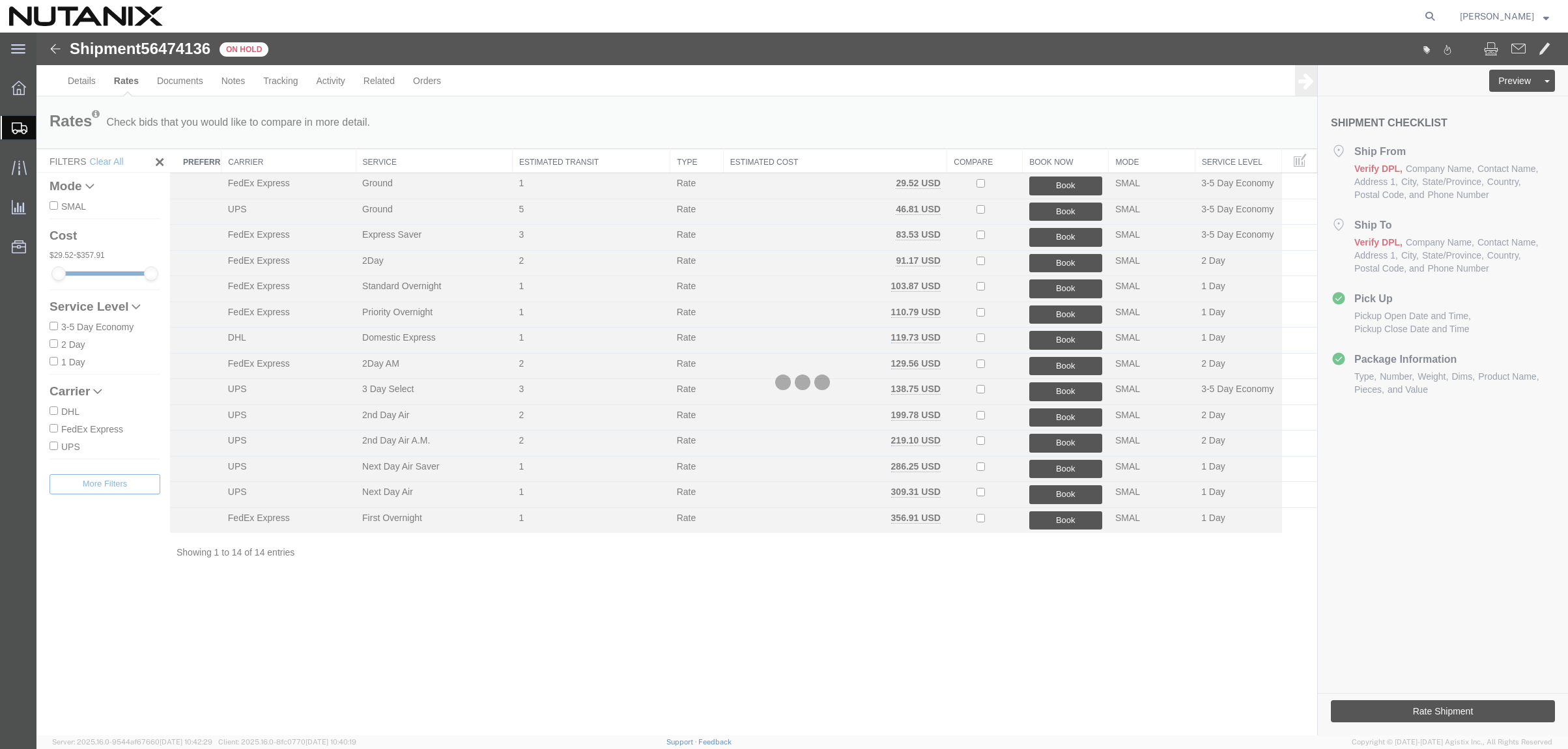
scroll to position [0, 0]
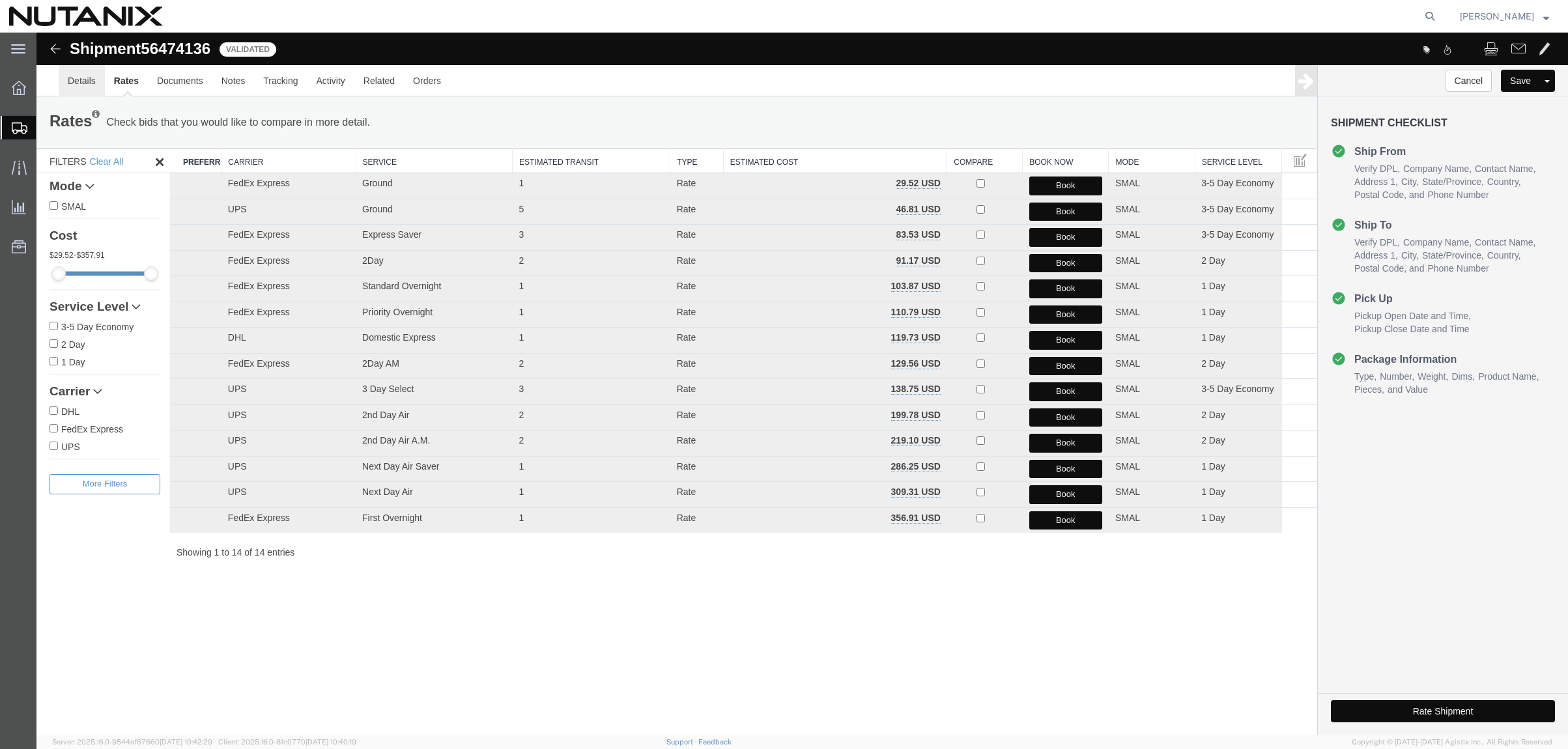
click at [71, 78] on link "Details" at bounding box center [82, 80] width 46 height 31
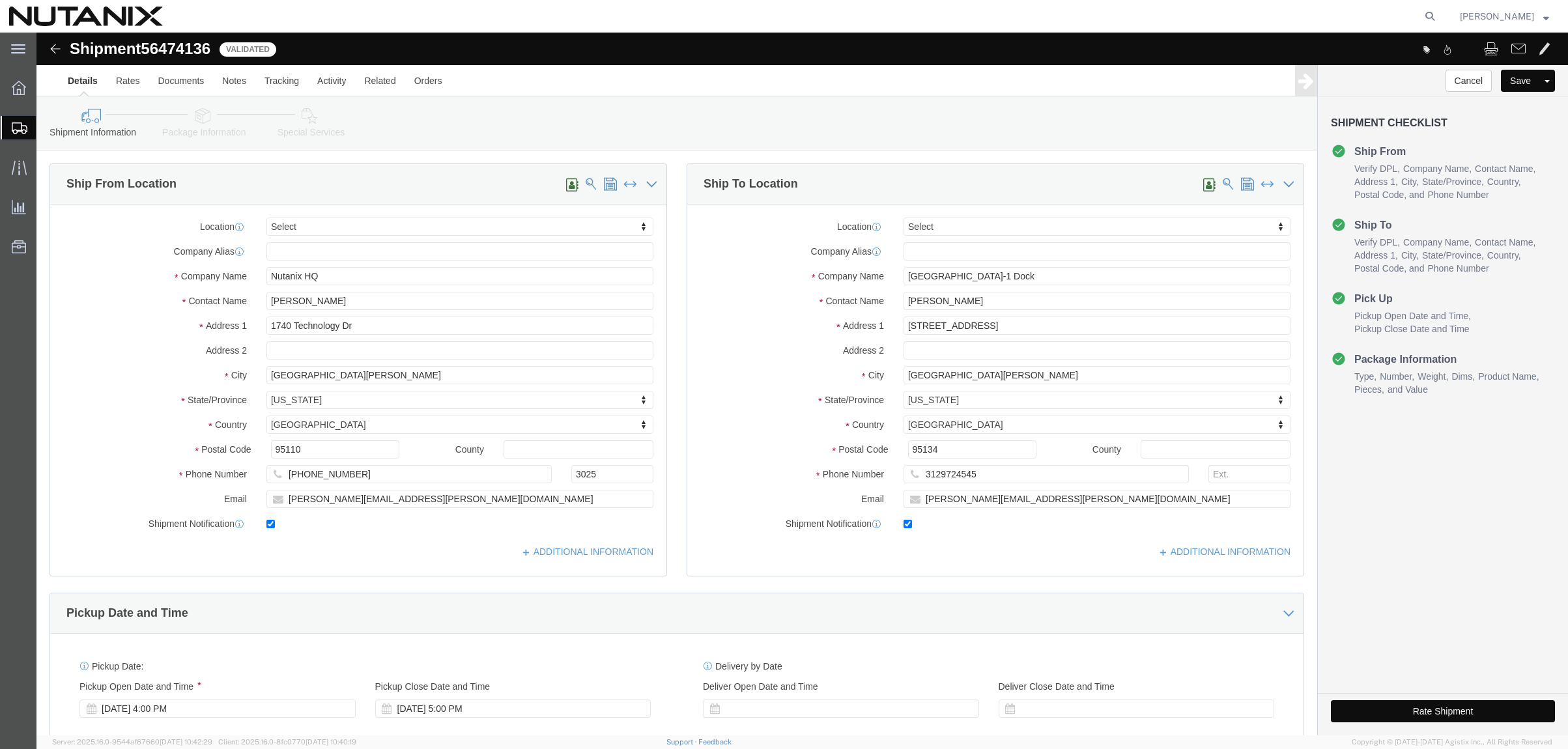
click icon
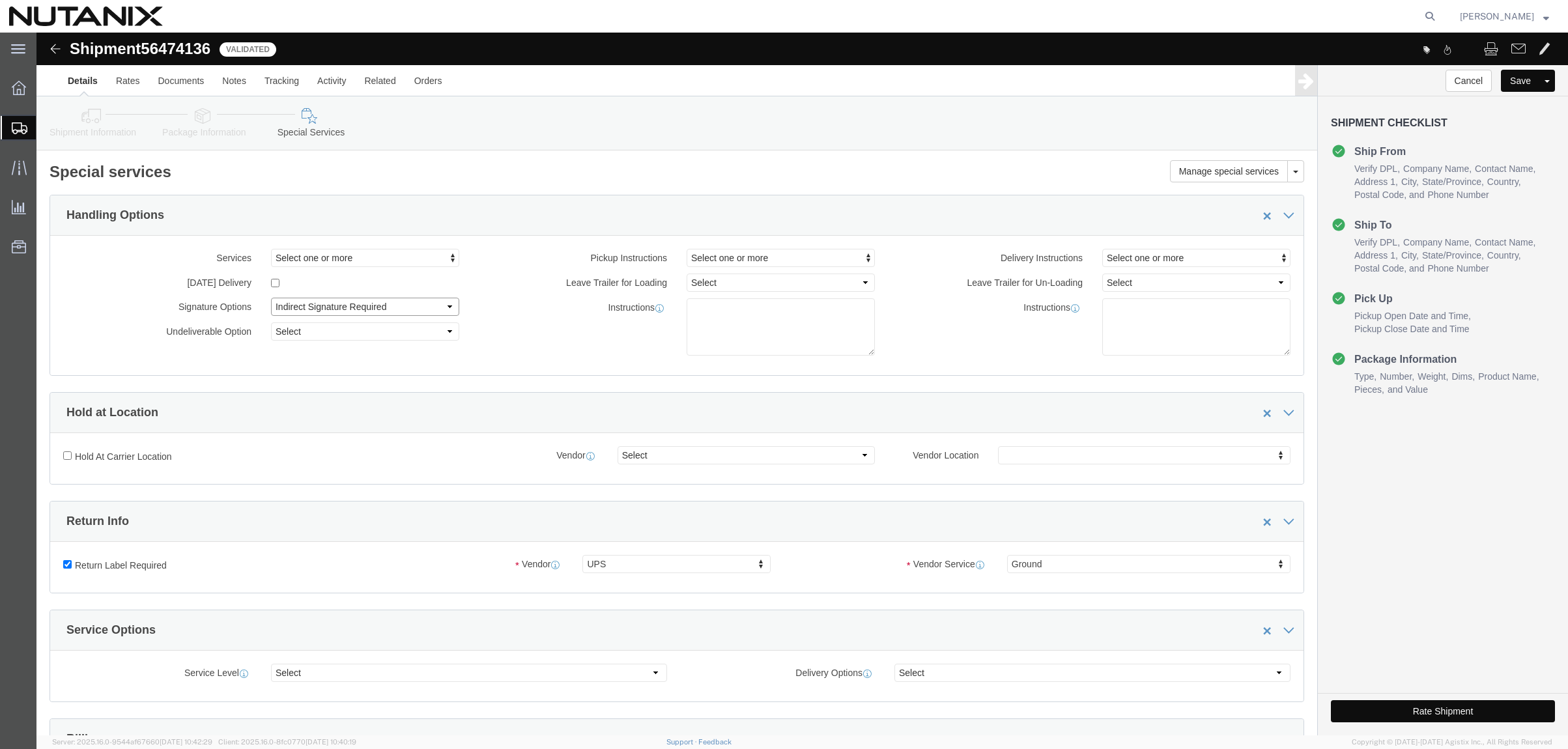
click select "Select Adult Signature Required Direct Signature Required No Signature Required…"
click input "Return Label Required"
checkbox input "false"
select select
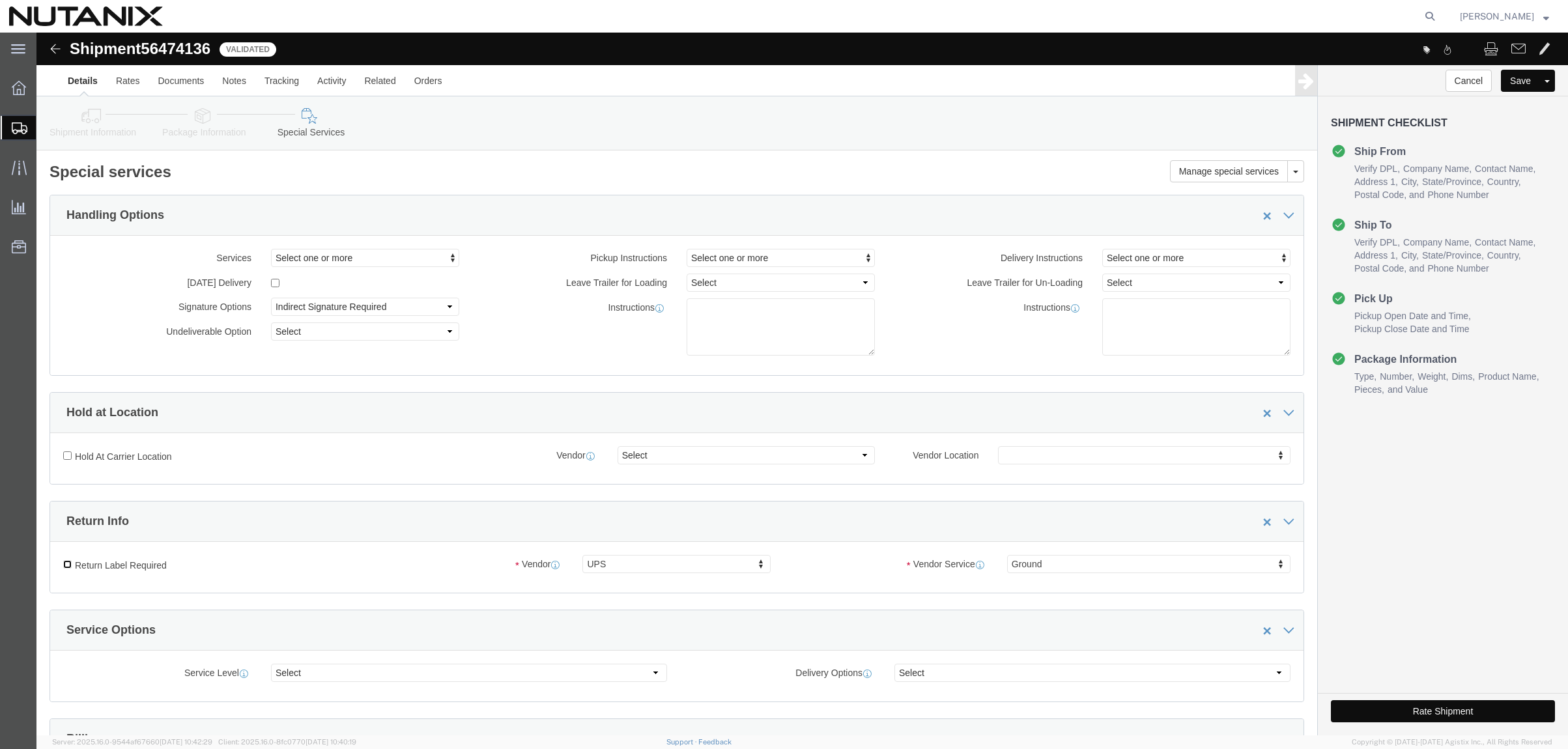
select select
click input "Return Label Required"
checkbox input "true"
select select "5"
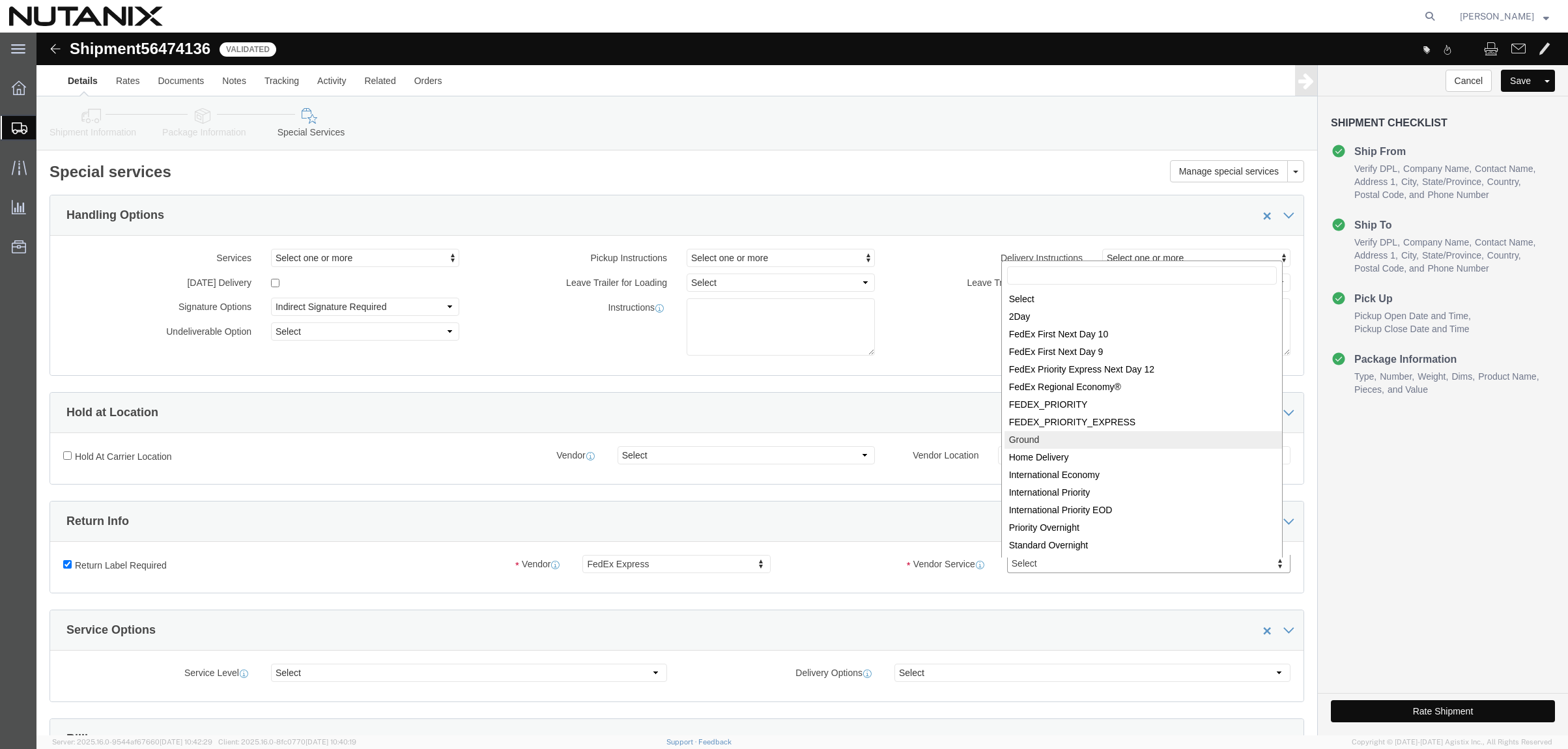
select select "12"
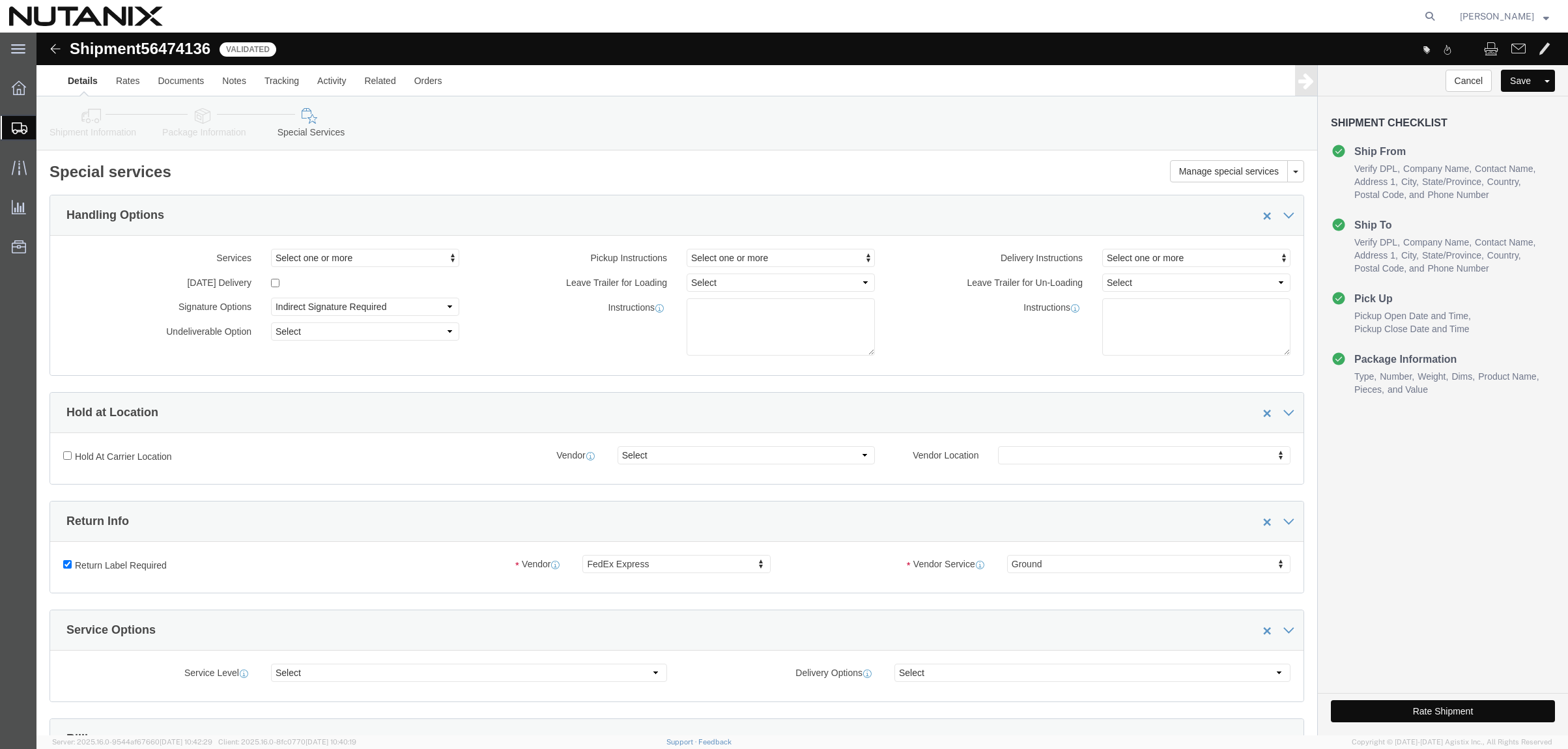
click button "Rate Shipment"
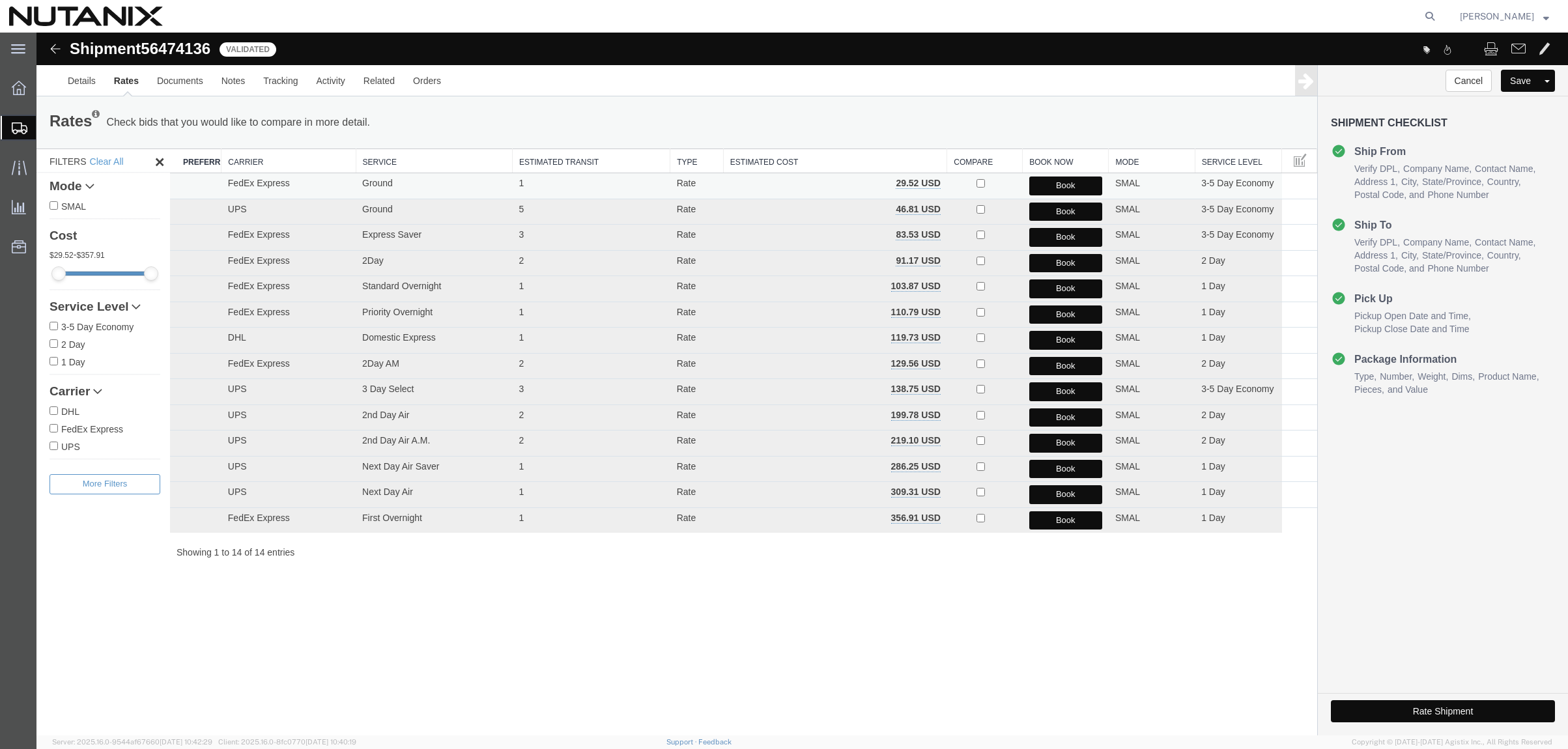
click at [1059, 187] on button "Book" at bounding box center [1065, 186] width 73 height 19
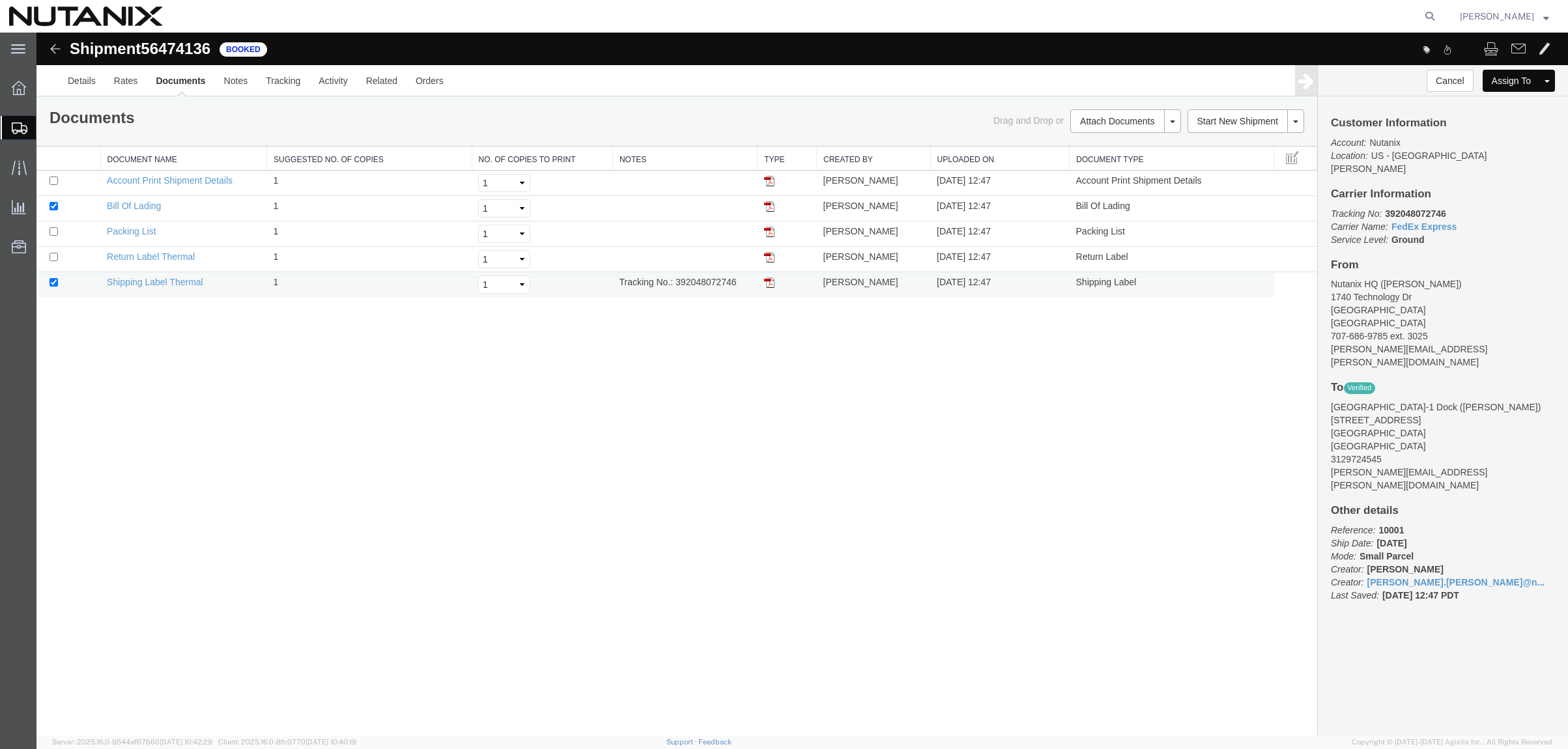
click at [769, 285] on img at bounding box center [769, 283] width 10 height 10
click at [766, 259] on img at bounding box center [769, 257] width 10 height 10
click at [768, 285] on img at bounding box center [769, 283] width 10 height 10
